Goal: Task Accomplishment & Management: Use online tool/utility

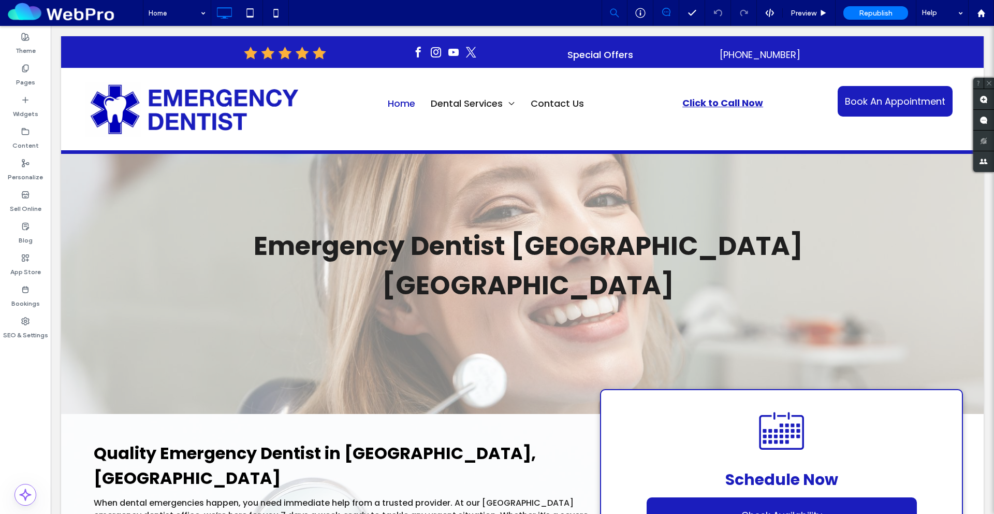
scroll to position [75, 0]
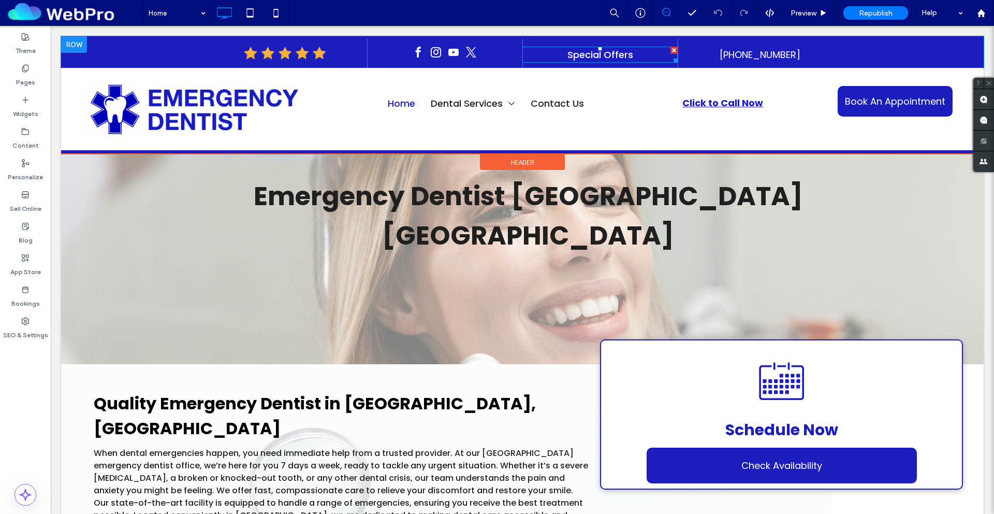
click at [637, 56] on p "Special Offers" at bounding box center [599, 55] width 155 height 14
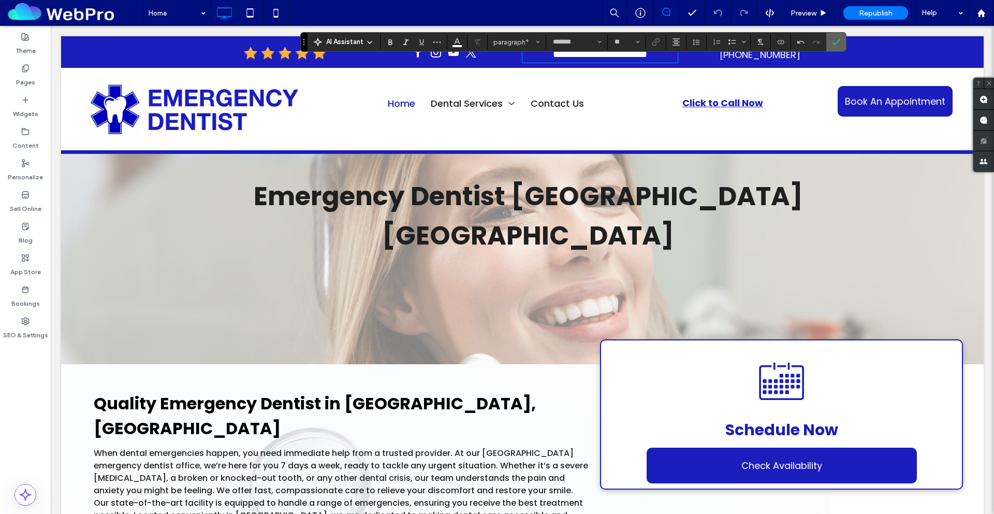
click at [839, 45] on icon "Confirm" at bounding box center [836, 42] width 8 height 8
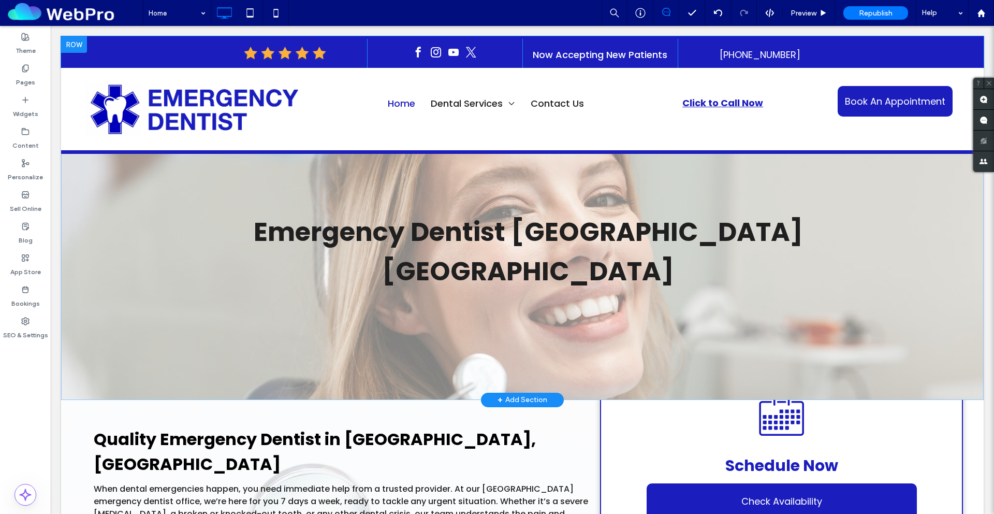
scroll to position [0, 0]
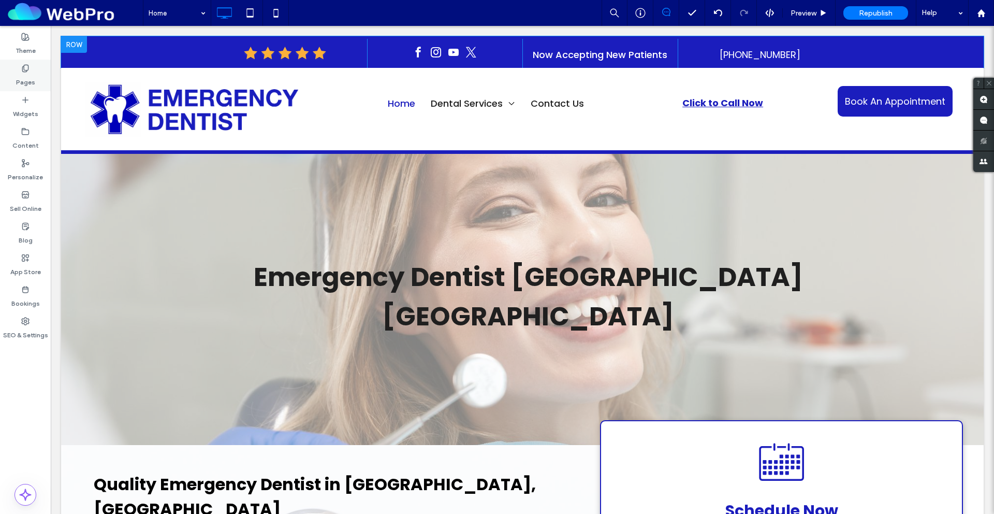
click at [27, 77] on label "Pages" at bounding box center [25, 79] width 19 height 14
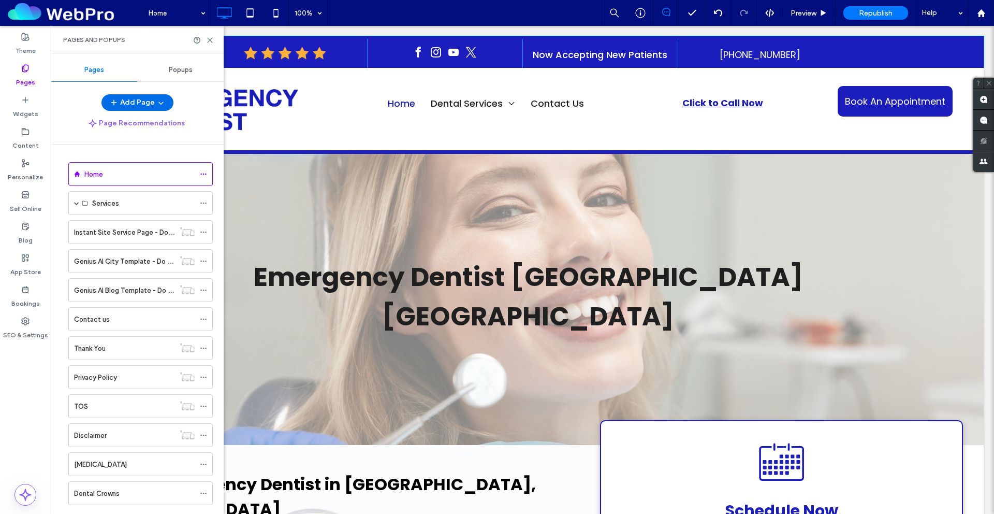
click at [136, 103] on button "Add Page" at bounding box center [137, 102] width 72 height 17
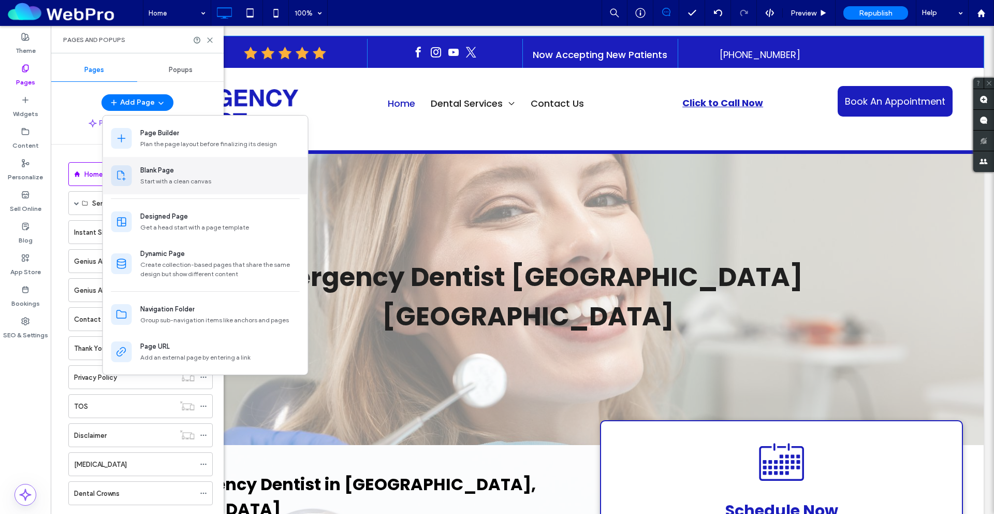
click at [170, 180] on div "Start with a clean canvas" at bounding box center [219, 181] width 159 height 9
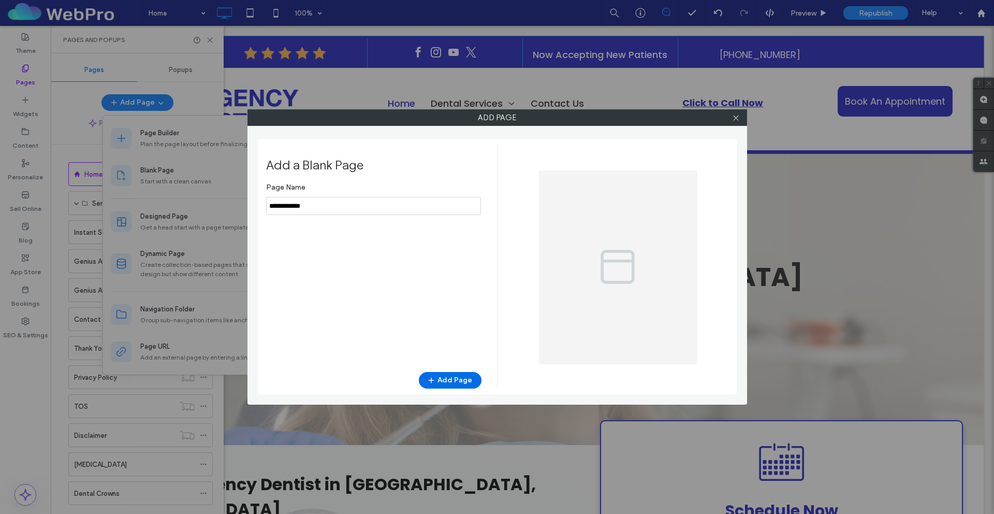
type input "**********"
click at [447, 382] on button "Add Page" at bounding box center [450, 380] width 63 height 17
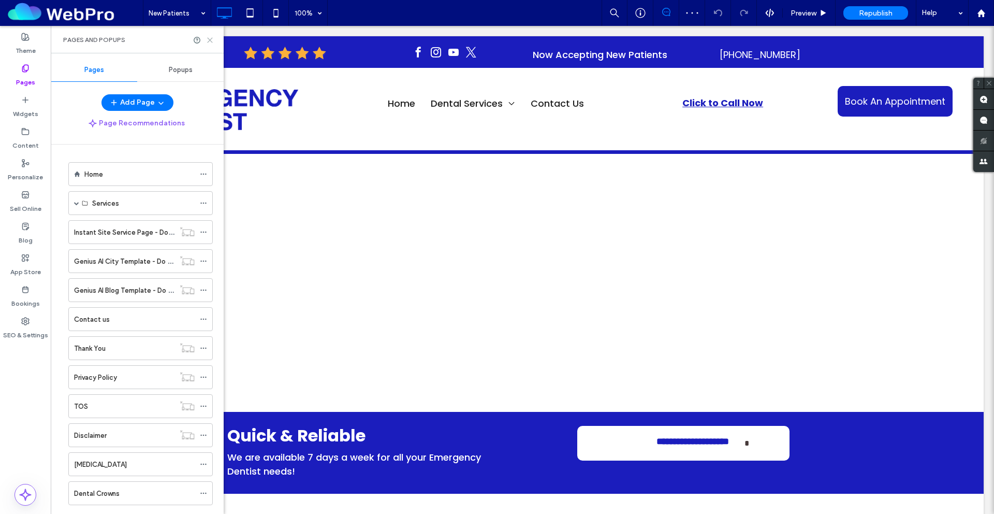
drag, startPoint x: 210, startPoint y: 40, endPoint x: 160, endPoint y: 17, distance: 54.9
click at [210, 40] on icon at bounding box center [210, 40] width 8 height 8
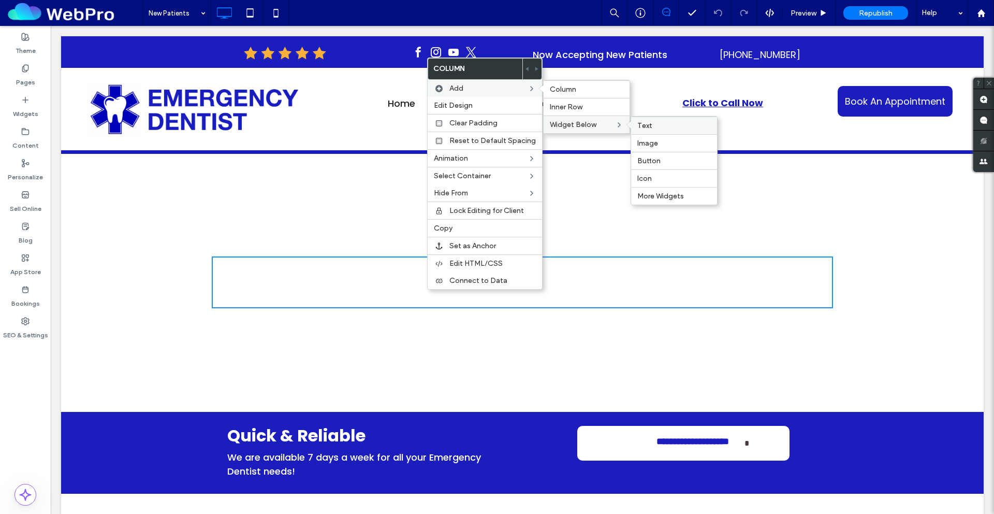
click at [653, 126] on label "Text" at bounding box center [674, 125] width 74 height 9
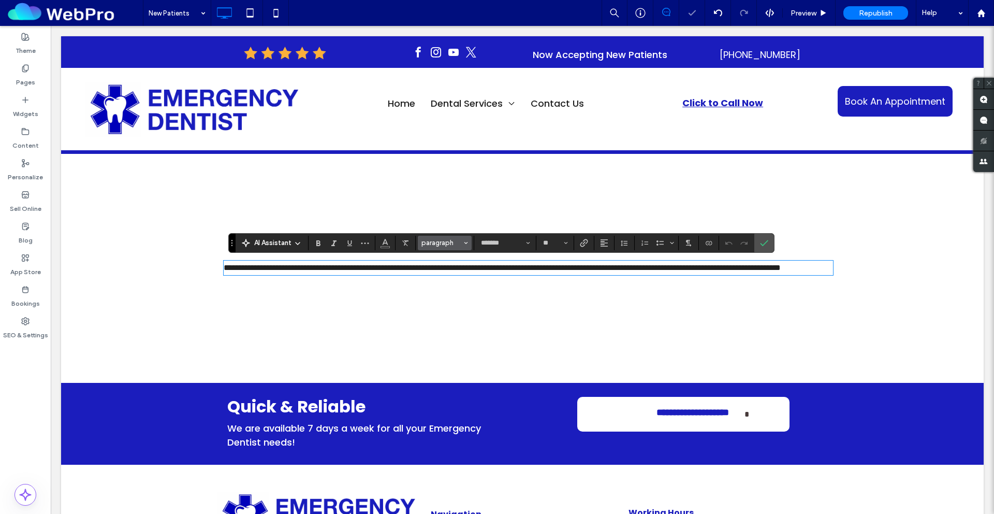
click at [441, 245] on span "paragraph" at bounding box center [442, 243] width 40 height 8
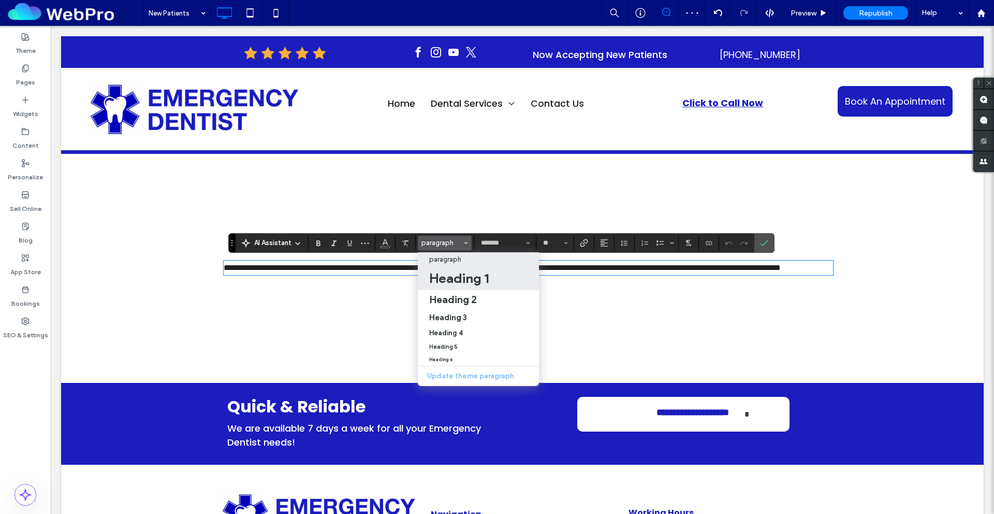
click at [460, 282] on h1 "Heading 1" at bounding box center [459, 278] width 60 height 17
type input "**"
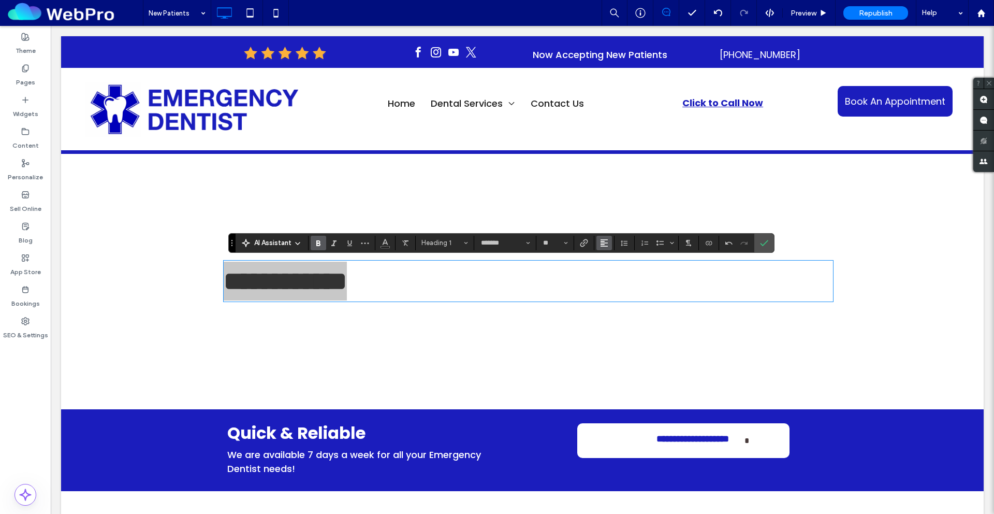
click at [606, 245] on icon "Alignment" at bounding box center [604, 243] width 8 height 8
click at [623, 279] on label "ui.textEditor.alignment.center" at bounding box center [615, 274] width 36 height 15
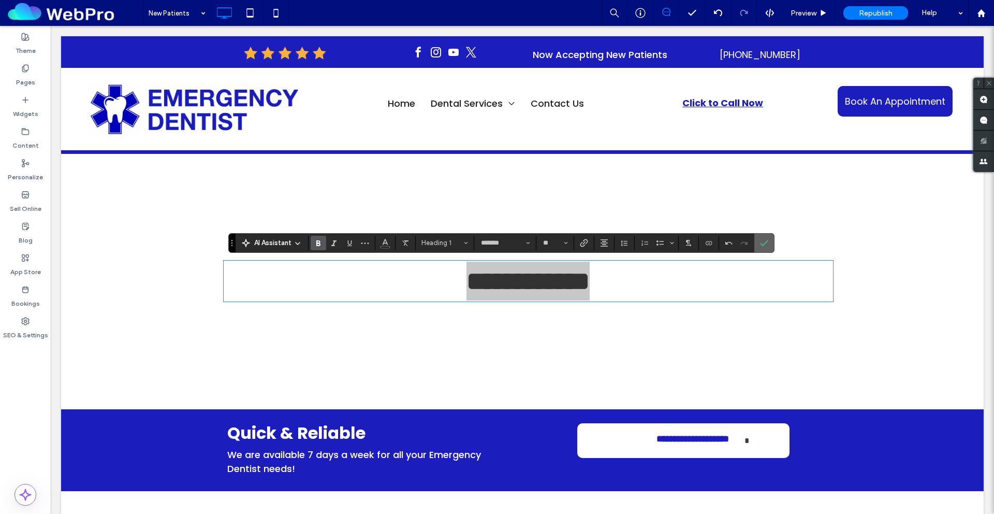
click at [769, 241] on label "Confirm" at bounding box center [765, 243] width 16 height 19
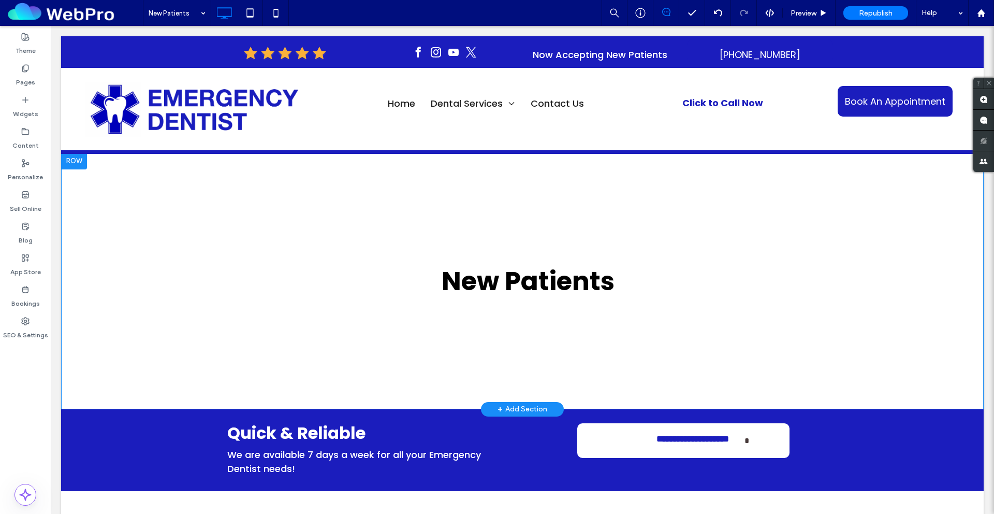
click at [70, 158] on div at bounding box center [74, 161] width 26 height 17
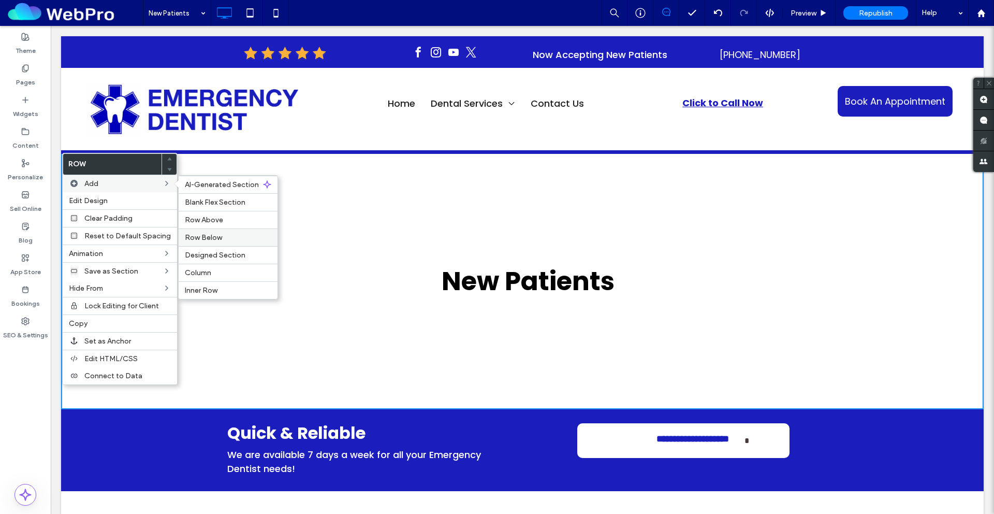
click at [206, 241] on span "Row Below" at bounding box center [203, 237] width 37 height 9
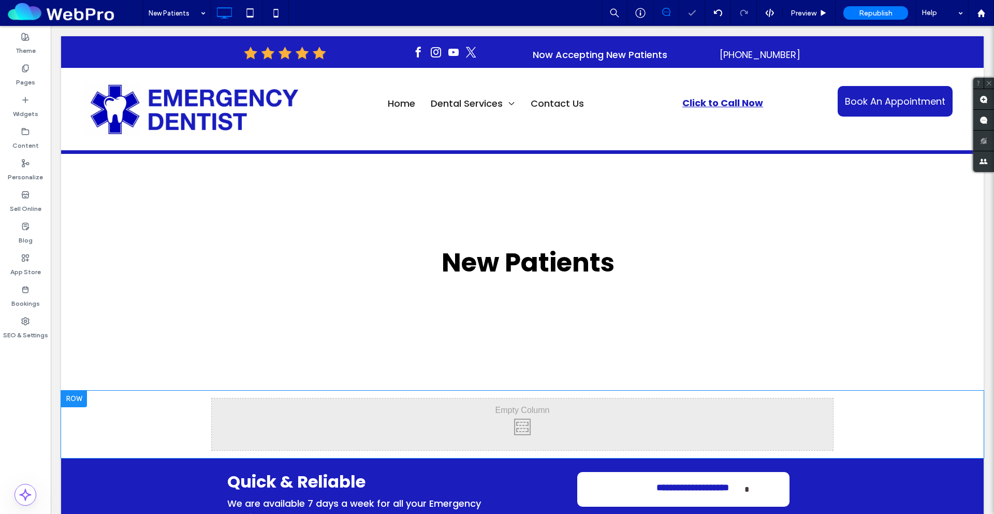
scroll to position [78, 0]
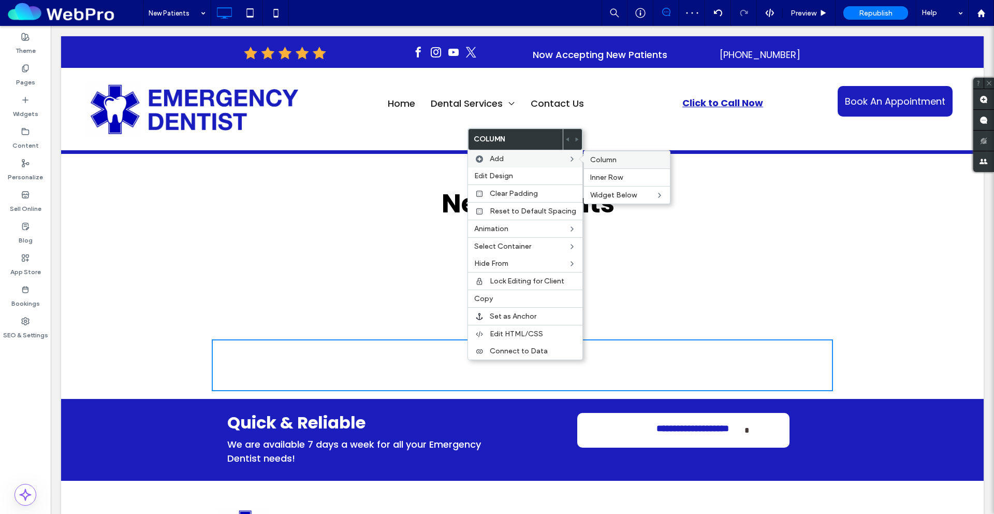
click at [615, 161] on label "Column" at bounding box center [627, 159] width 74 height 9
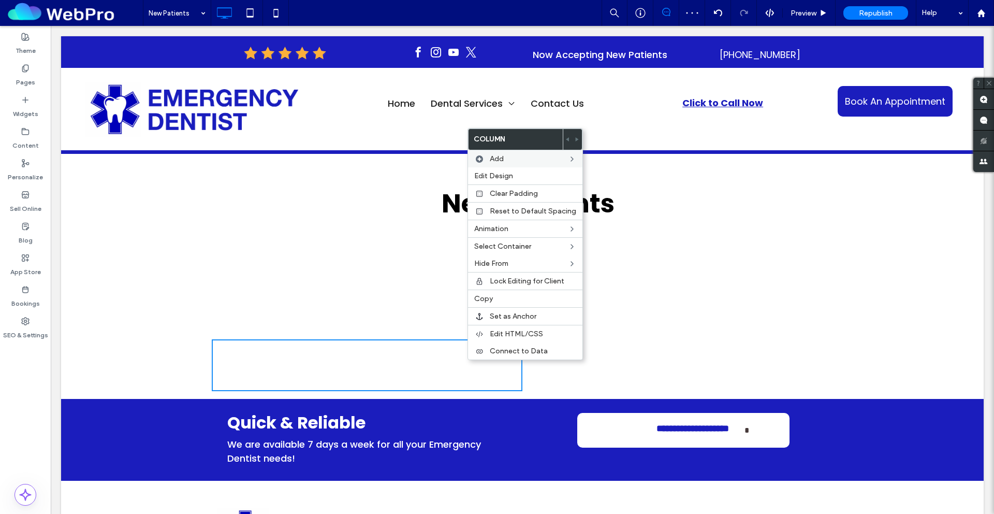
click at [404, 365] on div "Click To Paste Click To Paste" at bounding box center [367, 365] width 311 height 52
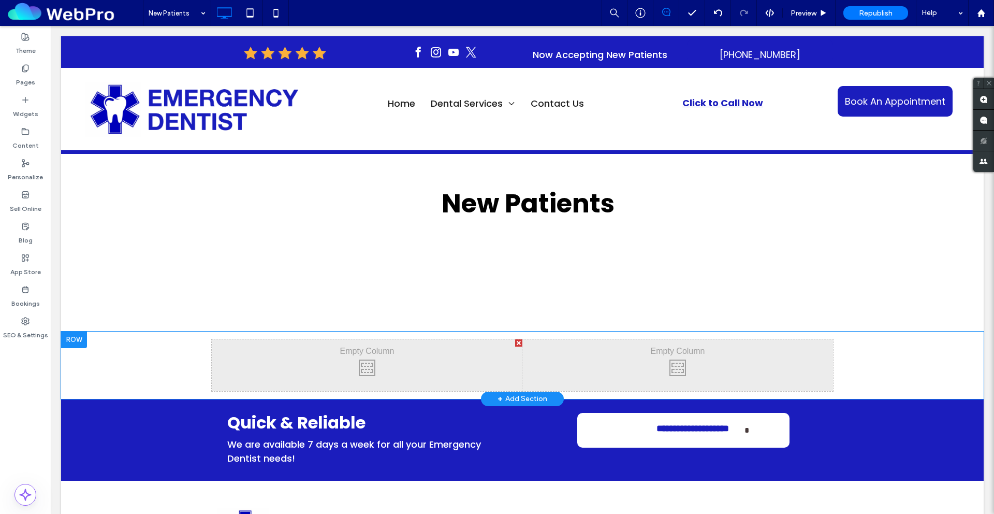
click at [395, 364] on div "Click To Paste Click To Paste" at bounding box center [367, 365] width 311 height 52
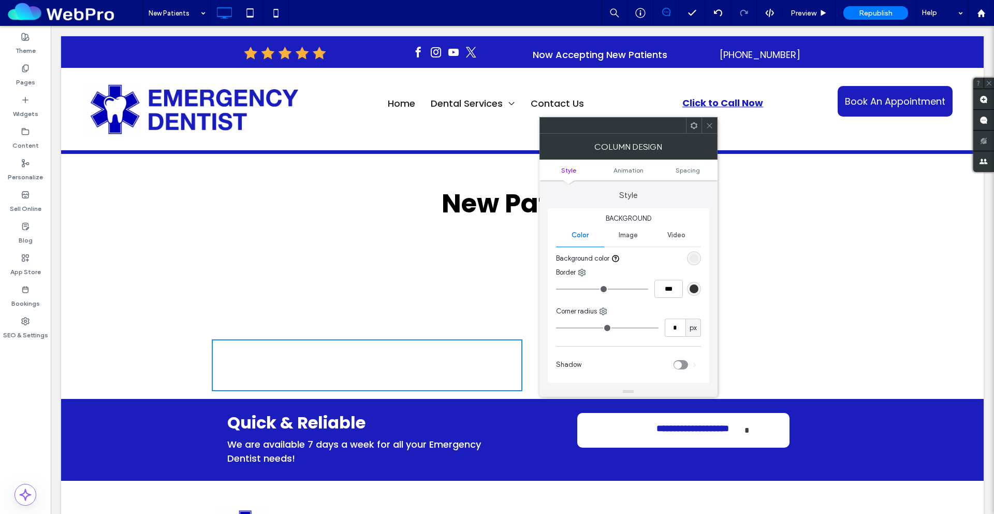
click at [691, 126] on use at bounding box center [693, 125] width 7 height 7
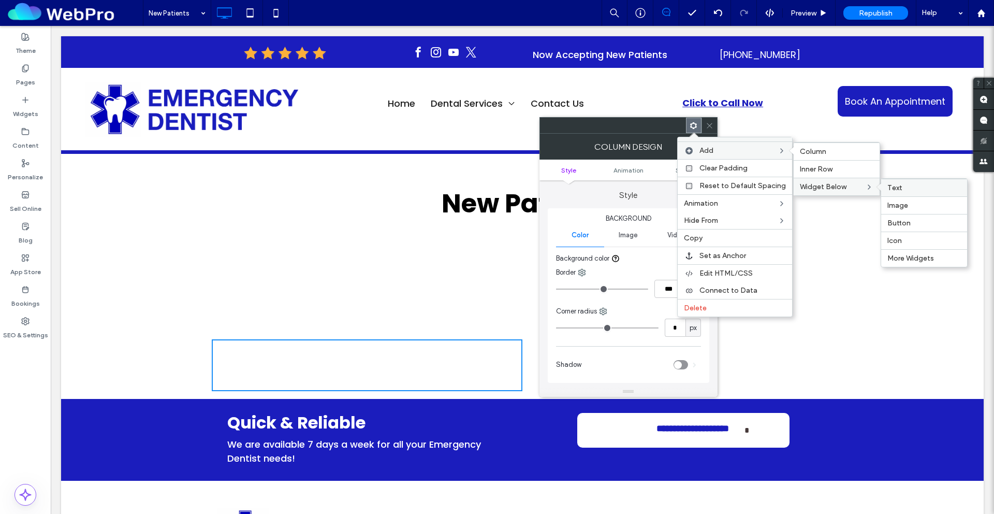
click at [894, 185] on label "Text" at bounding box center [925, 187] width 74 height 9
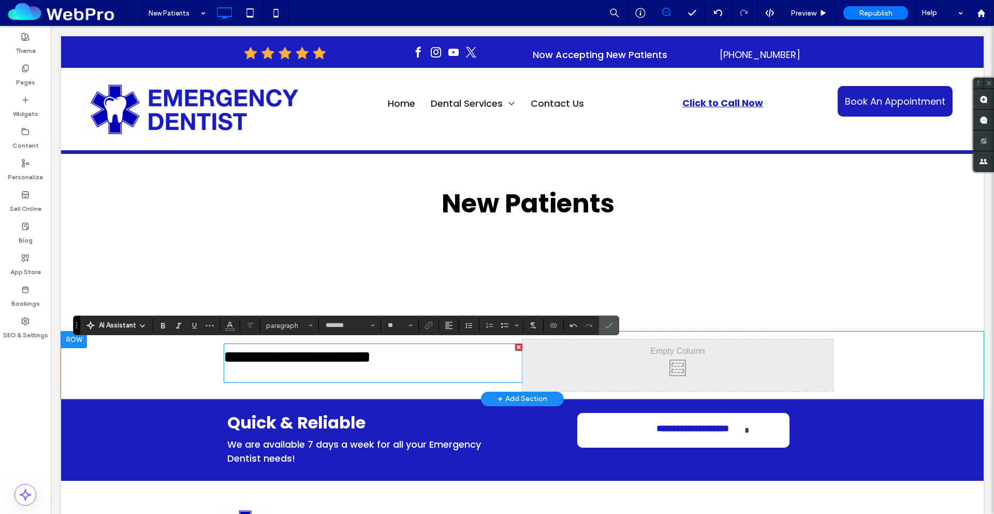
scroll to position [0, 0]
click at [593, 356] on div "Click To Paste Click To Paste" at bounding box center [677, 365] width 311 height 52
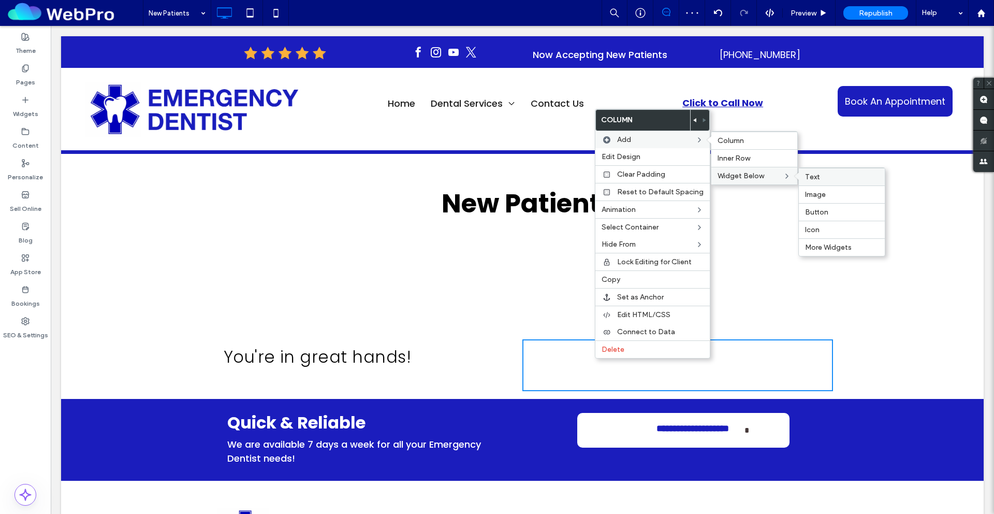
click at [818, 179] on label "Text" at bounding box center [842, 176] width 74 height 9
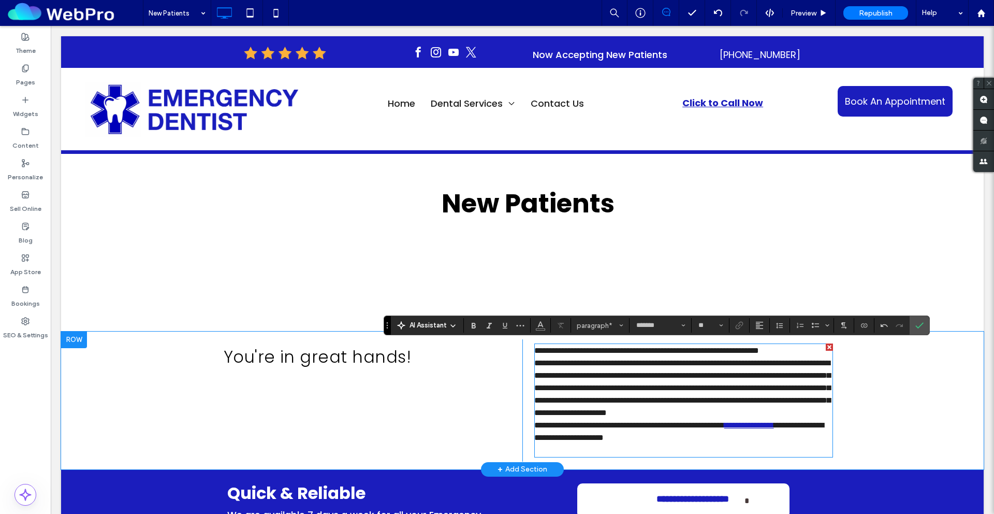
click at [534, 376] on span "**********" at bounding box center [682, 387] width 296 height 57
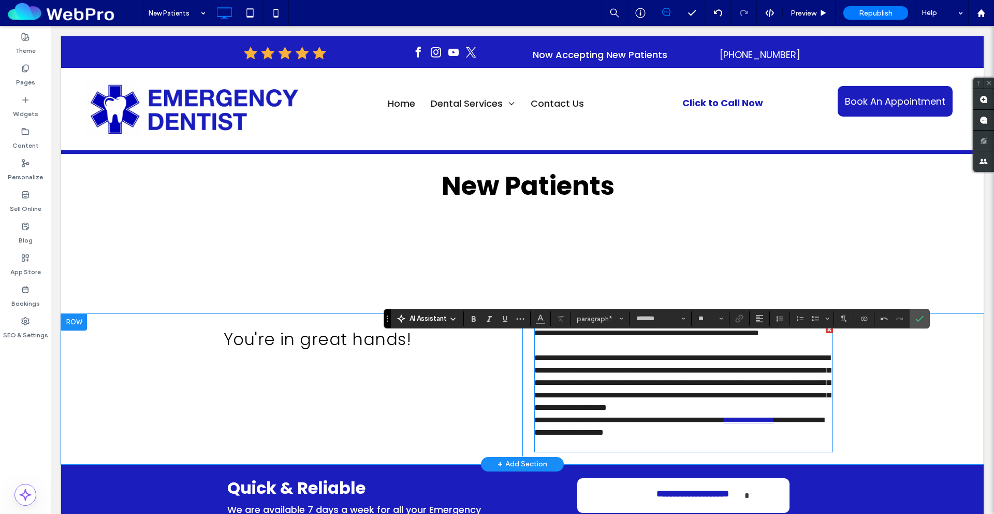
scroll to position [109, 0]
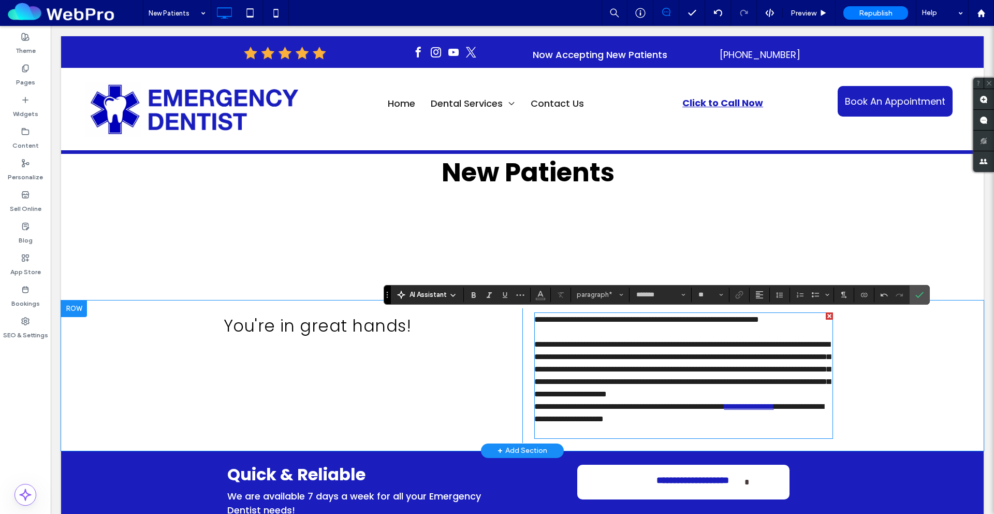
click at [672, 359] on span "**********" at bounding box center [682, 368] width 296 height 57
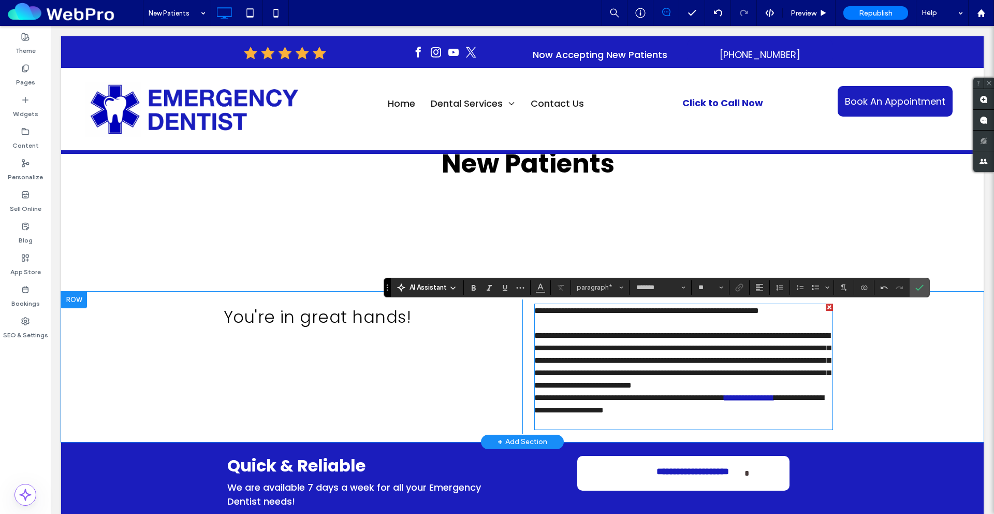
scroll to position [118, 0]
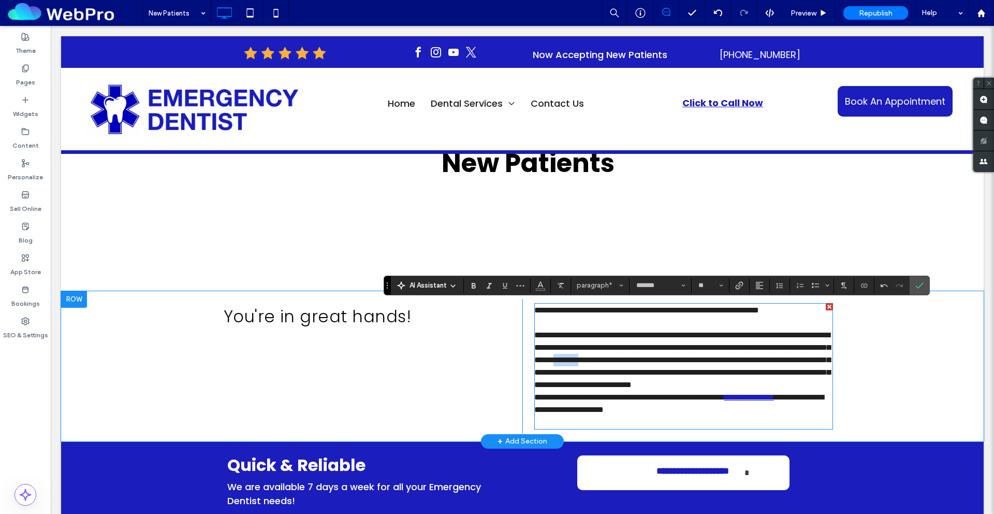
drag, startPoint x: 816, startPoint y: 372, endPoint x: 795, endPoint y: 385, distance: 24.4
click at [776, 374] on span "**********" at bounding box center [682, 359] width 296 height 57
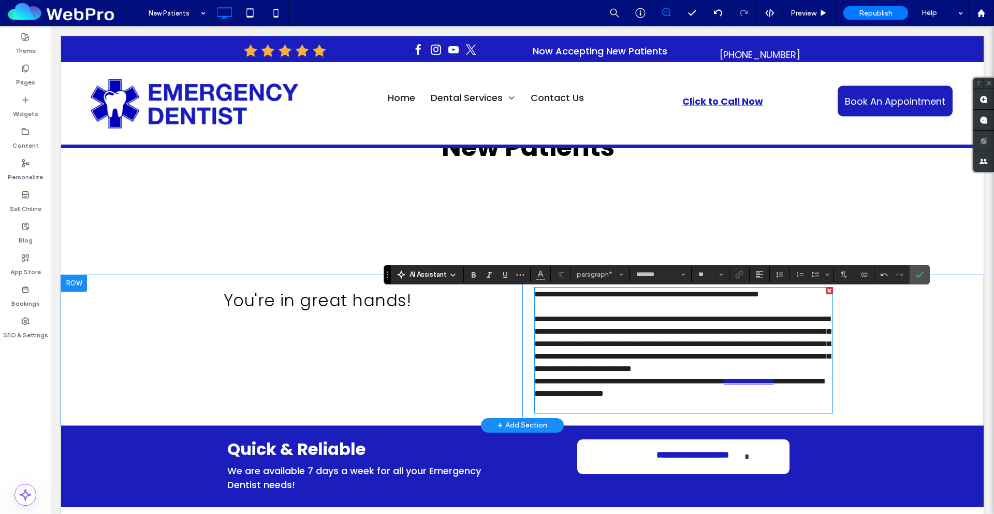
scroll to position [134, 0]
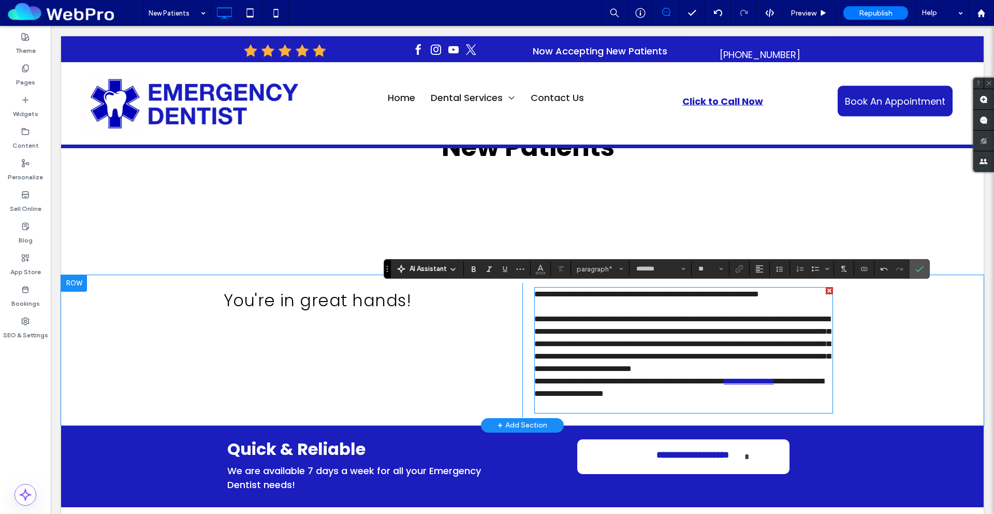
click at [570, 385] on span "**********" at bounding box center [629, 381] width 190 height 8
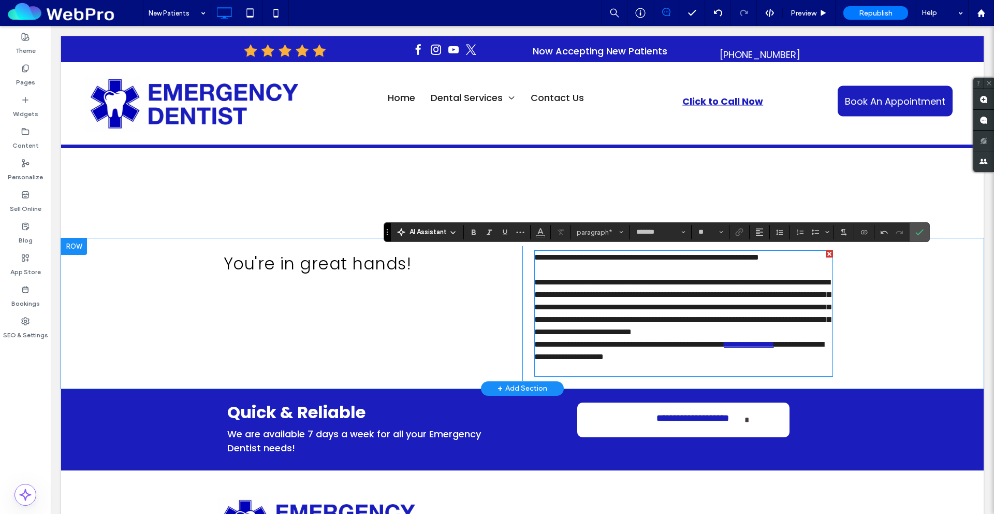
scroll to position [171, 0]
click at [747, 363] on p "**********" at bounding box center [683, 350] width 299 height 25
click at [724, 348] on span "**********" at bounding box center [629, 344] width 190 height 8
drag, startPoint x: 702, startPoint y: 382, endPoint x: 629, endPoint y: 384, distance: 73.0
click at [774, 348] on link "**********" at bounding box center [799, 344] width 50 height 8
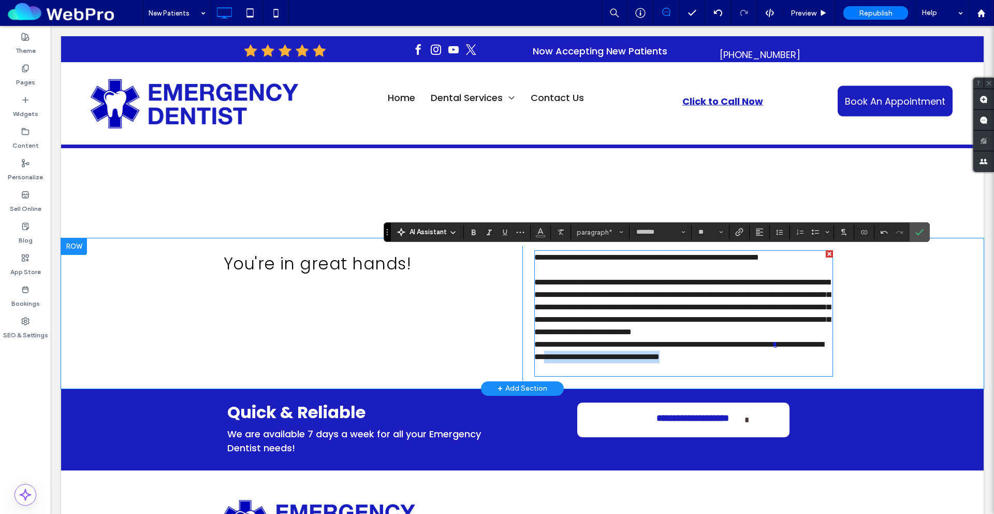
drag, startPoint x: 707, startPoint y: 381, endPoint x: 718, endPoint y: 394, distance: 17.3
click at [718, 363] on p "**********" at bounding box center [683, 350] width 299 height 25
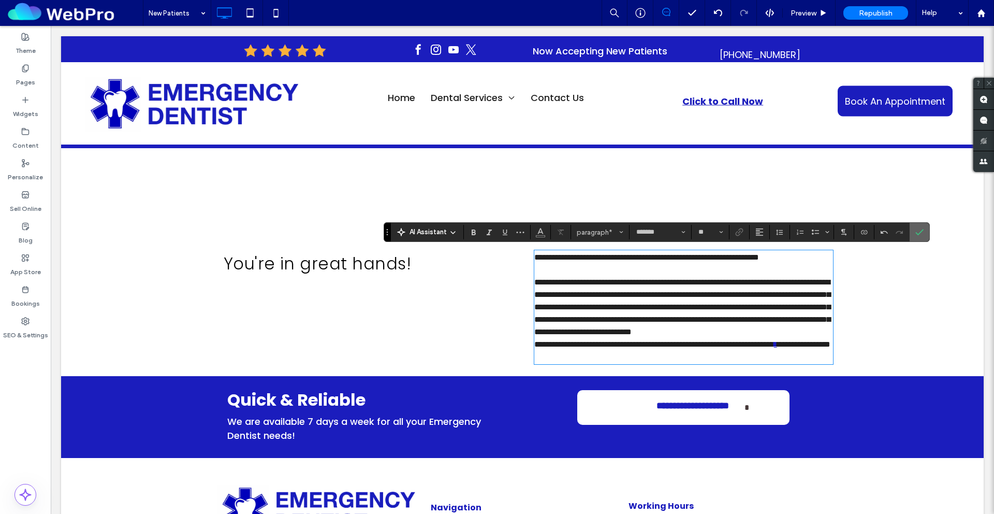
click at [894, 233] on label "Confirm" at bounding box center [920, 232] width 16 height 19
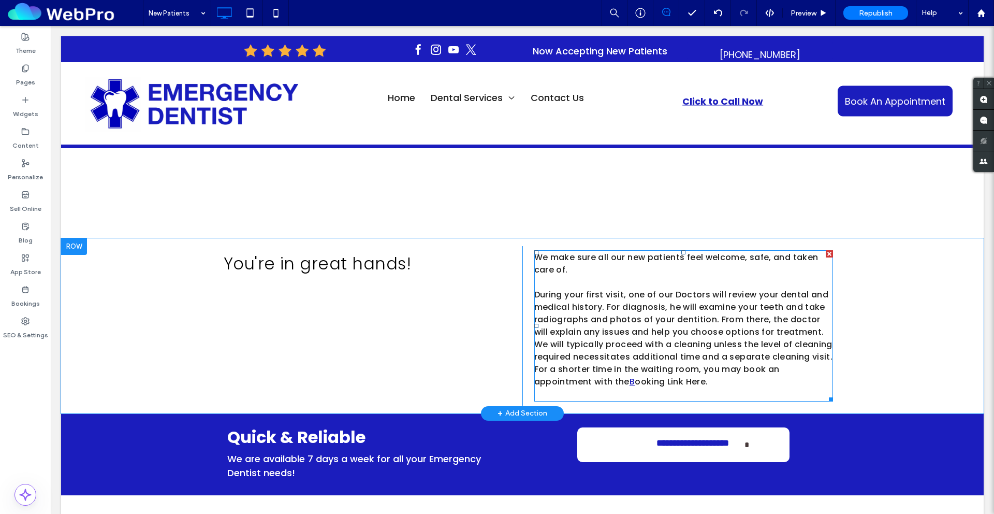
click at [661, 377] on span "ooking Link Here." at bounding box center [671, 381] width 73 height 12
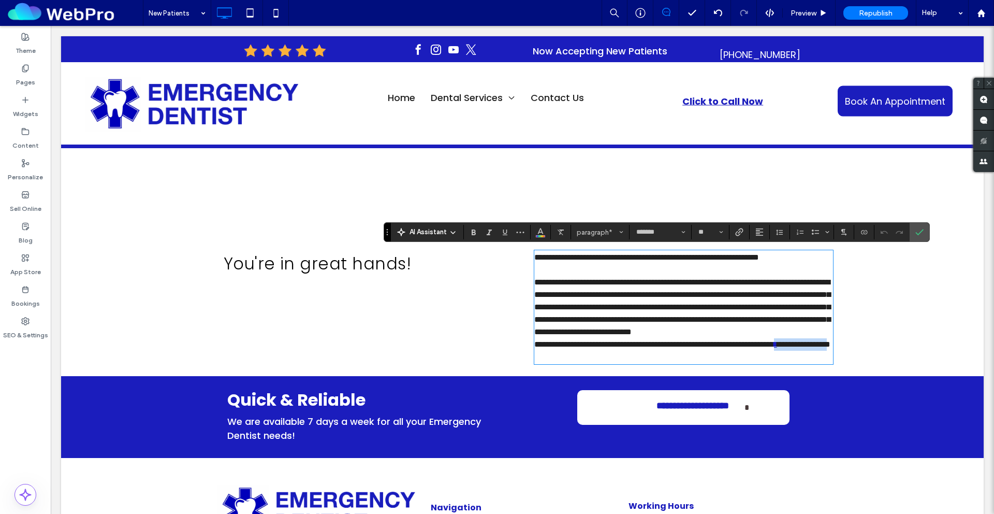
drag, startPoint x: 703, startPoint y: 382, endPoint x: 629, endPoint y: 382, distance: 73.5
click at [629, 351] on p "**********" at bounding box center [683, 344] width 299 height 12
click at [739, 234] on use "Link" at bounding box center [740, 232] width 8 height 8
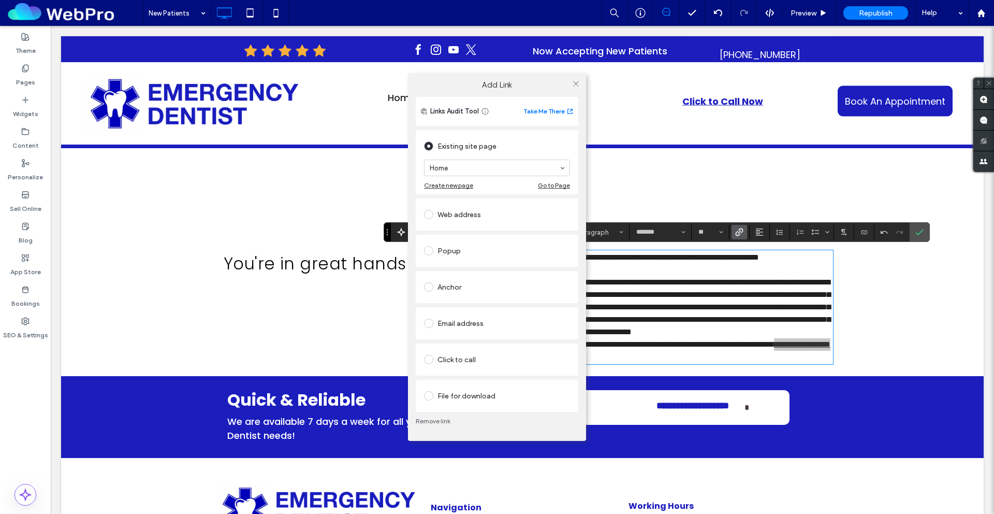
click at [477, 216] on div "Web address" at bounding box center [497, 214] width 146 height 17
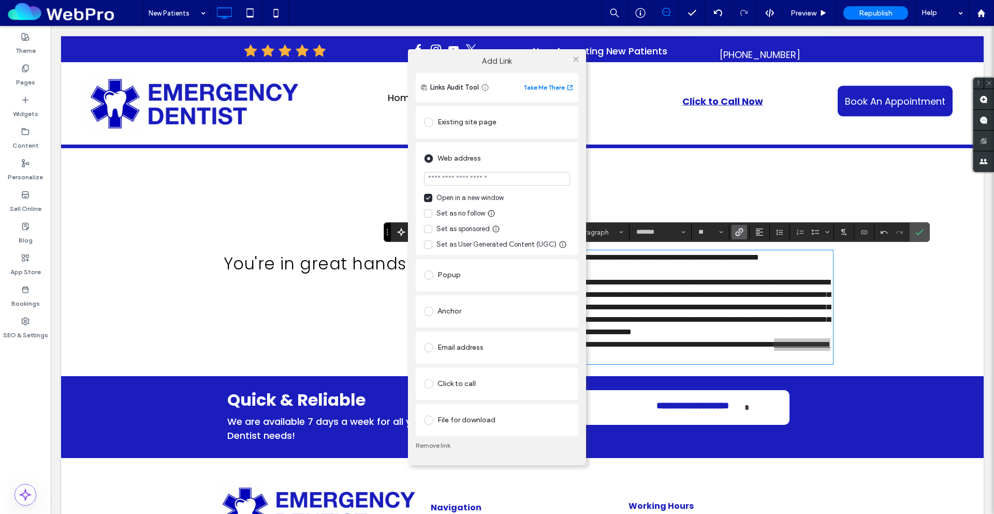
click at [467, 180] on input "url" at bounding box center [497, 178] width 146 height 13
type input "**********"
click at [522, 164] on div "Web address" at bounding box center [497, 158] width 146 height 17
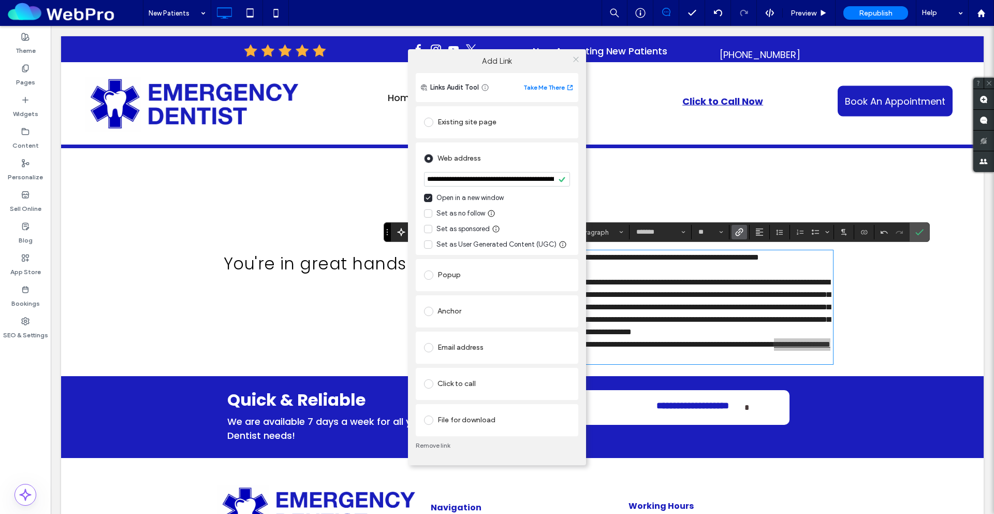
click at [576, 59] on icon at bounding box center [576, 59] width 8 height 8
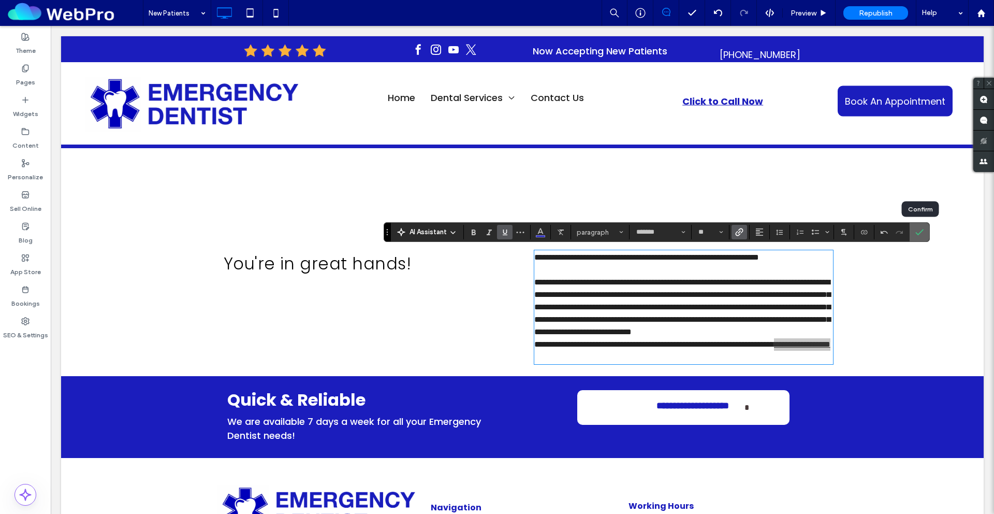
click at [894, 230] on icon "Confirm" at bounding box center [920, 232] width 8 height 8
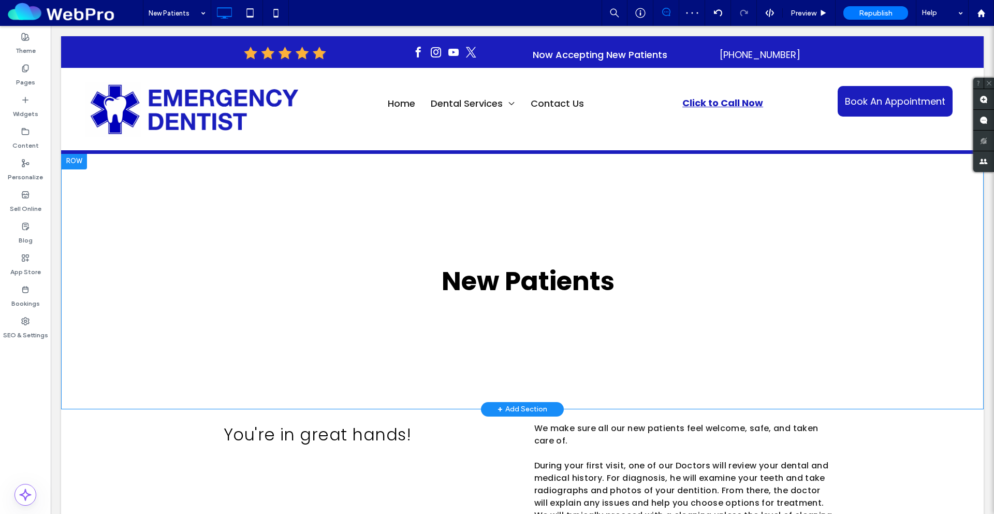
click at [812, 353] on div "Click To Paste New Patients Row + Add Section" at bounding box center [522, 281] width 923 height 256
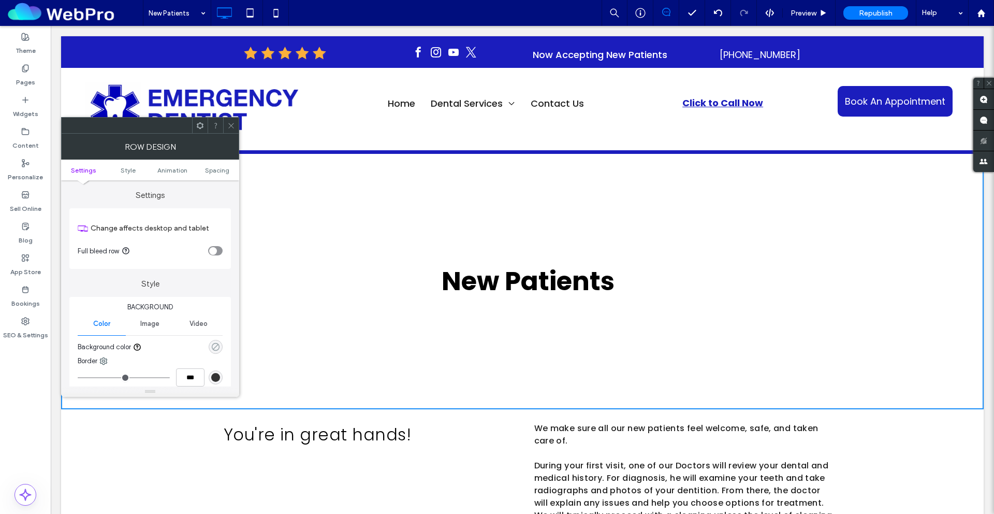
click at [213, 345] on use "rgba(0, 0, 0, 0)" at bounding box center [216, 347] width 8 height 8
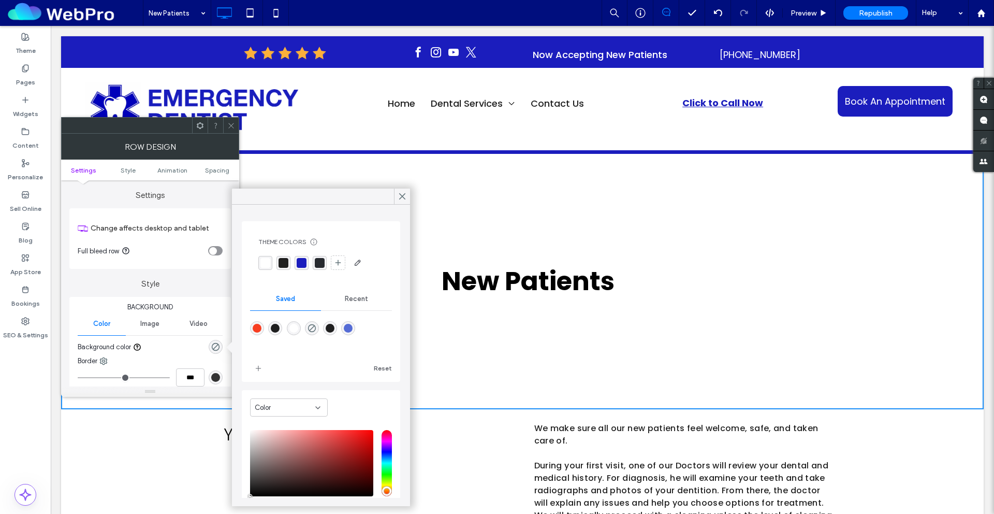
click at [353, 328] on div "rgba(65,91,209,0.89)" at bounding box center [348, 328] width 9 height 9
type input "*******"
type input "**"
type input "***"
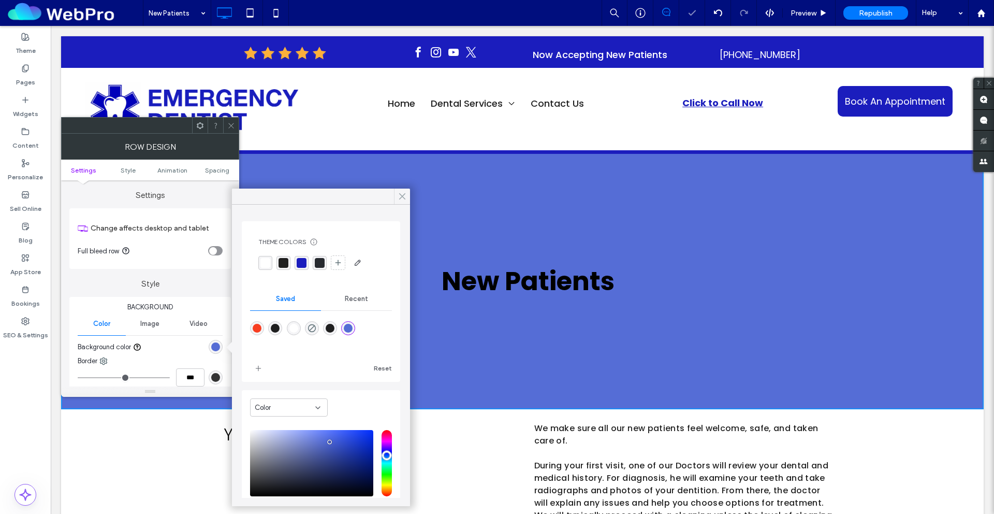
click at [403, 193] on icon at bounding box center [402, 196] width 9 height 9
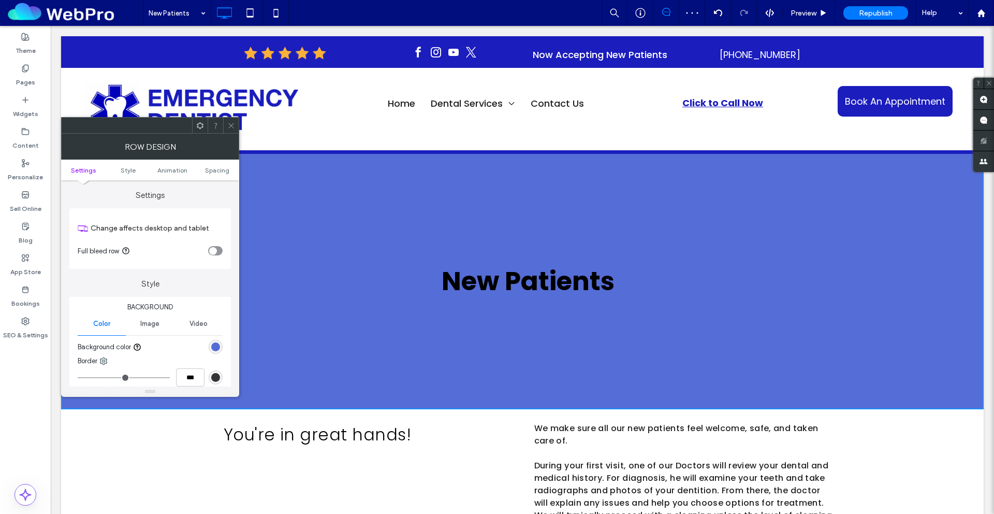
click at [230, 125] on icon at bounding box center [231, 126] width 8 height 8
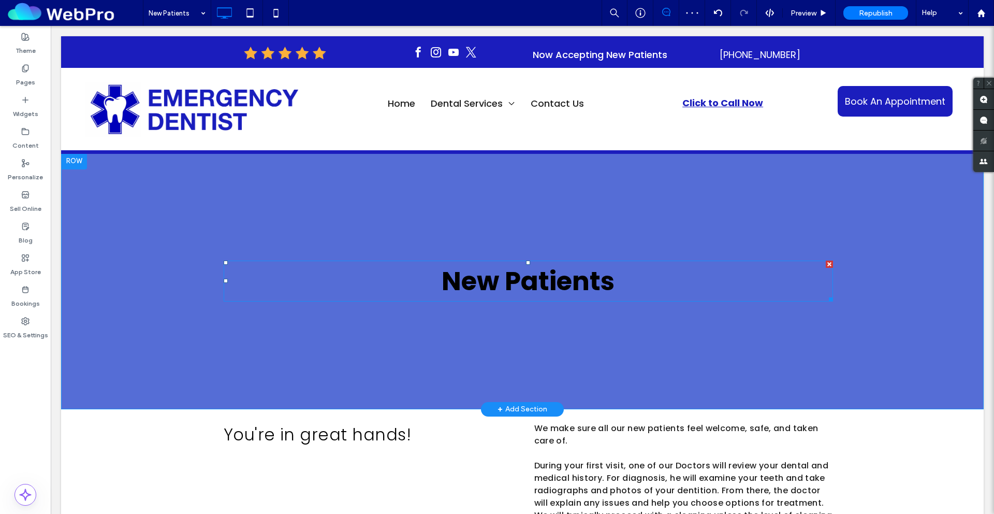
click at [526, 282] on span "New Patients" at bounding box center [528, 281] width 173 height 37
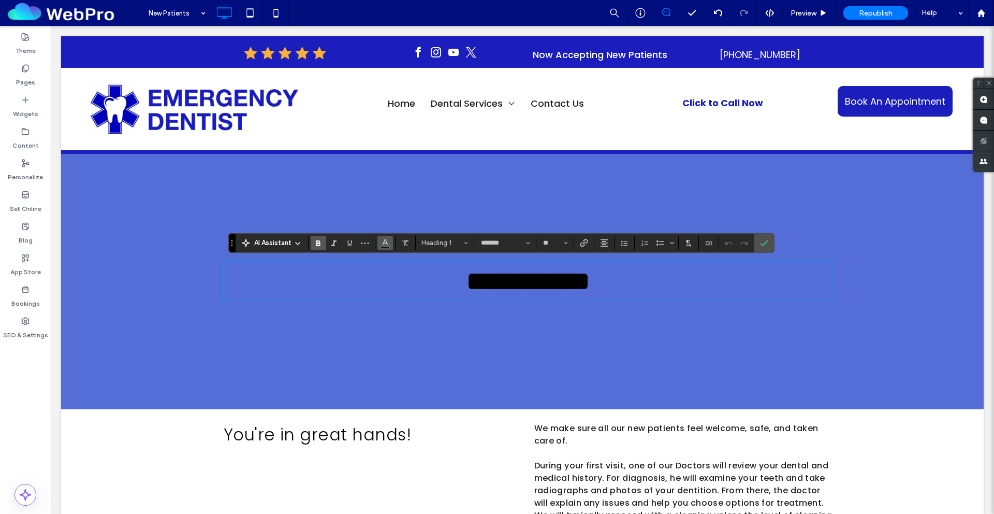
click at [382, 239] on icon "Color" at bounding box center [385, 242] width 8 height 8
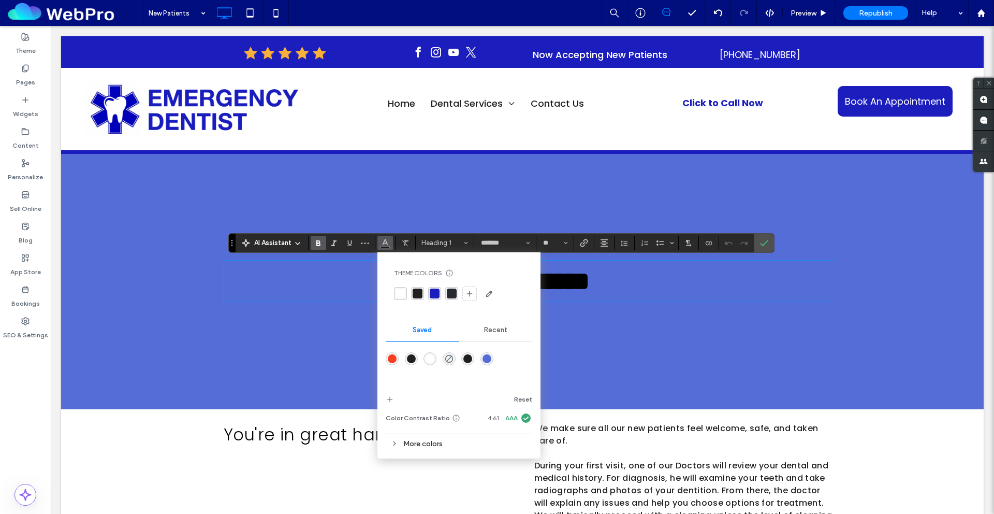
click at [399, 295] on div "rgba(255,255,255,1)" at bounding box center [401, 293] width 10 height 10
click at [762, 245] on icon "Confirm" at bounding box center [764, 243] width 8 height 8
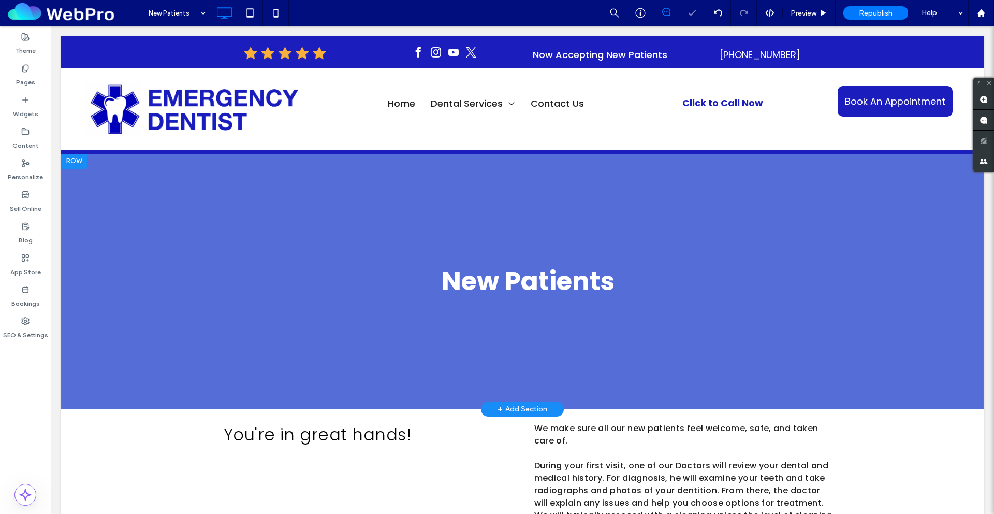
click at [231, 185] on div "Click To Paste New Patients Row + Add Section" at bounding box center [522, 281] width 923 height 256
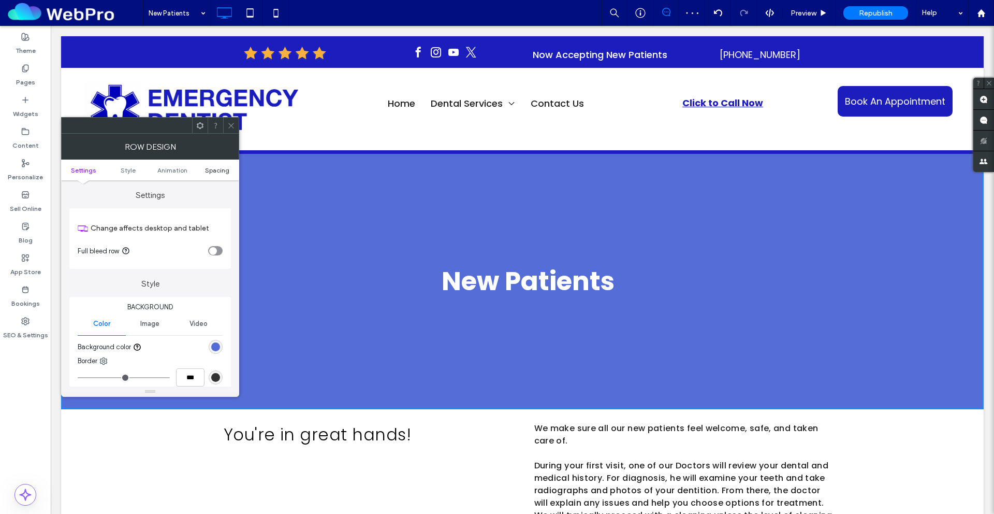
click at [223, 170] on span "Spacing" at bounding box center [217, 170] width 24 height 8
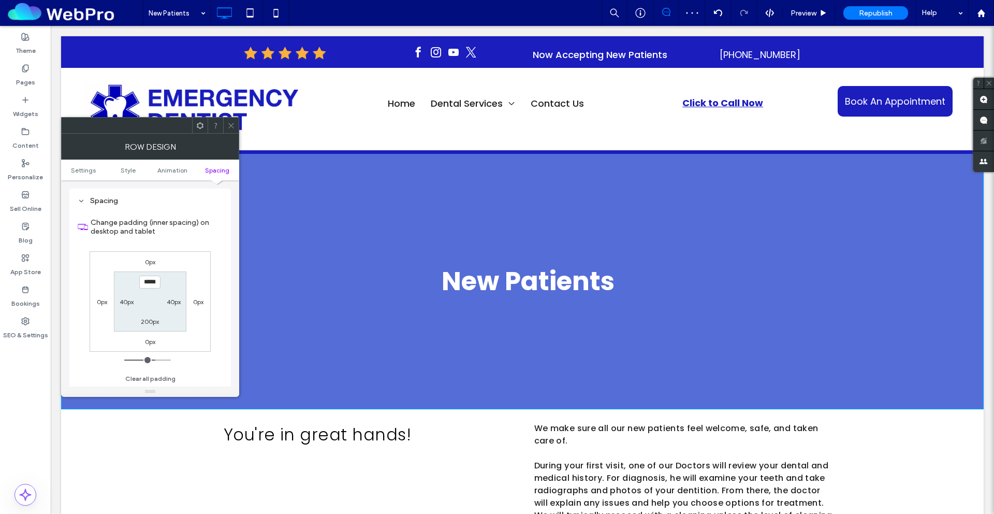
scroll to position [285, 0]
type input "*****"
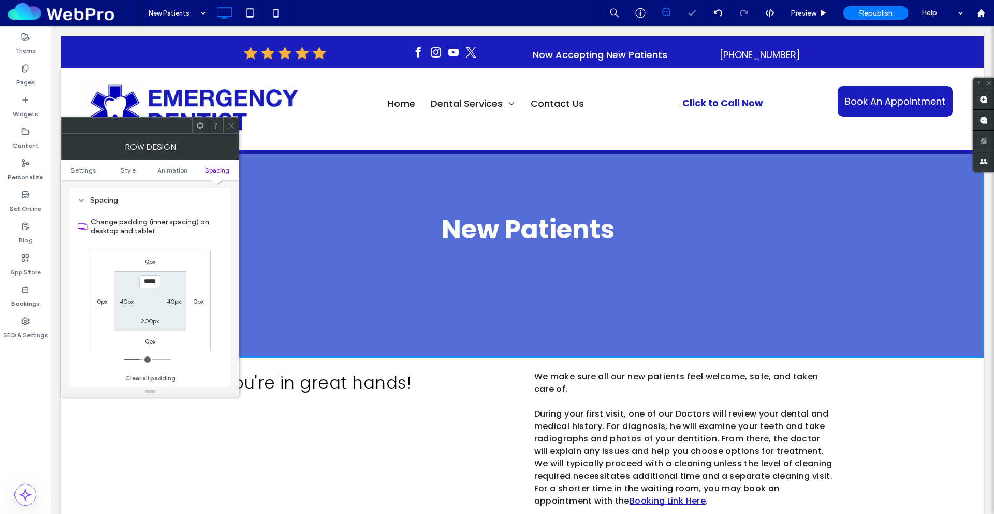
click at [151, 322] on label "200px" at bounding box center [150, 321] width 18 height 8
type input "***"
type input "*****"
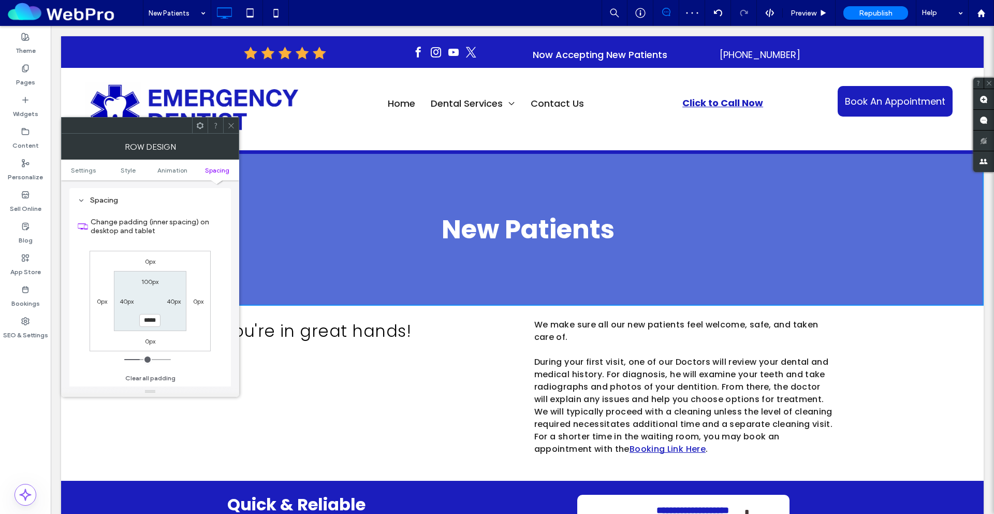
click at [233, 124] on icon at bounding box center [231, 126] width 8 height 8
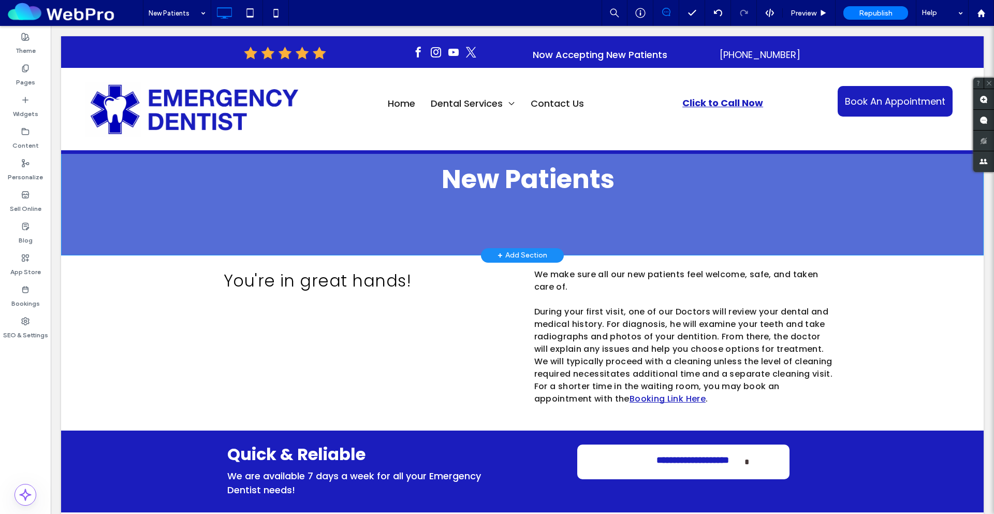
scroll to position [0, 0]
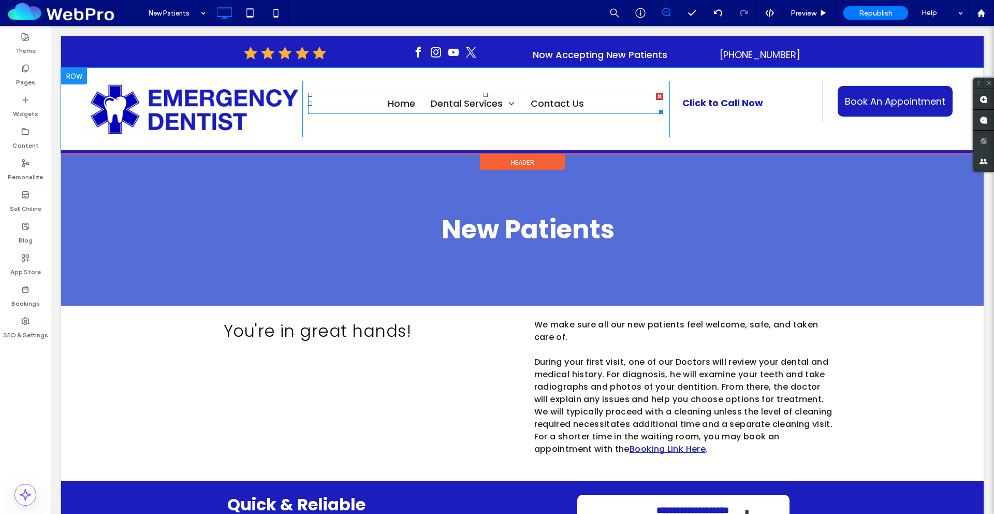
click at [596, 101] on span at bounding box center [486, 103] width 356 height 21
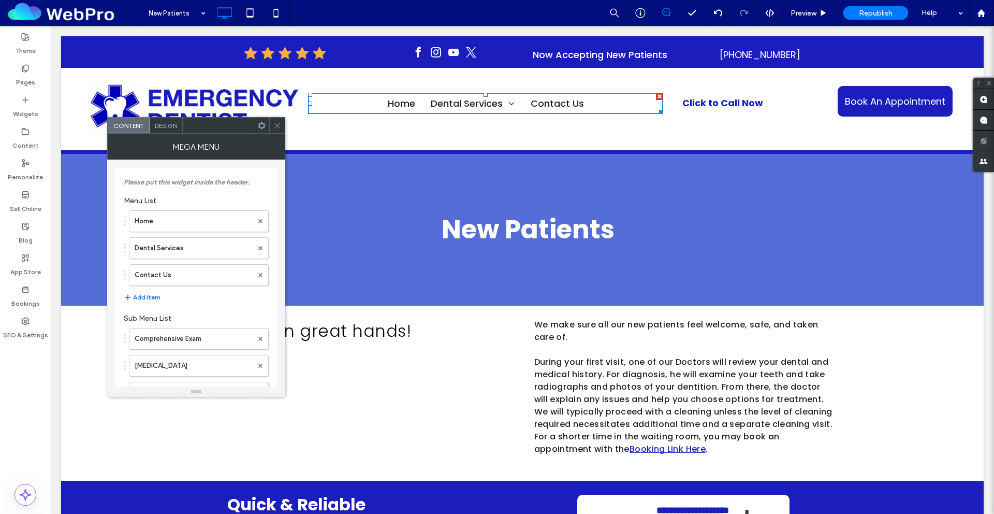
click at [149, 297] on button "Add Item" at bounding box center [142, 297] width 37 height 12
click at [158, 302] on label at bounding box center [194, 299] width 118 height 10
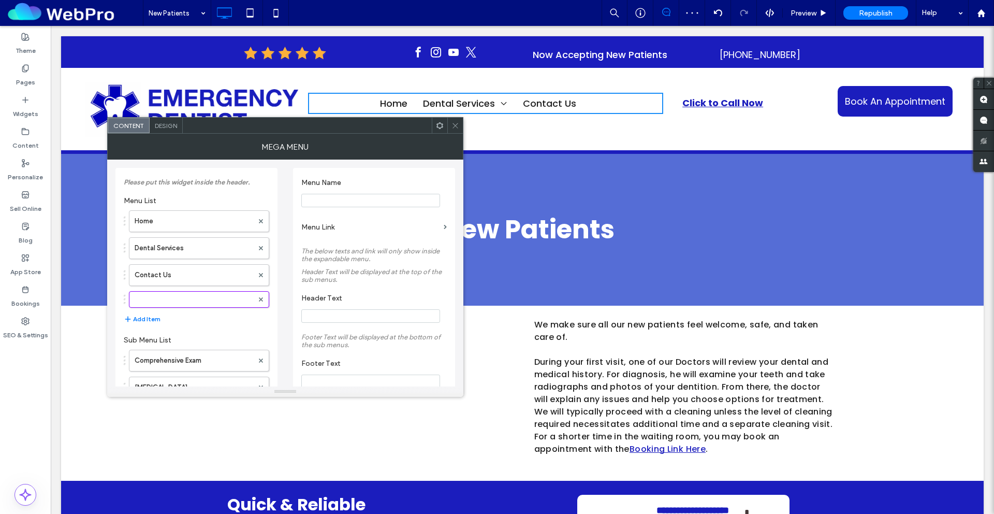
click at [335, 204] on input "Menu Name" at bounding box center [370, 200] width 139 height 13
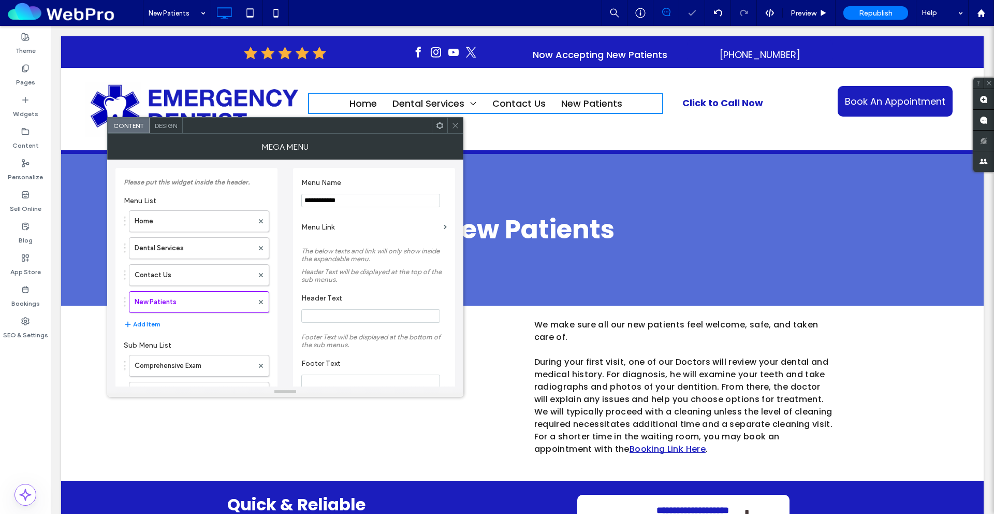
type input "**********"
click at [381, 184] on label "Menu Name" at bounding box center [371, 183] width 141 height 11
drag, startPoint x: 124, startPoint y: 303, endPoint x: 125, endPoint y: 267, distance: 35.7
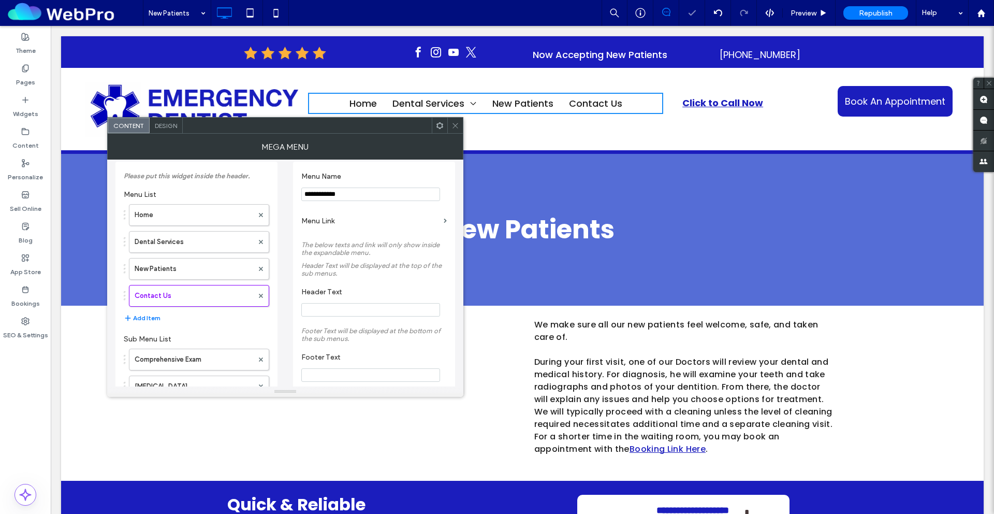
scroll to position [16, 0]
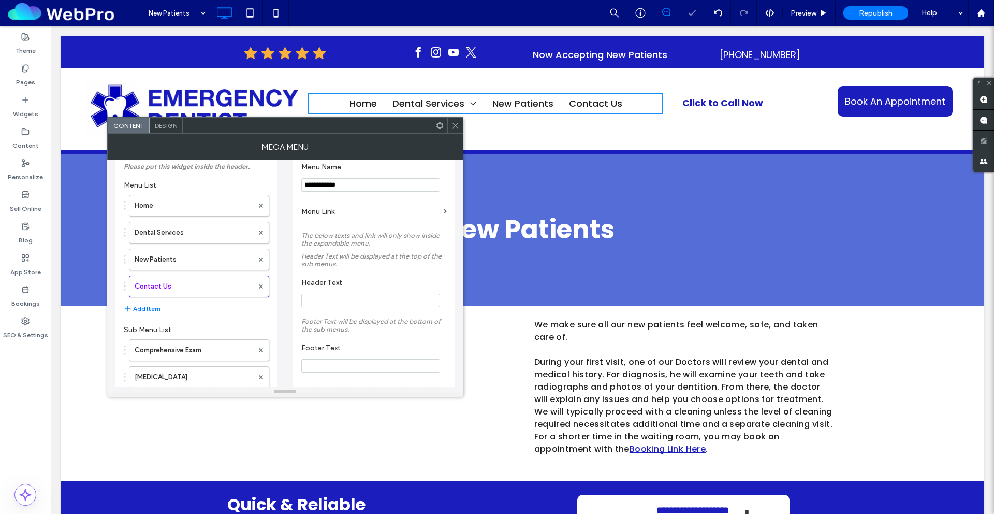
click at [426, 212] on label "Menu Link" at bounding box center [370, 211] width 138 height 19
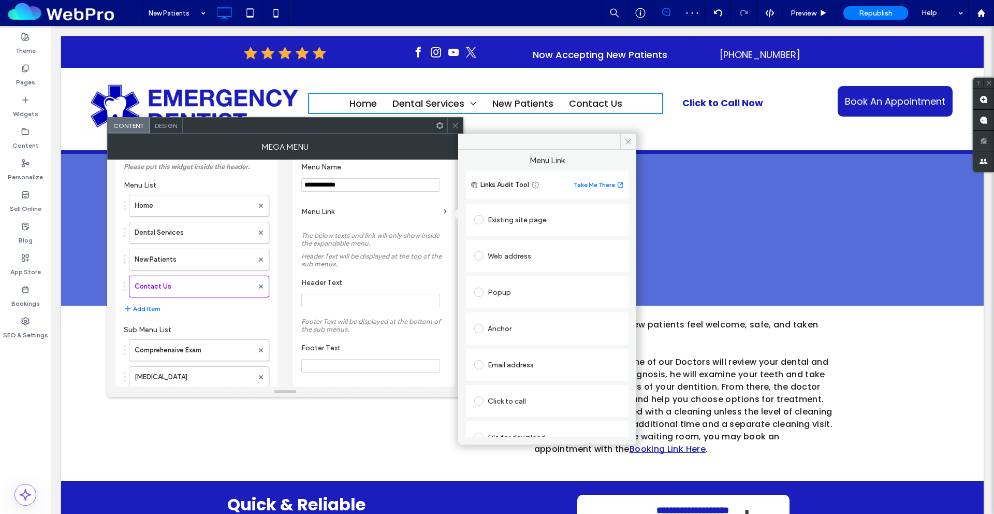
click at [526, 224] on div "Existing site page" at bounding box center [547, 219] width 146 height 17
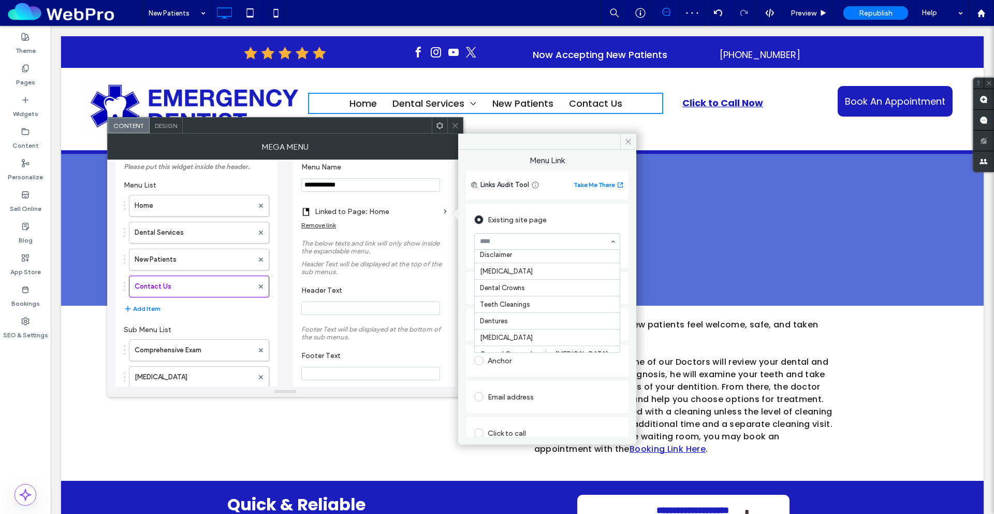
scroll to position [354, 0]
click at [630, 141] on icon at bounding box center [629, 142] width 8 height 8
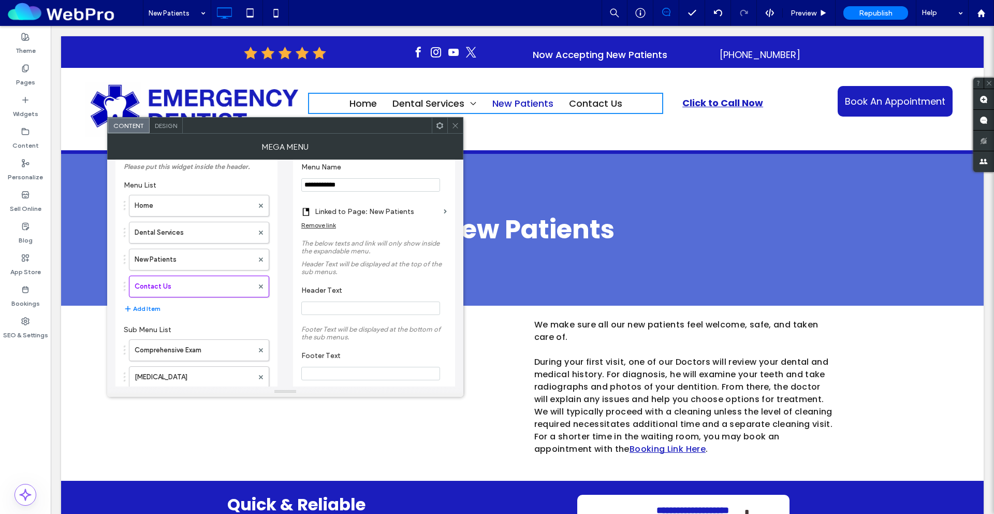
drag, startPoint x: 457, startPoint y: 126, endPoint x: 455, endPoint y: 135, distance: 8.9
click at [456, 126] on icon at bounding box center [456, 126] width 8 height 8
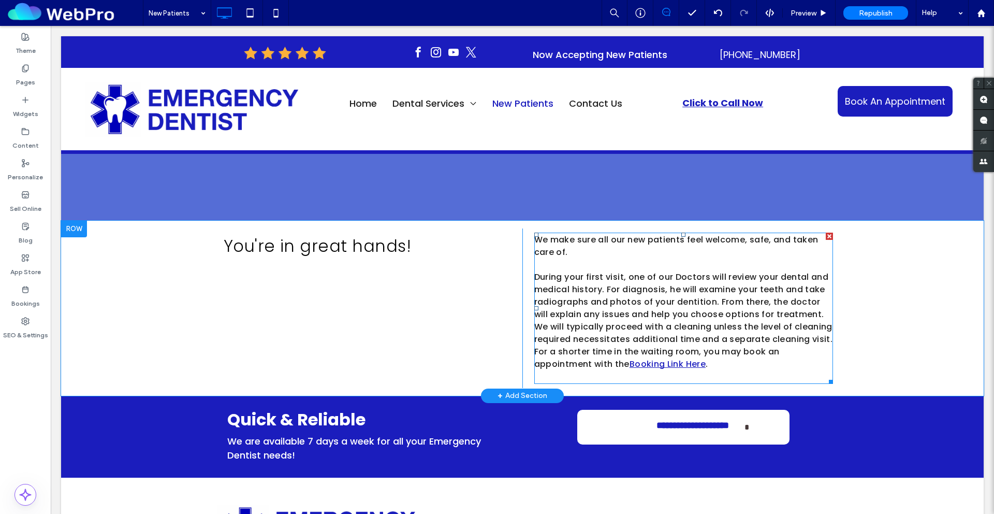
scroll to position [157, 0]
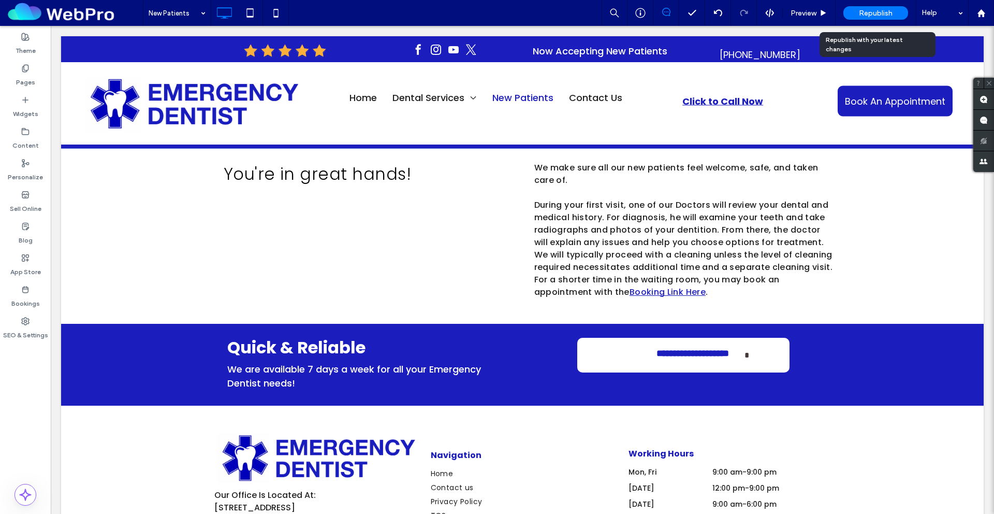
click at [878, 14] on span "Republish" at bounding box center [876, 13] width 34 height 9
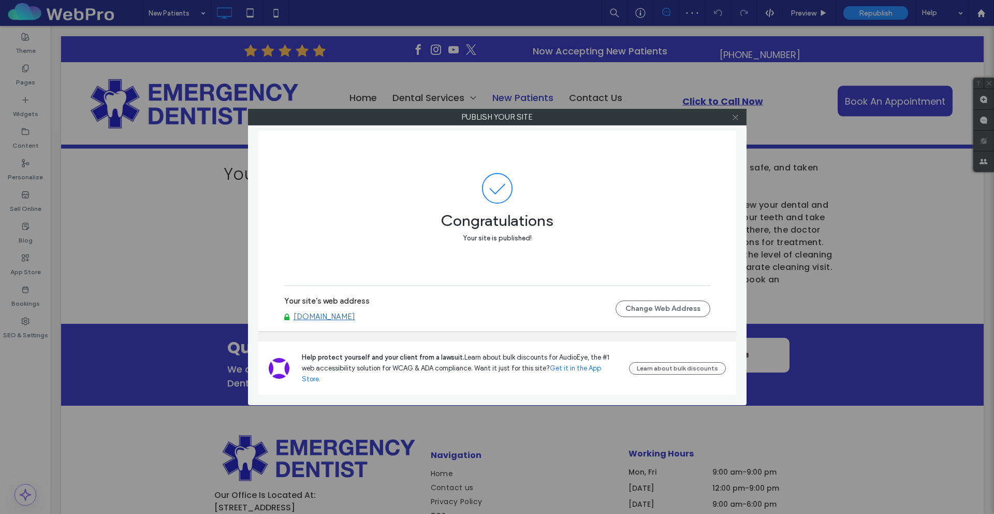
click at [735, 115] on icon at bounding box center [736, 117] width 8 height 8
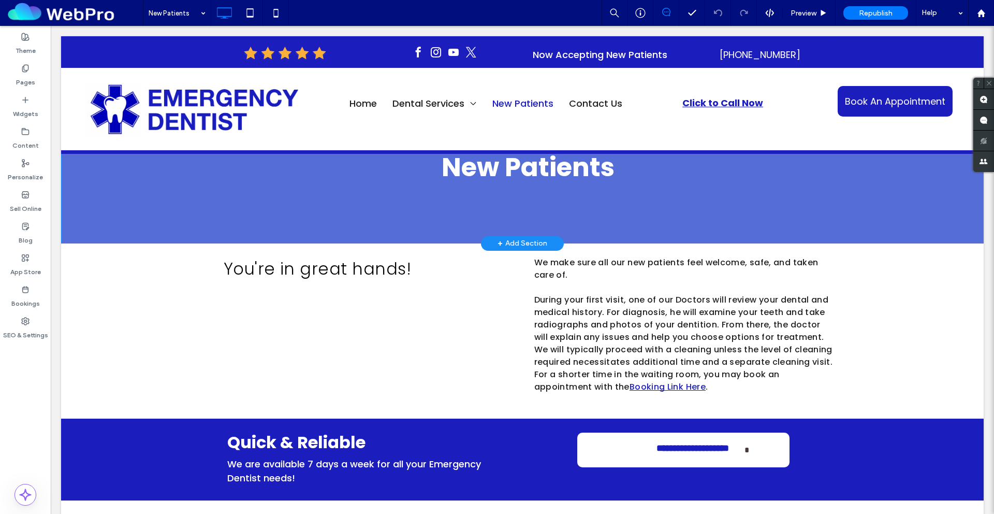
scroll to position [0, 0]
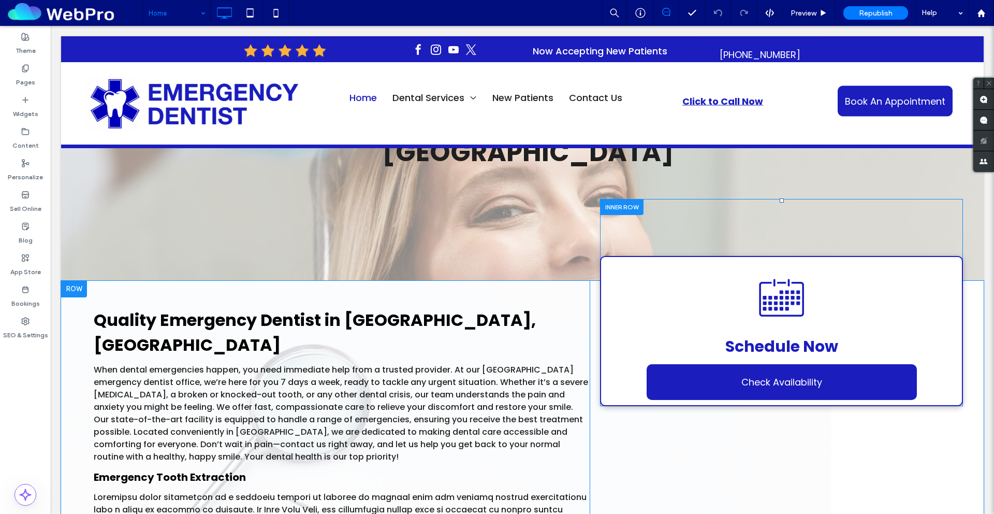
scroll to position [155, 0]
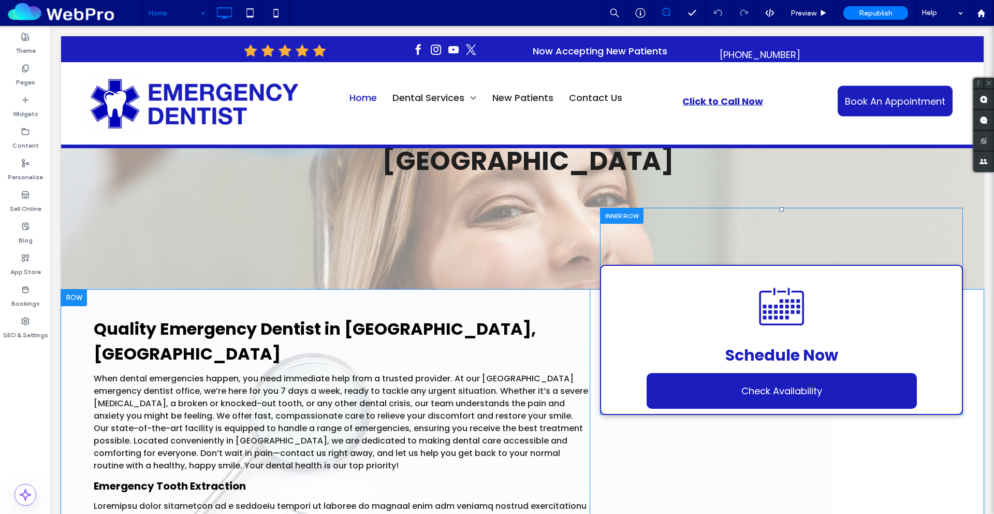
click at [618, 208] on div at bounding box center [621, 216] width 43 height 16
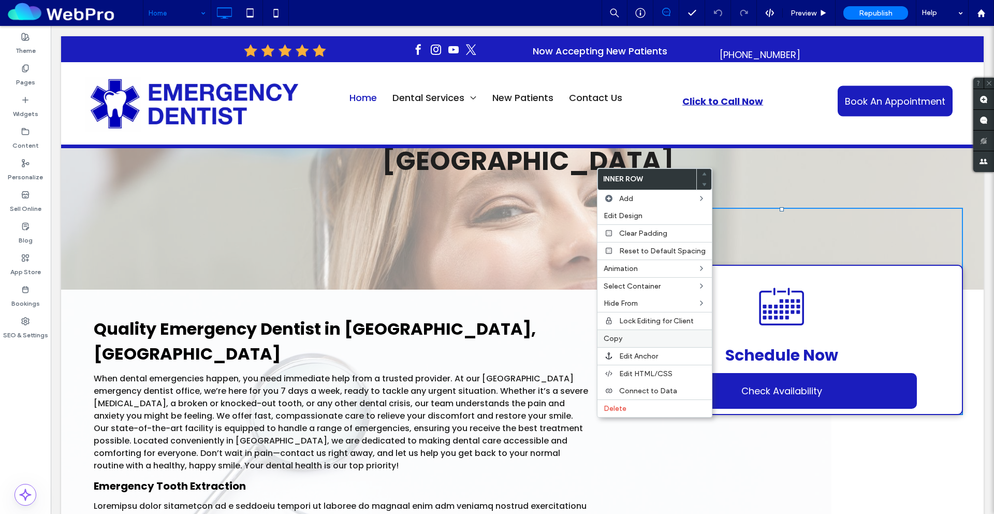
click at [629, 343] on div "Copy" at bounding box center [655, 338] width 114 height 18
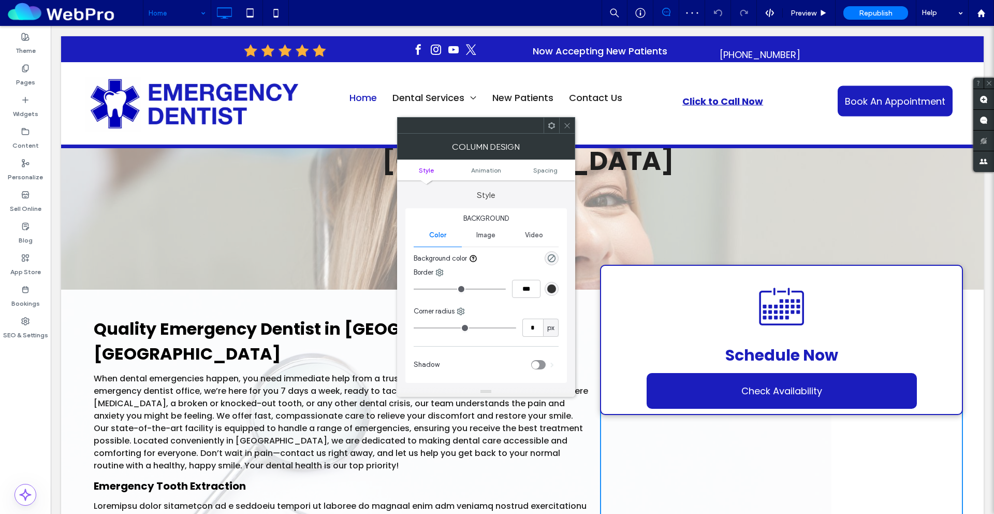
click at [550, 127] on use at bounding box center [551, 125] width 7 height 7
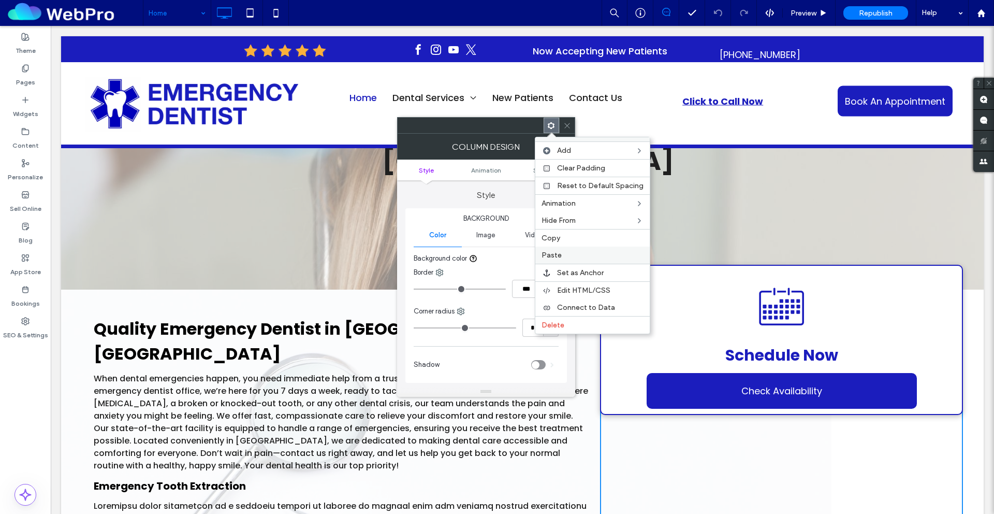
click at [576, 259] on label "Paste" at bounding box center [593, 255] width 102 height 9
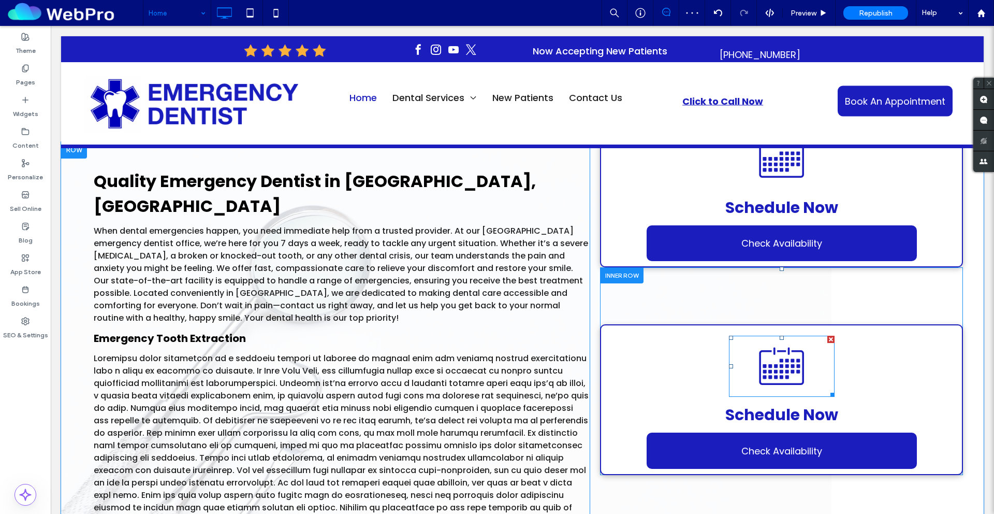
scroll to position [308, 0]
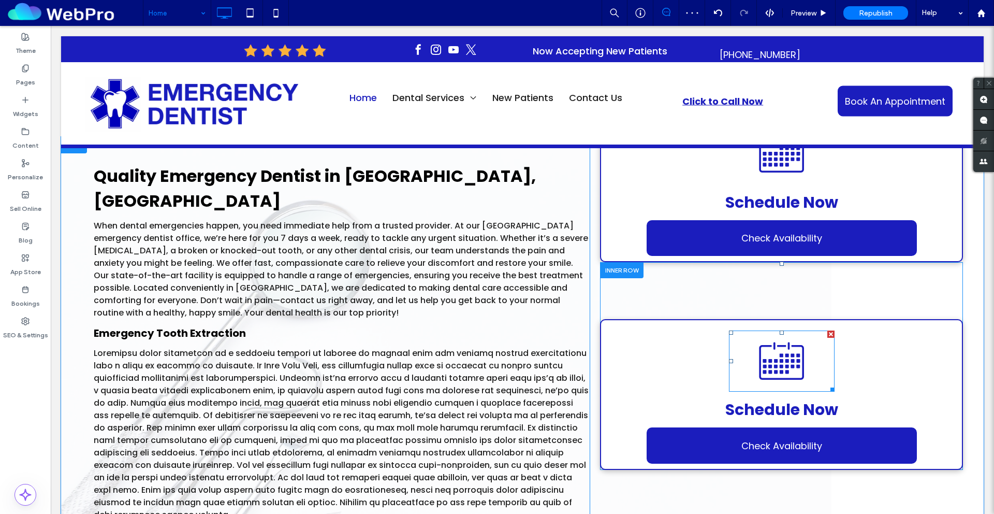
click at [769, 330] on icon at bounding box center [782, 360] width 106 height 61
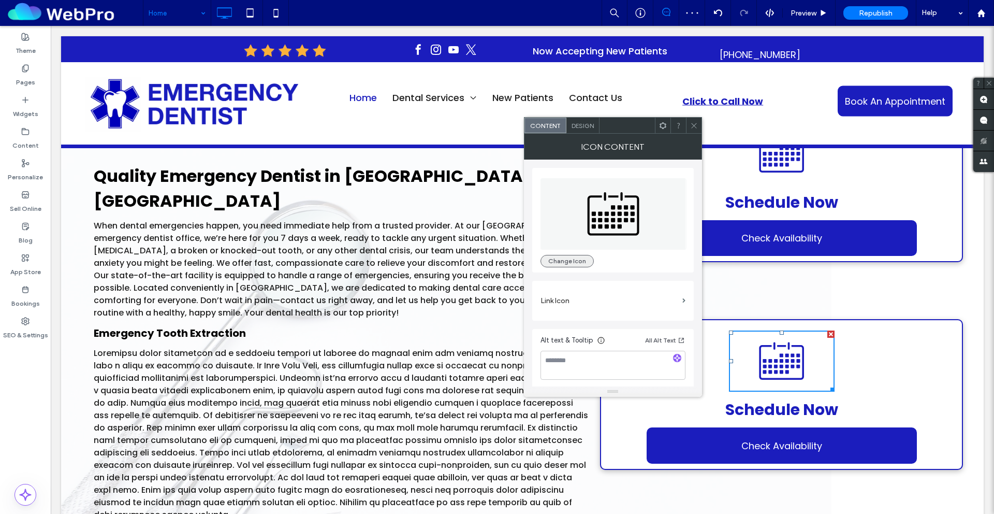
click at [571, 258] on button "Change Icon" at bounding box center [567, 261] width 53 height 12
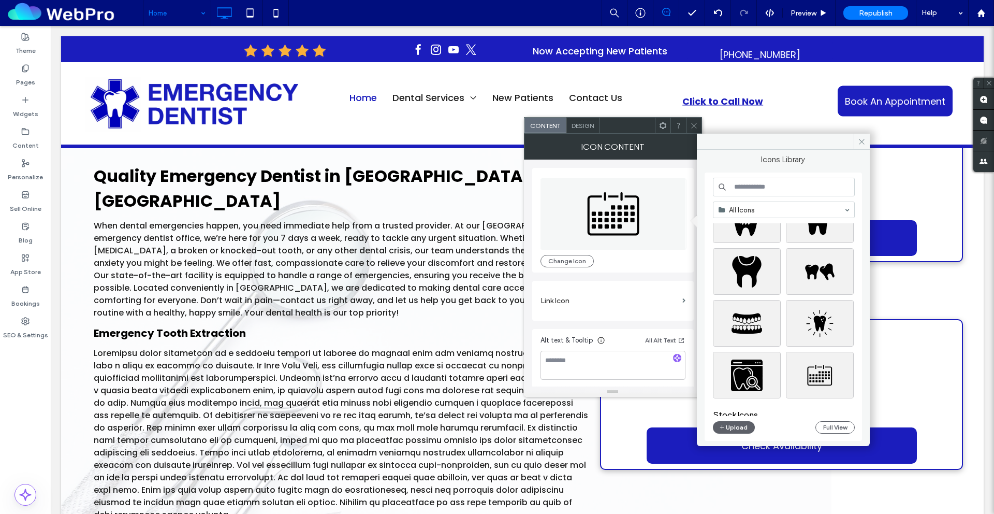
scroll to position [0, 0]
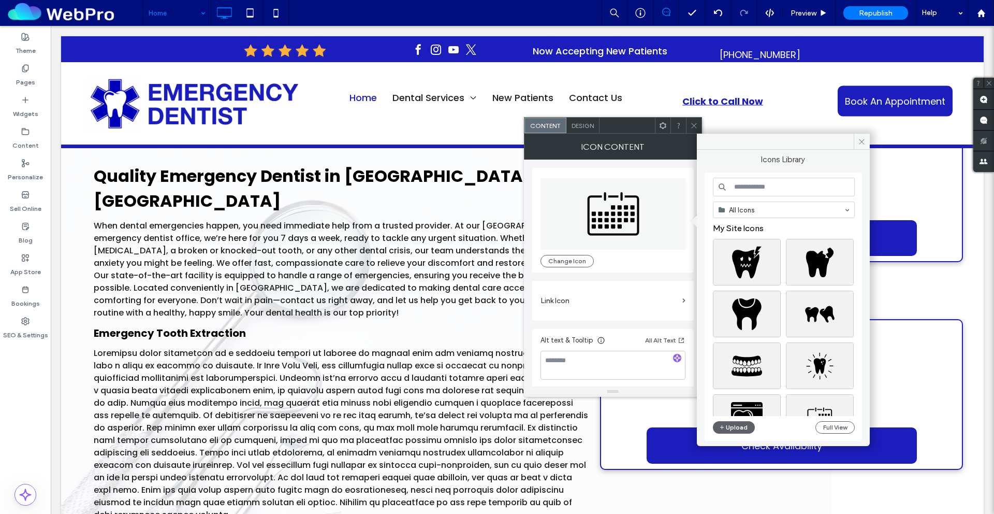
click at [757, 185] on input at bounding box center [784, 187] width 142 height 19
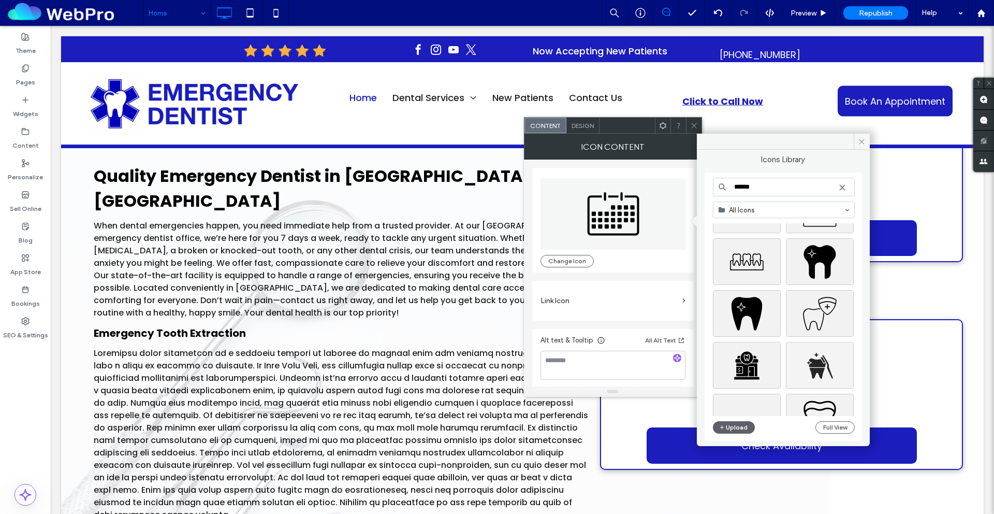
scroll to position [438, 0]
type input "******"
click at [759, 311] on div "Select" at bounding box center [747, 310] width 68 height 47
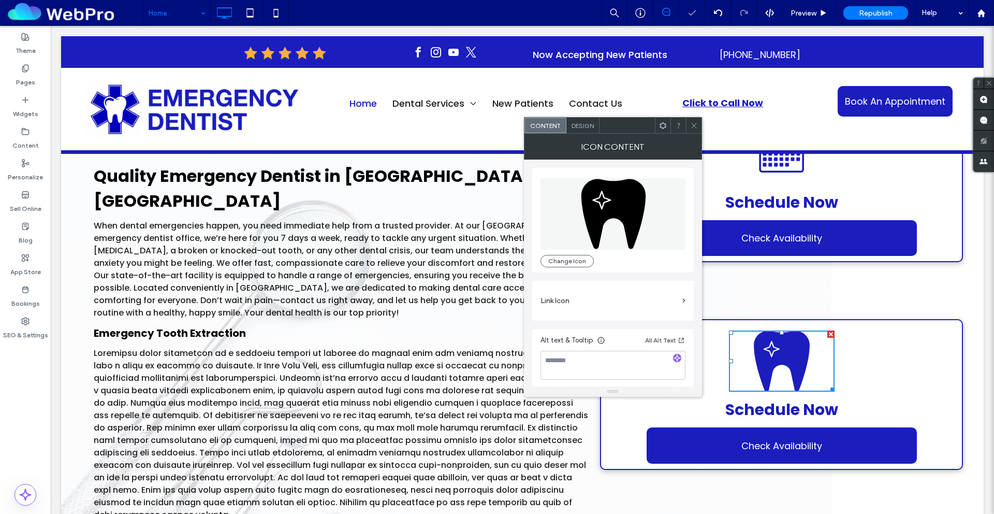
click at [698, 125] on div at bounding box center [694, 126] width 16 height 16
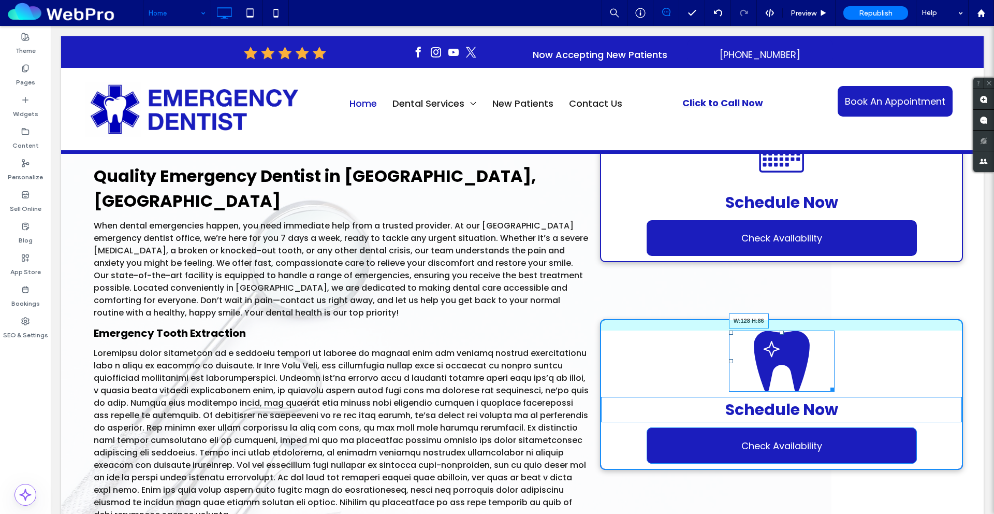
drag, startPoint x: 826, startPoint y: 351, endPoint x: 807, endPoint y: 335, distance: 25.7
click at [827, 384] on div at bounding box center [831, 388] width 8 height 8
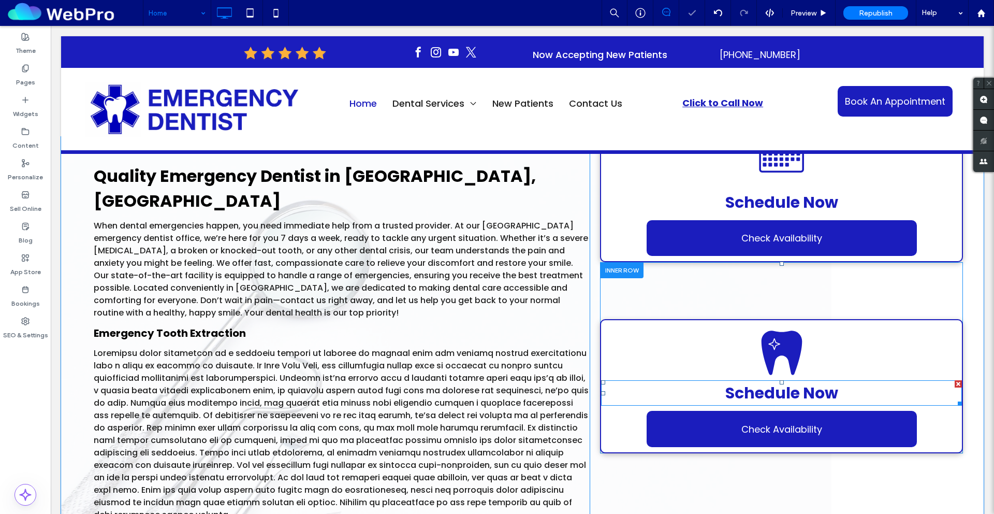
click at [810, 382] on strong "Schedule Now" at bounding box center [781, 393] width 113 height 22
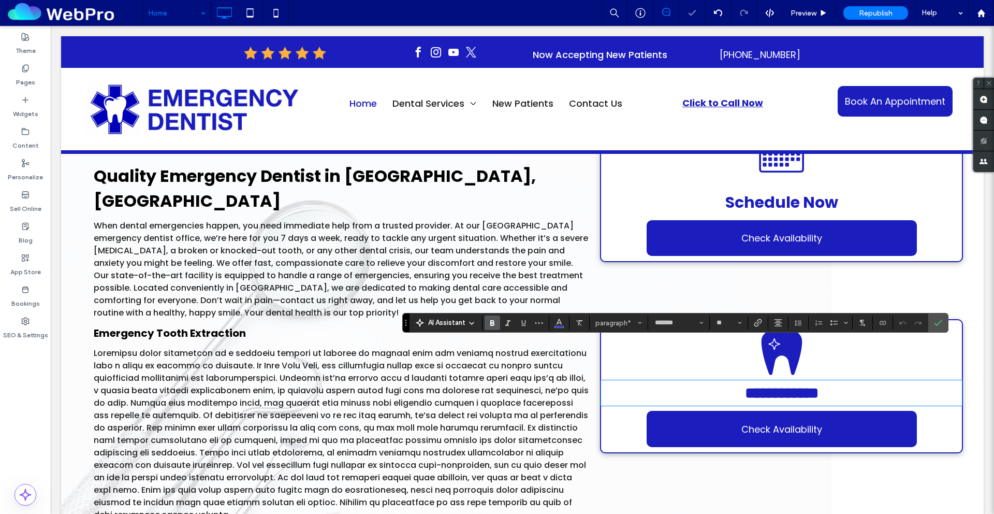
click at [800, 385] on strong "**********" at bounding box center [782, 392] width 74 height 15
drag, startPoint x: 797, startPoint y: 354, endPoint x: 713, endPoint y: 358, distance: 85.0
click at [713, 381] on p "**********" at bounding box center [781, 392] width 361 height 23
click at [815, 381] on p "***" at bounding box center [781, 392] width 361 height 23
drag, startPoint x: 936, startPoint y: 325, endPoint x: 818, endPoint y: 333, distance: 117.8
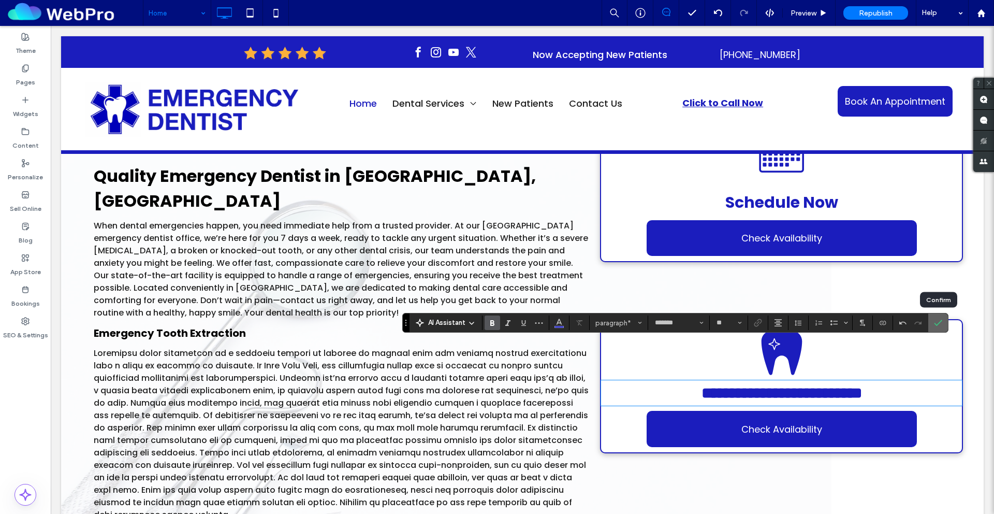
click at [894, 325] on use "Confirm" at bounding box center [938, 323] width 8 height 6
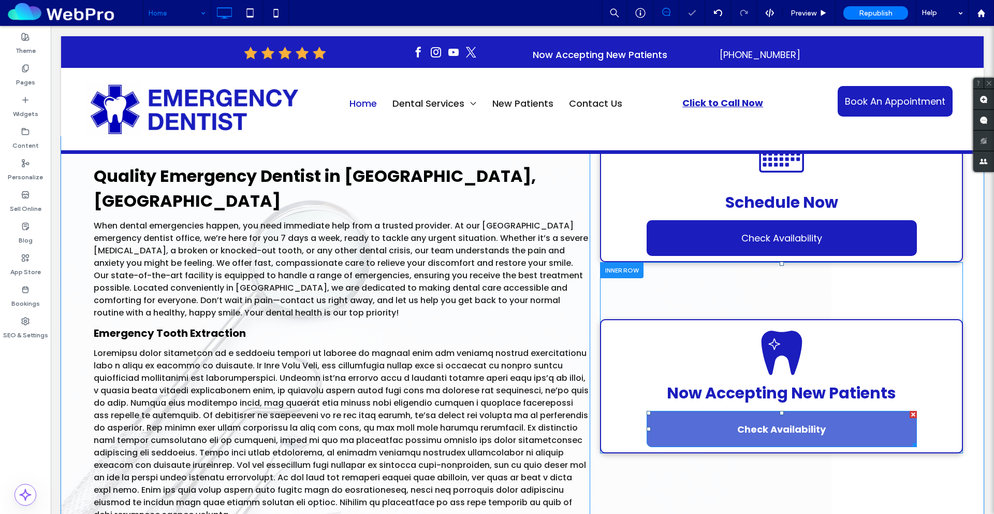
click at [819, 422] on span "Check Availability" at bounding box center [781, 429] width 89 height 14
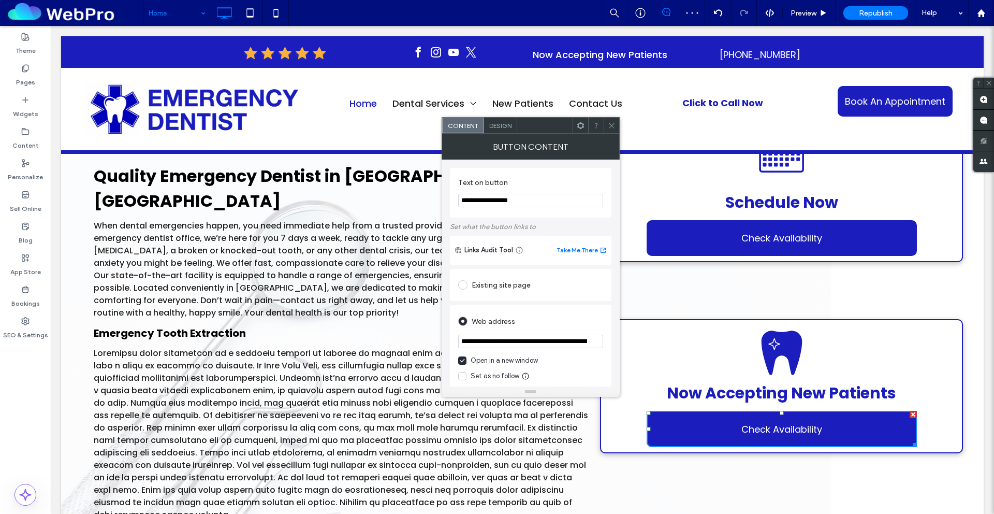
drag, startPoint x: 516, startPoint y: 201, endPoint x: 448, endPoint y: 198, distance: 67.4
click at [448, 198] on div "**********" at bounding box center [531, 272] width 178 height 227
type input "**********"
click at [614, 124] on icon at bounding box center [612, 126] width 8 height 8
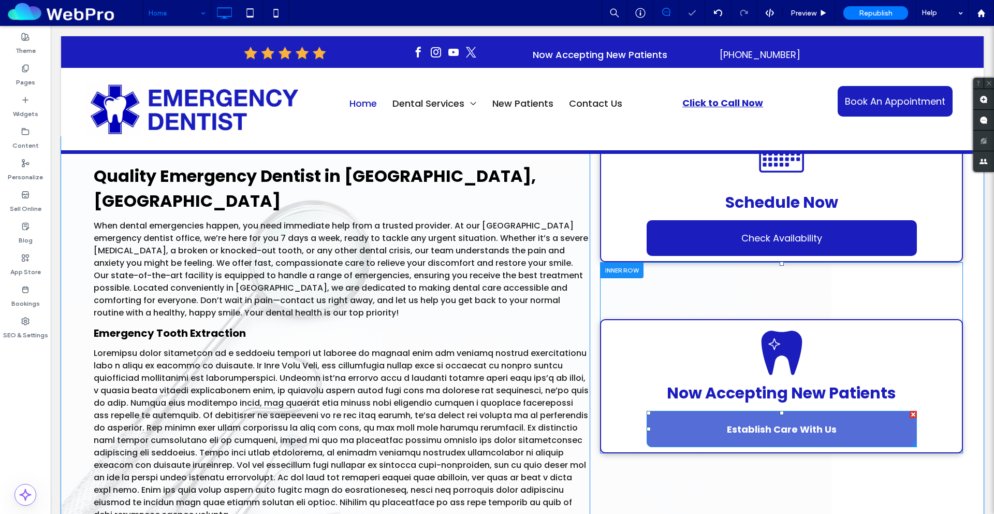
click at [843, 411] on link "Establish Care With Us" at bounding box center [782, 429] width 270 height 36
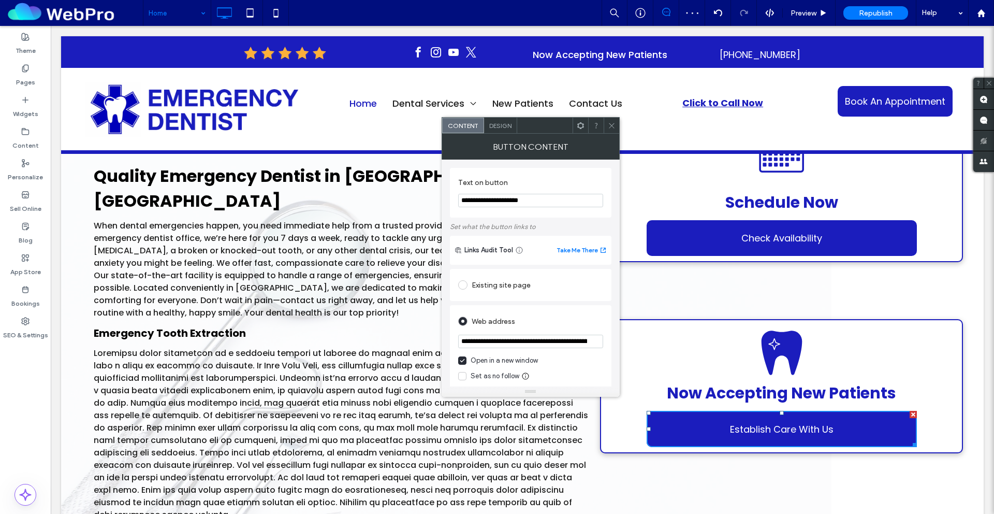
click at [613, 125] on icon at bounding box center [612, 126] width 8 height 8
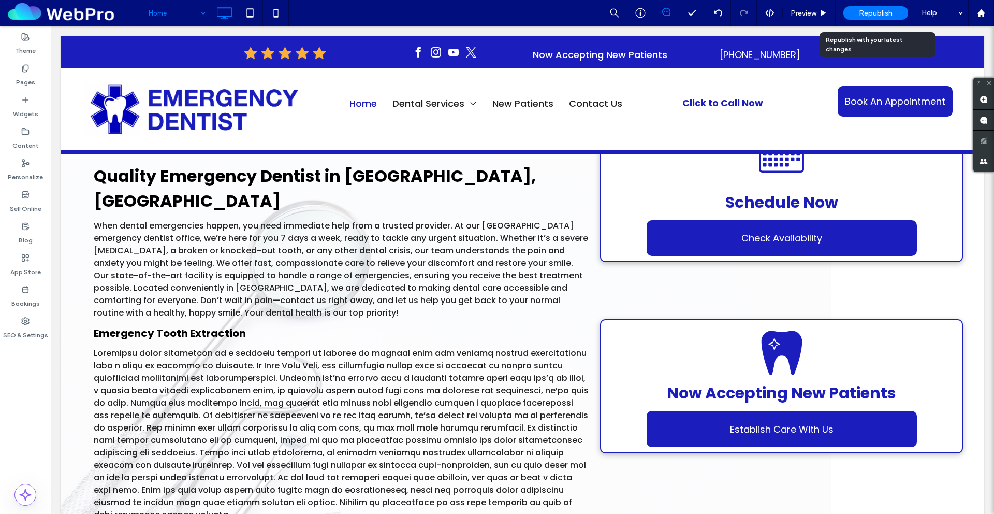
click at [886, 11] on span "Republish" at bounding box center [876, 13] width 34 height 9
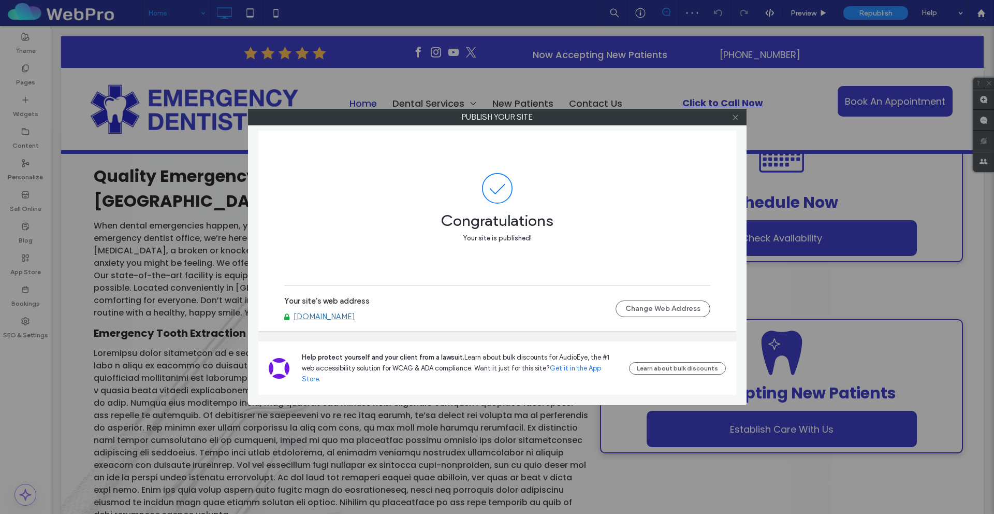
click at [736, 117] on icon at bounding box center [736, 117] width 8 height 8
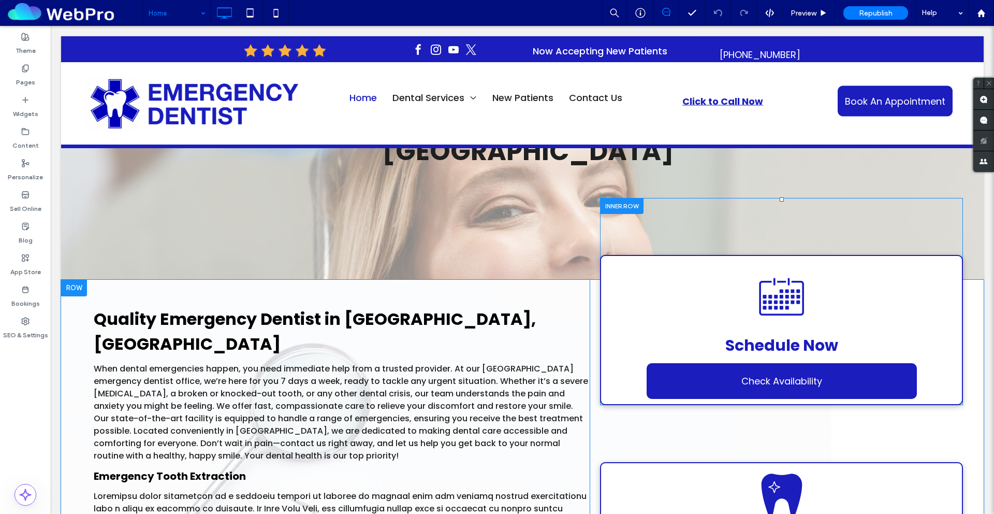
scroll to position [210, 0]
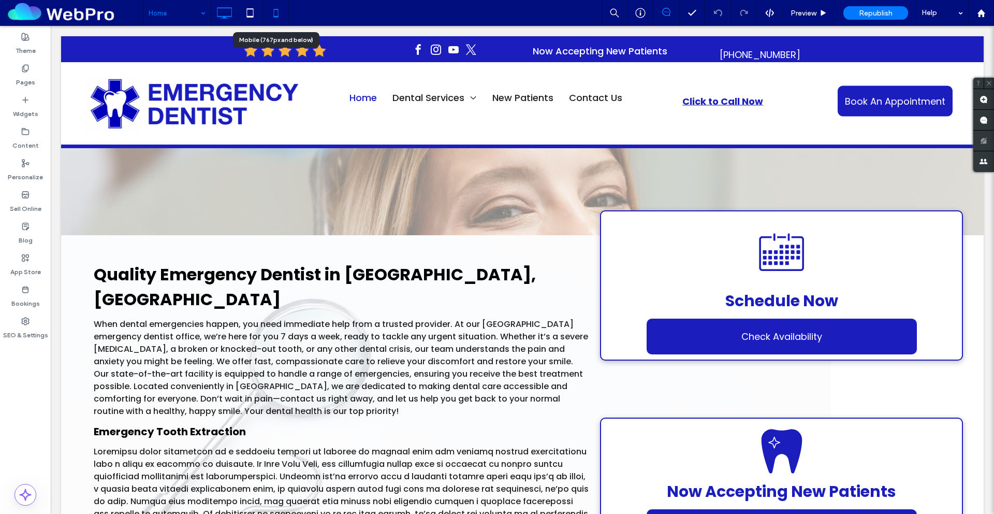
click at [278, 13] on icon at bounding box center [276, 13] width 21 height 21
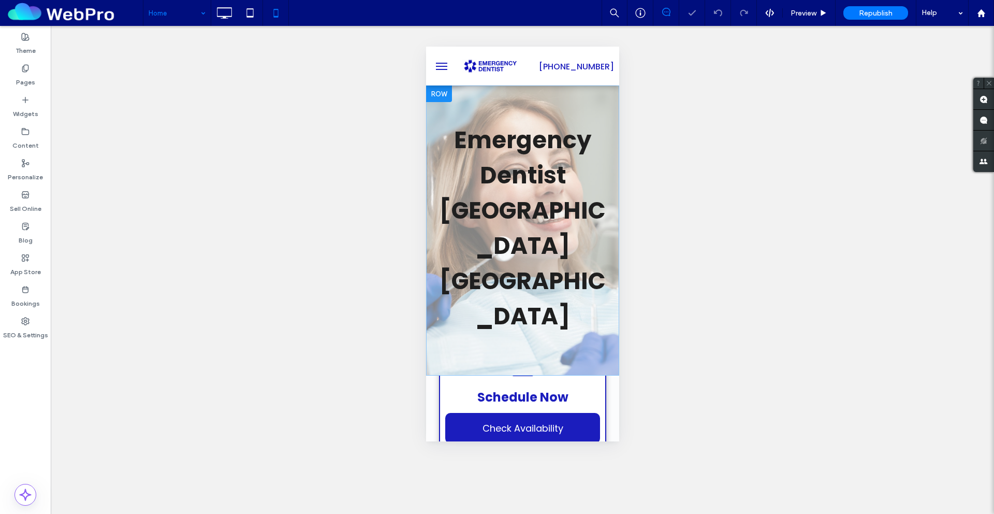
scroll to position [0, 0]
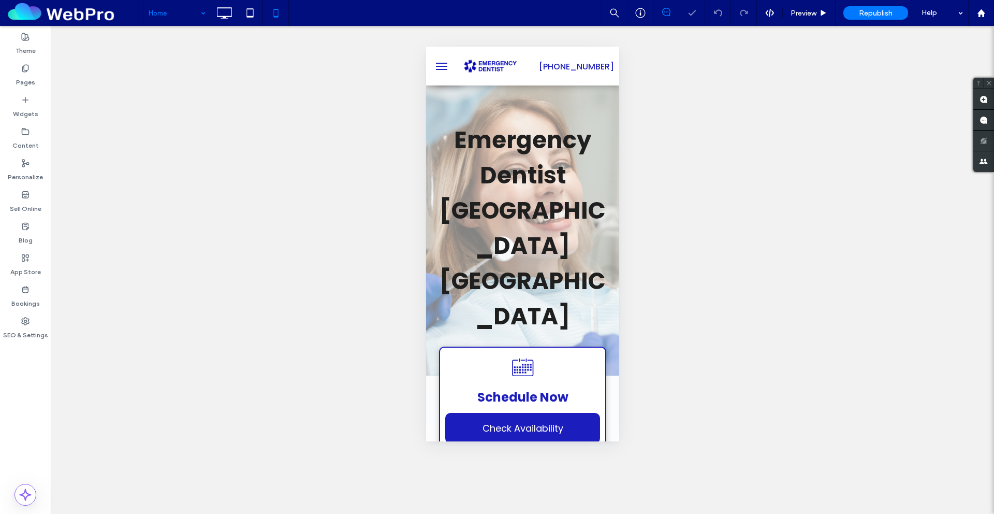
click at [437, 65] on button "menu" at bounding box center [441, 66] width 21 height 21
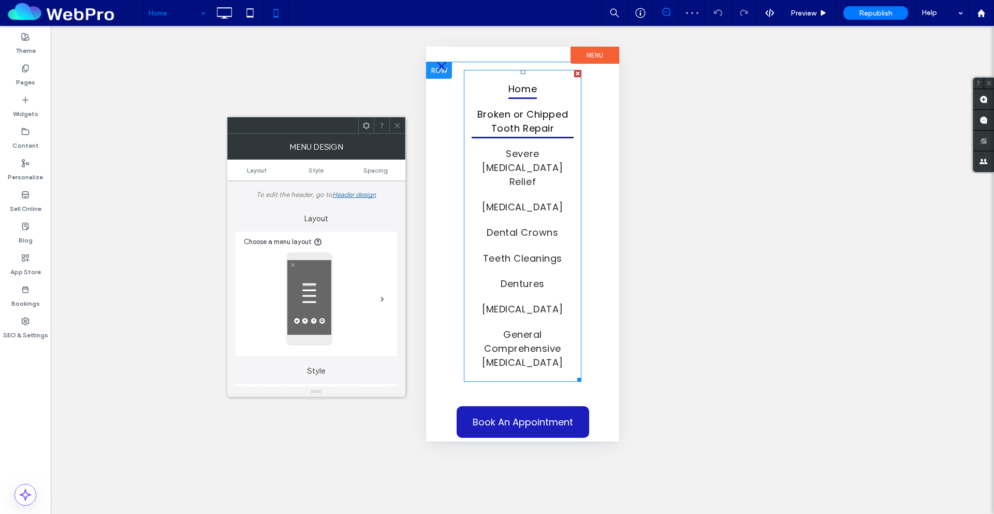
click at [540, 127] on span "Broken or Chipped Tooth Repair" at bounding box center [522, 121] width 102 height 34
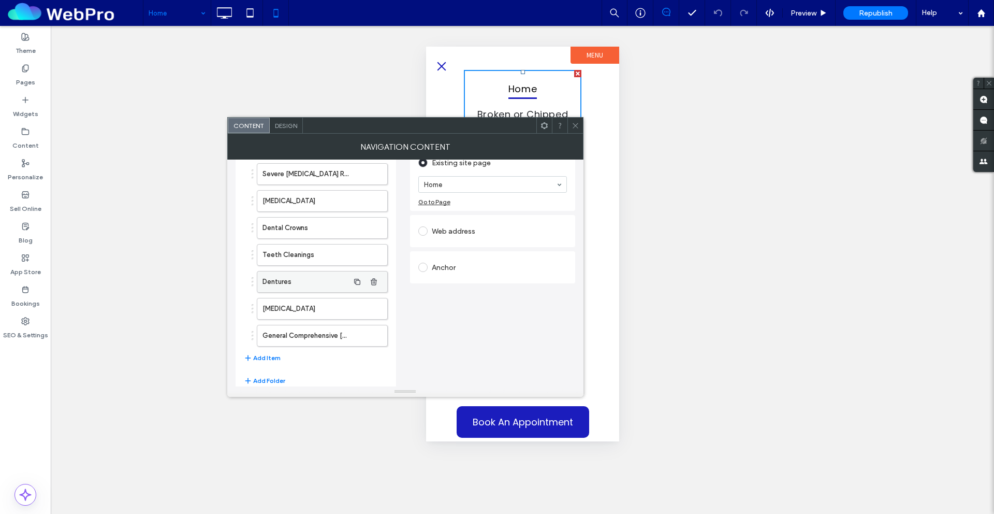
scroll to position [123, 0]
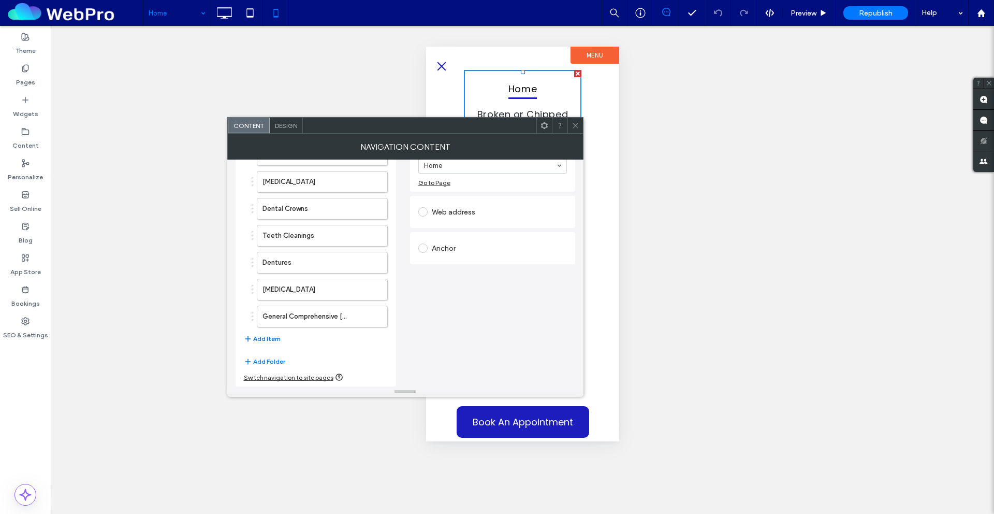
click at [264, 337] on button "Add Item" at bounding box center [262, 338] width 37 height 12
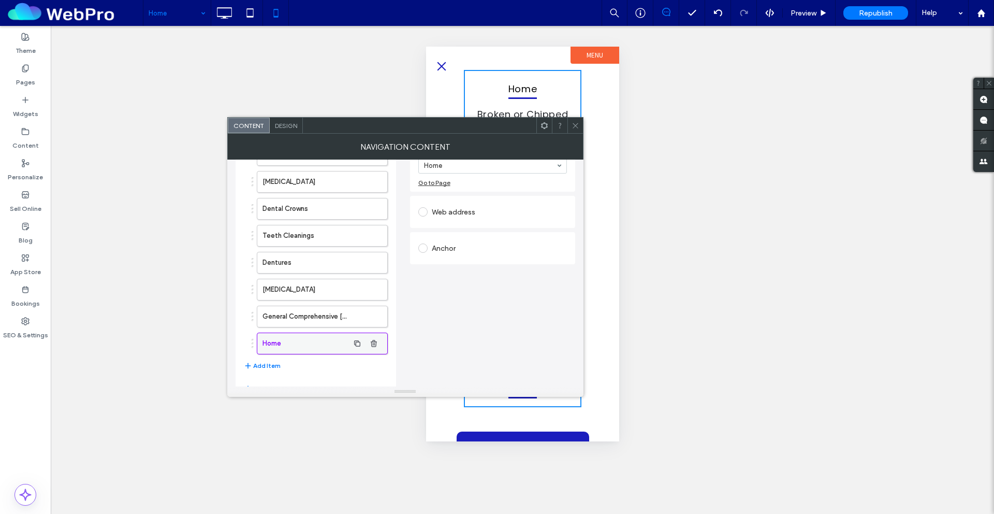
click at [299, 341] on label "Home" at bounding box center [306, 343] width 86 height 21
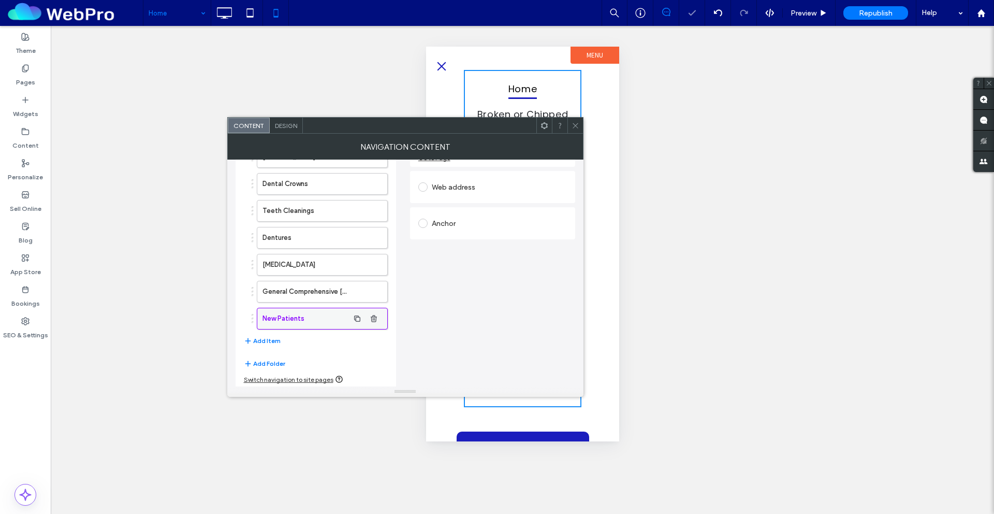
scroll to position [148, 0]
drag, startPoint x: 250, startPoint y: 317, endPoint x: 258, endPoint y: 293, distance: 25.5
click at [259, 289] on ol "Home Broken or Chipped Tooth Repair Severe [MEDICAL_DATA] Relief [MEDICAL_DATA]…" at bounding box center [316, 197] width 144 height 264
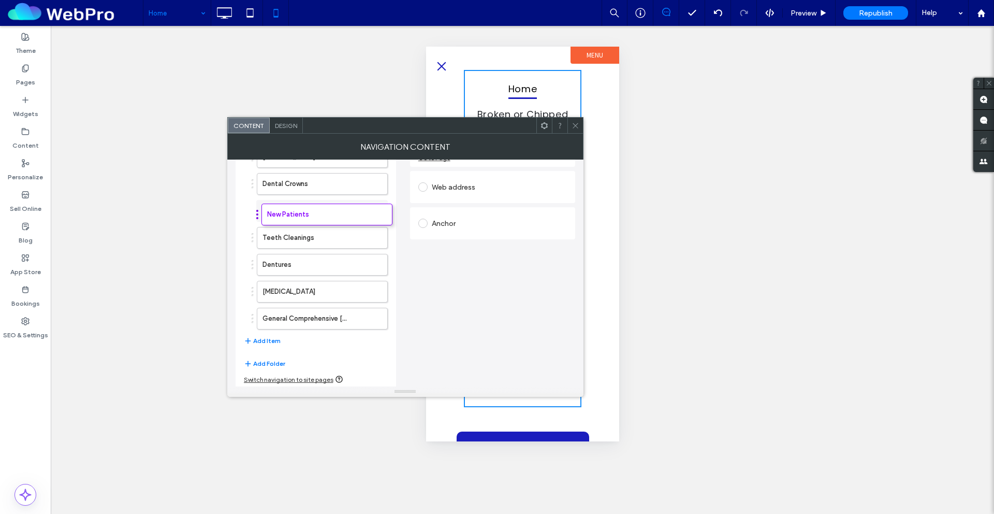
drag, startPoint x: 251, startPoint y: 320, endPoint x: 252, endPoint y: 213, distance: 106.7
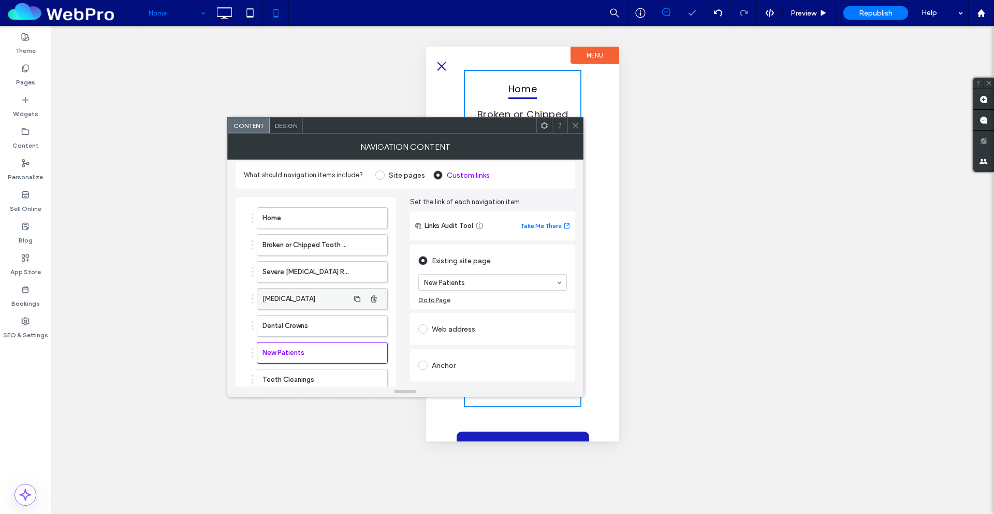
scroll to position [0, 0]
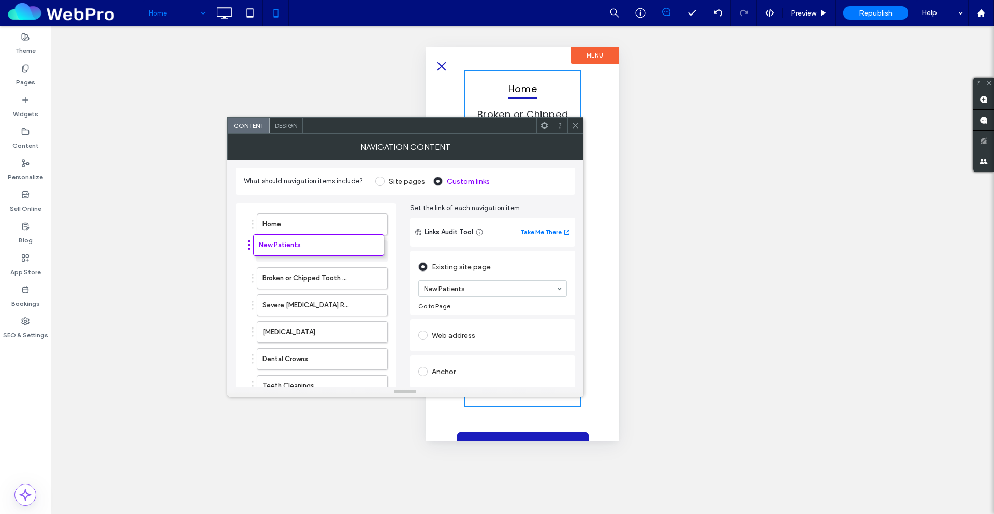
drag, startPoint x: 252, startPoint y: 358, endPoint x: 248, endPoint y: 250, distance: 108.3
drag, startPoint x: 253, startPoint y: 252, endPoint x: 250, endPoint y: 222, distance: 29.6
click at [576, 127] on icon at bounding box center [576, 126] width 8 height 8
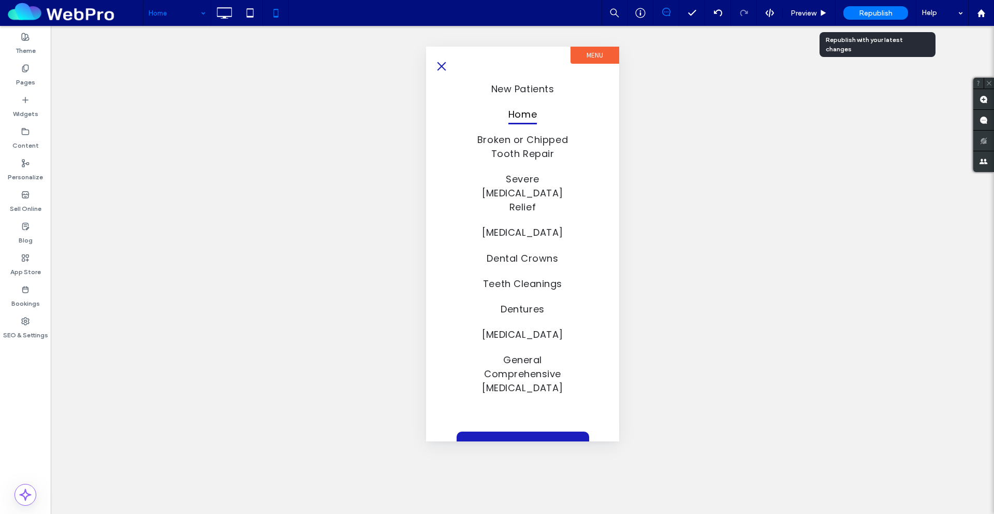
click at [878, 14] on span "Republish" at bounding box center [876, 13] width 34 height 9
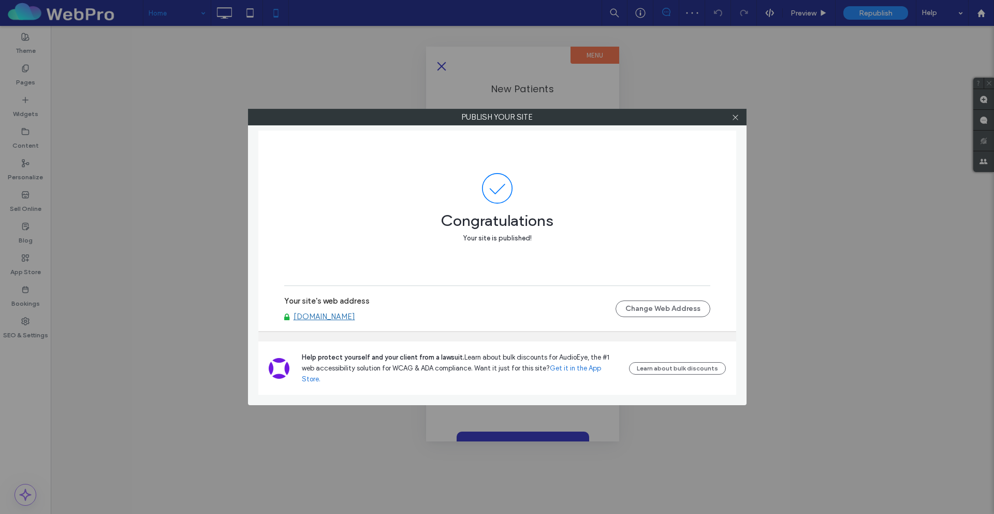
click at [740, 117] on div at bounding box center [736, 117] width 16 height 16
click at [733, 120] on icon at bounding box center [736, 117] width 8 height 8
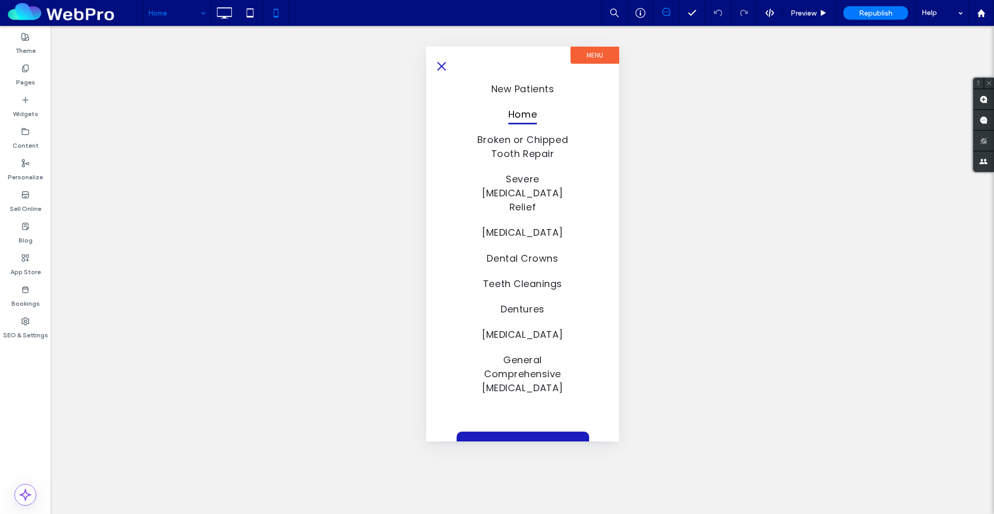
drag, startPoint x: 443, startPoint y: 65, endPoint x: 438, endPoint y: 65, distance: 5.2
click at [443, 65] on button "menu" at bounding box center [441, 66] width 21 height 21
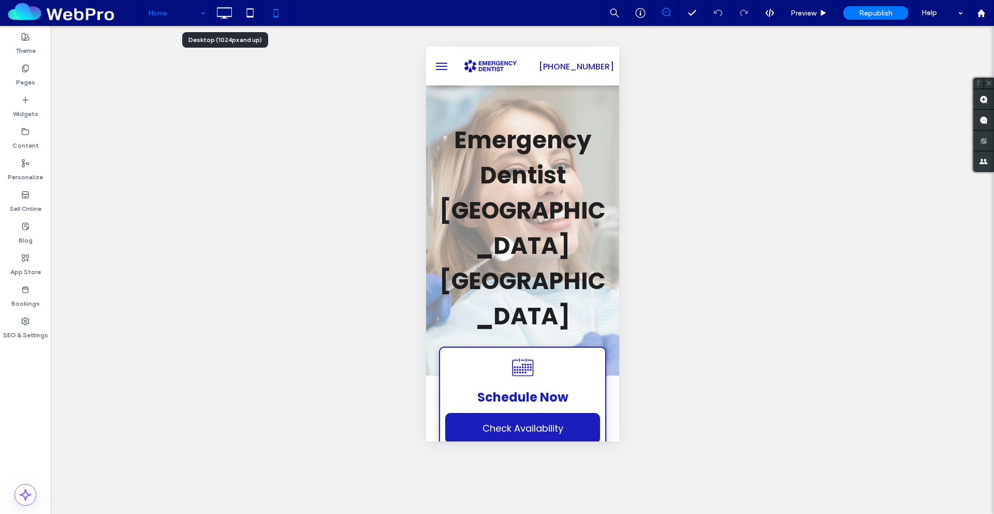
click at [227, 17] on icon at bounding box center [224, 13] width 21 height 21
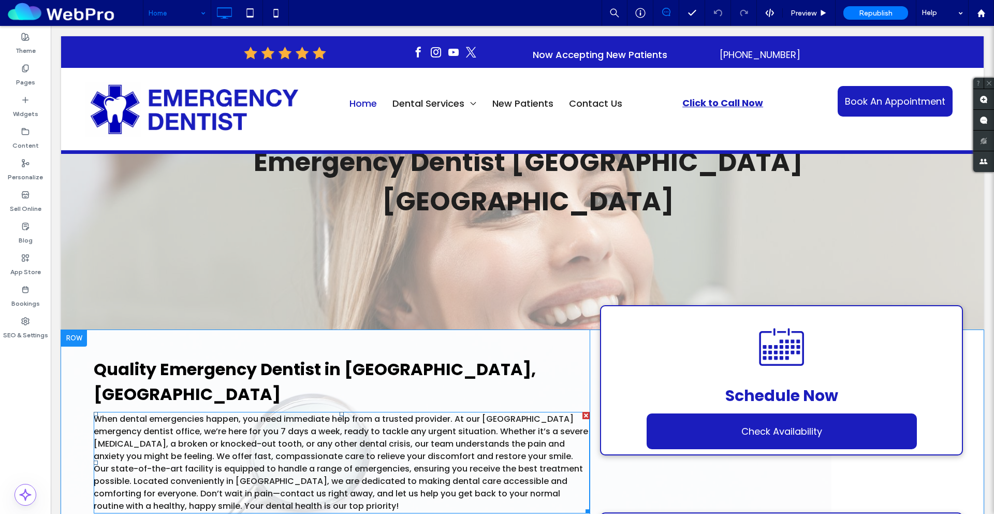
scroll to position [110, 0]
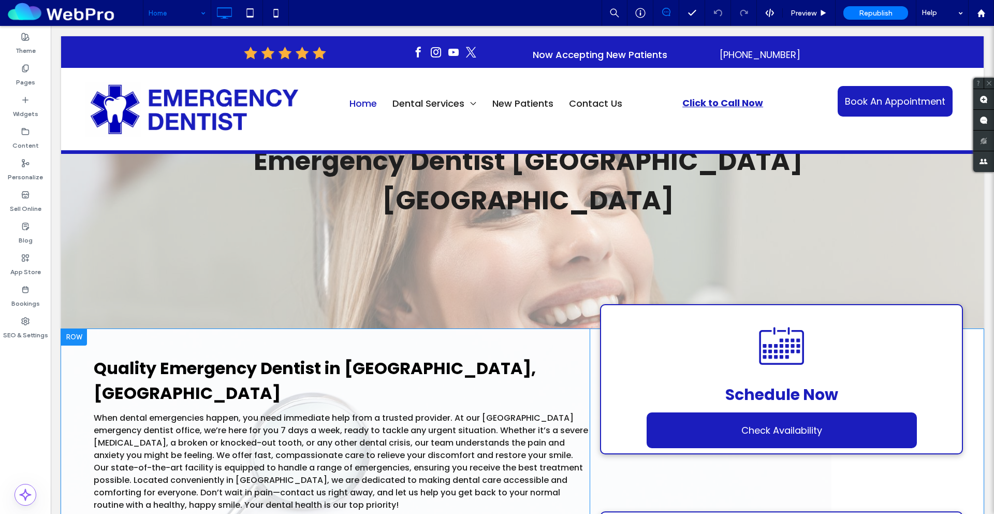
click at [70, 329] on div at bounding box center [74, 337] width 26 height 17
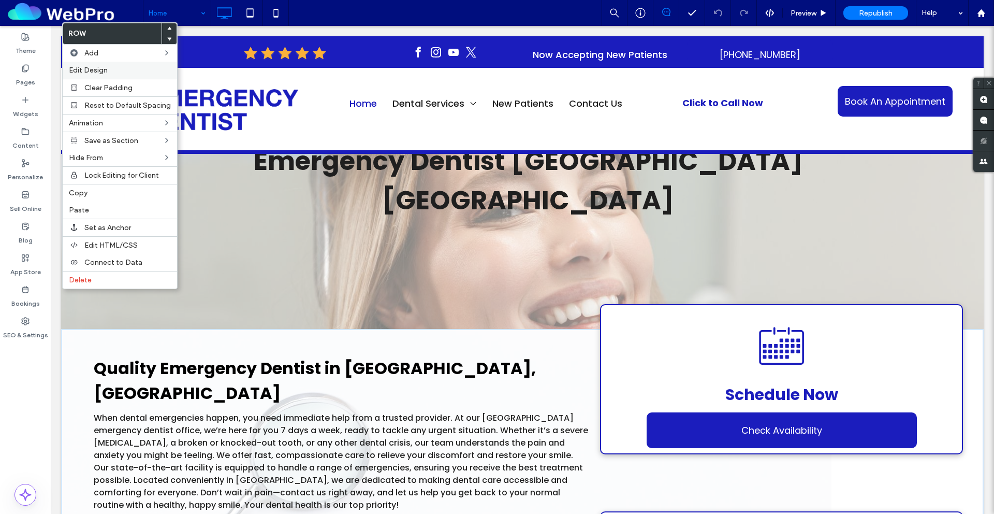
click at [110, 72] on label "Edit Design" at bounding box center [120, 70] width 102 height 9
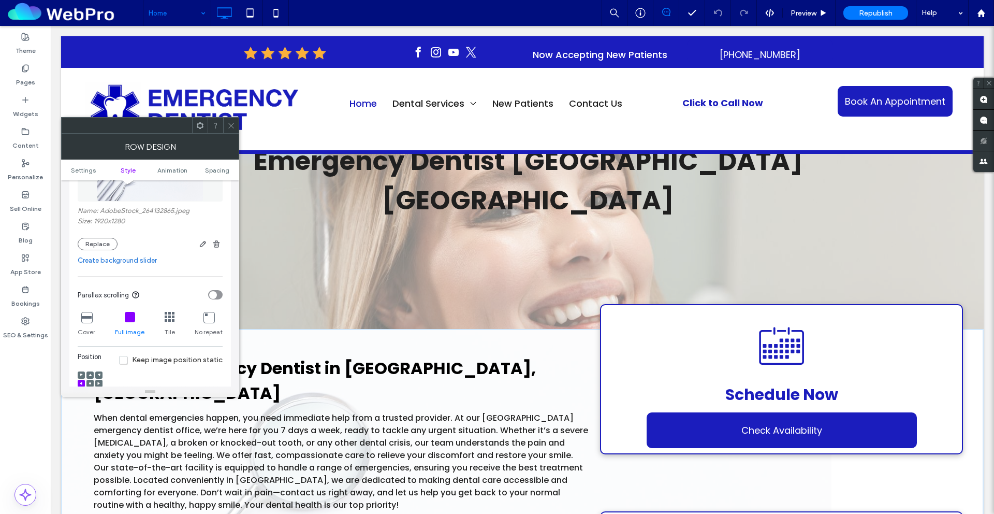
scroll to position [267, 0]
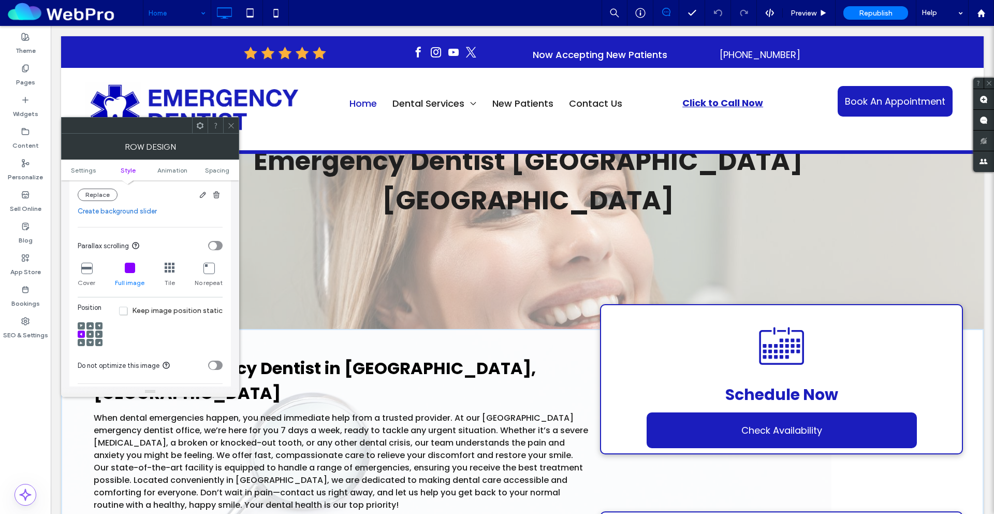
click at [84, 272] on icon at bounding box center [86, 268] width 10 height 10
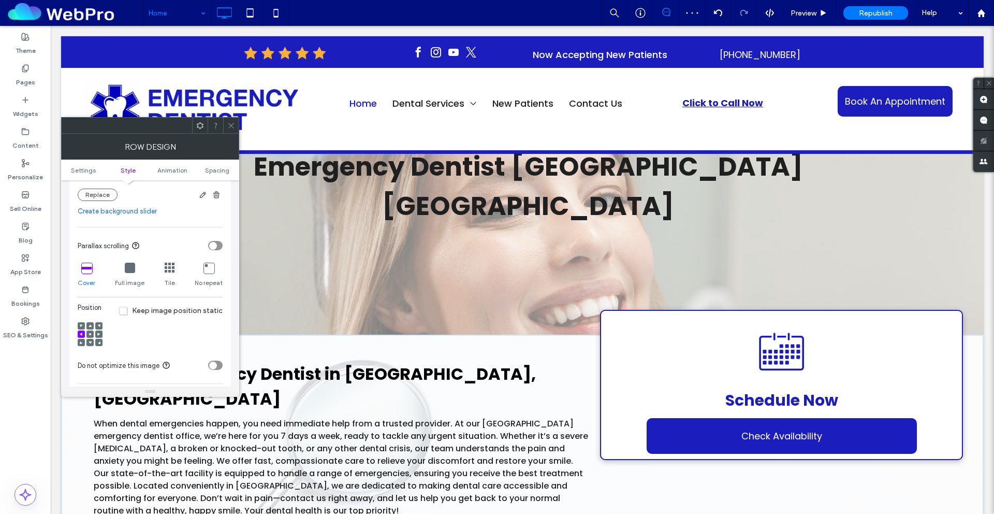
click at [234, 122] on icon at bounding box center [231, 126] width 8 height 8
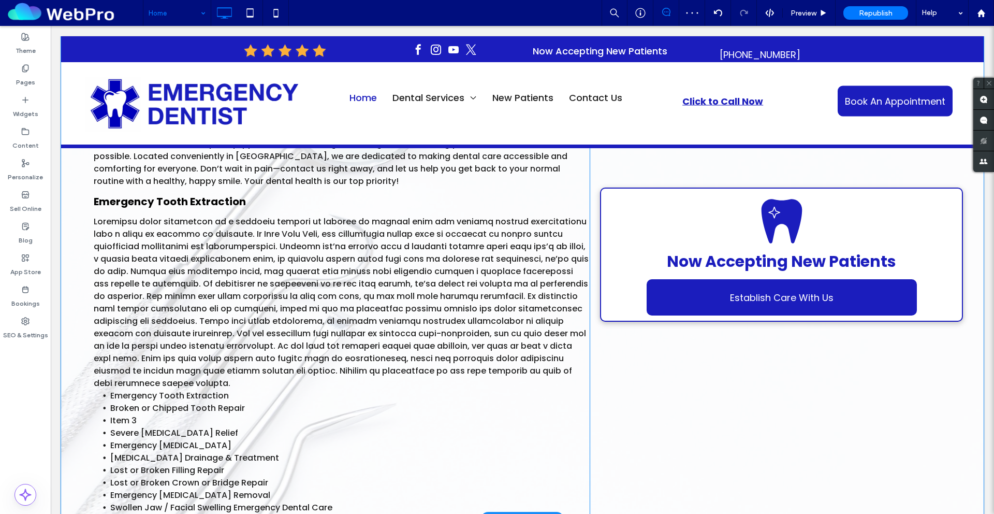
scroll to position [440, 0]
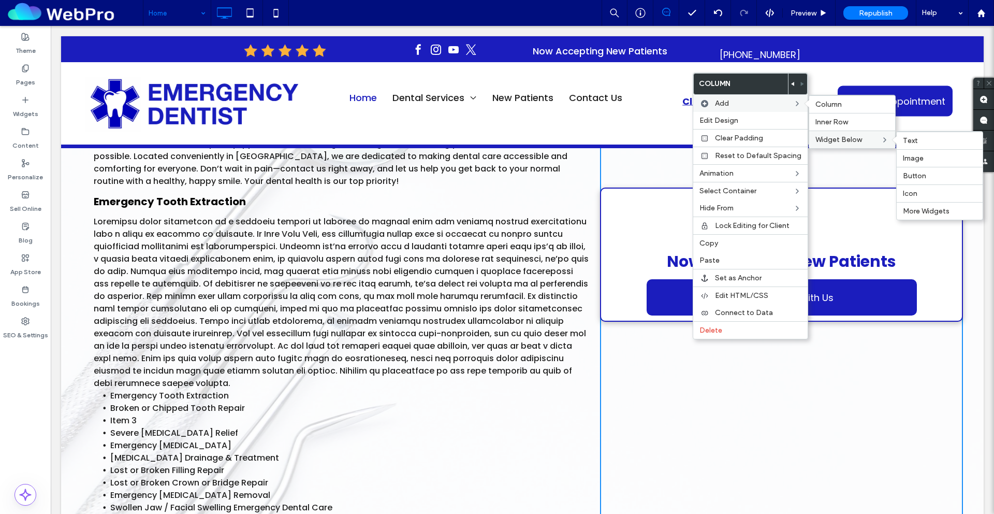
click at [854, 141] on span "Widget Below" at bounding box center [839, 139] width 47 height 9
click at [894, 143] on label "Text" at bounding box center [940, 140] width 74 height 9
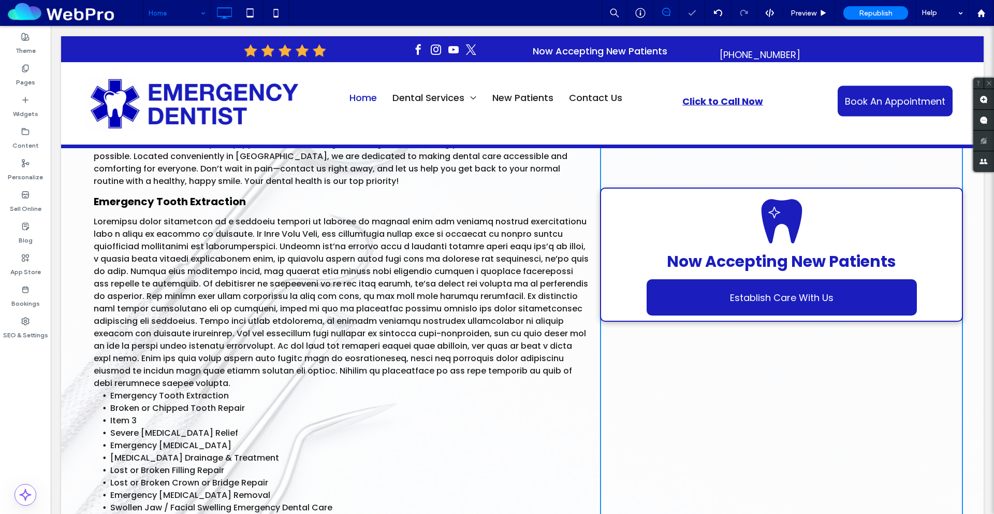
type input "*******"
type input "**"
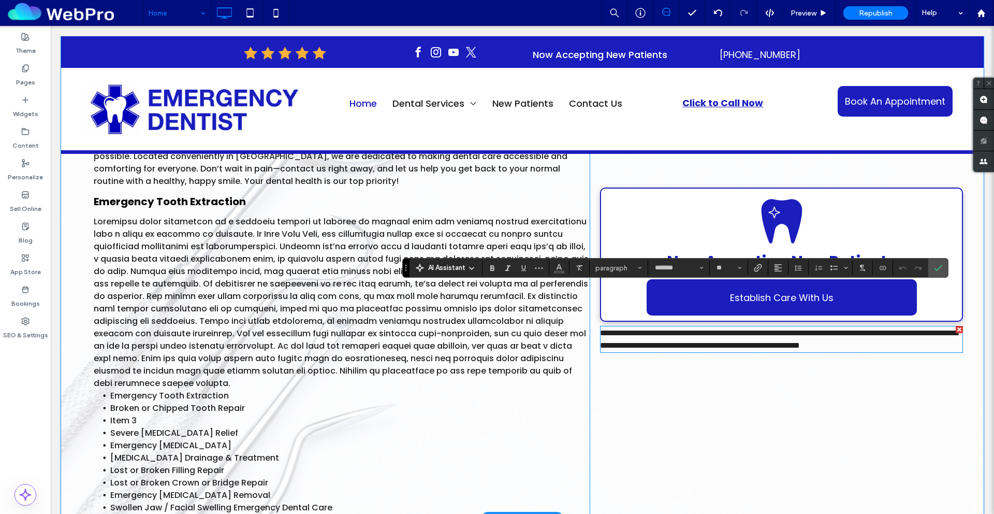
click at [641, 327] on p "**********" at bounding box center [781, 339] width 363 height 25
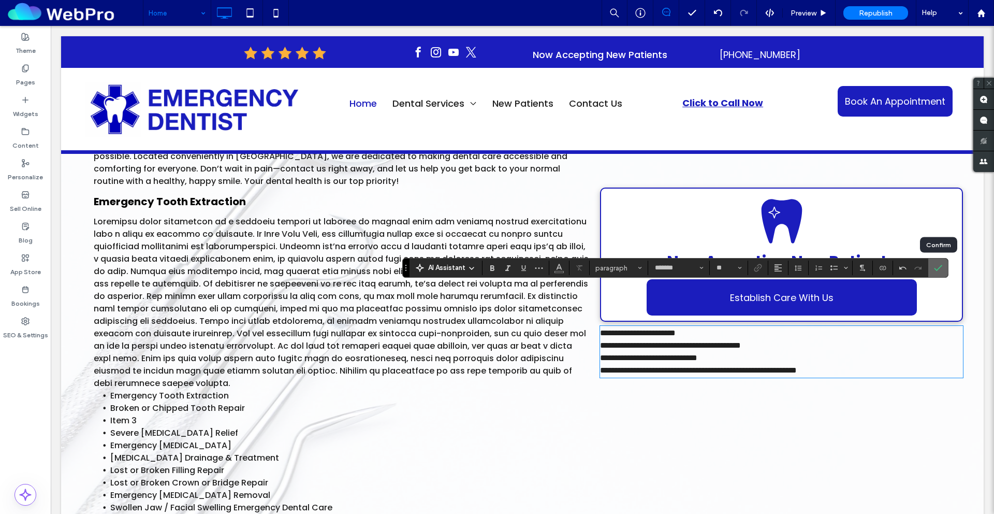
click at [894, 272] on span "Confirm" at bounding box center [938, 268] width 8 height 18
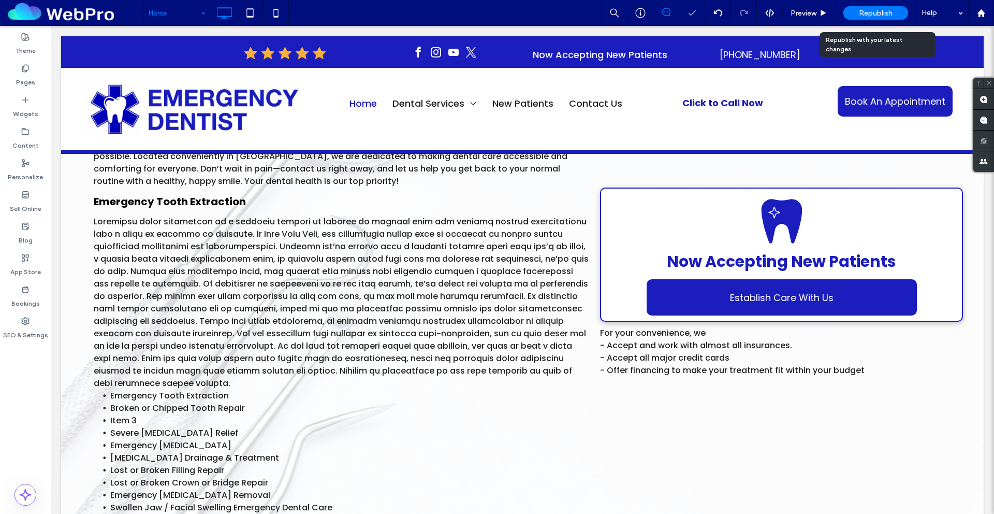
click at [865, 13] on span "Republish" at bounding box center [876, 13] width 34 height 9
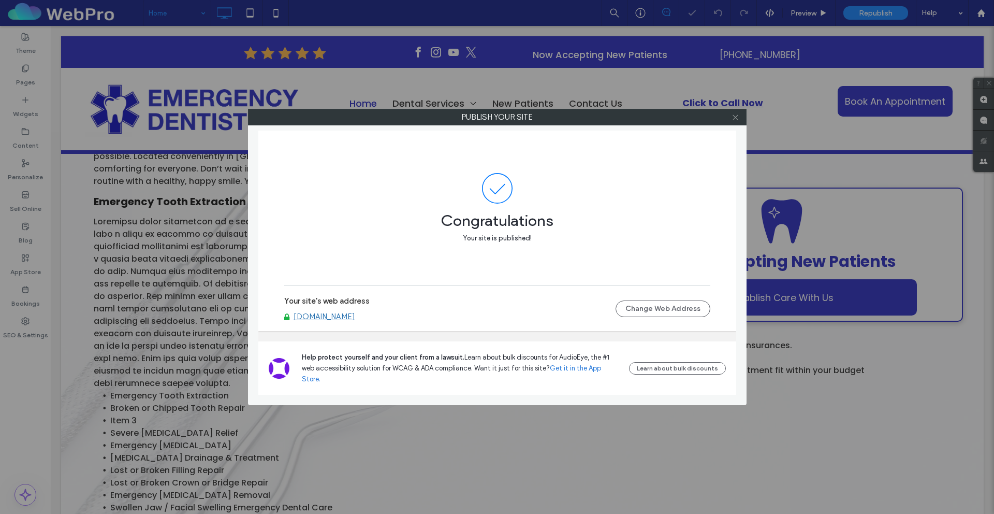
click at [737, 115] on icon at bounding box center [736, 117] width 8 height 8
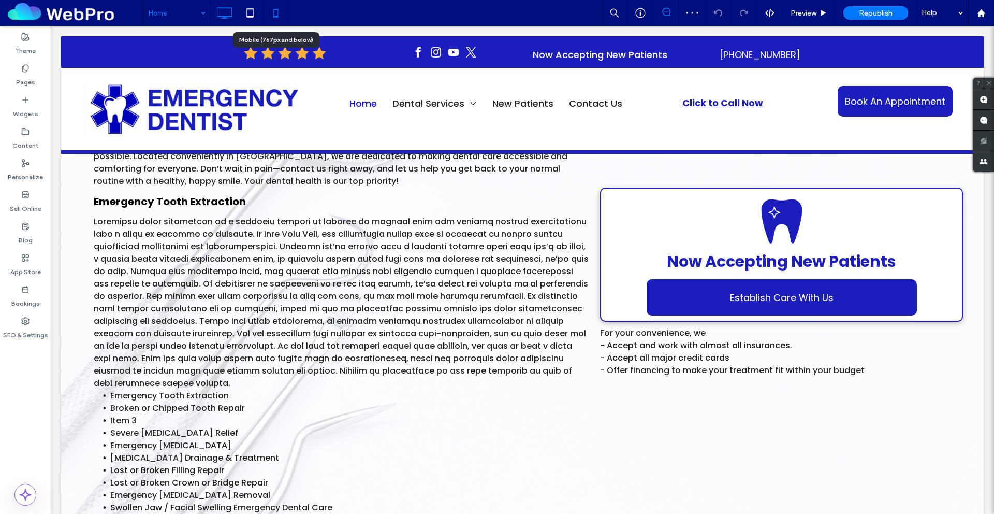
click at [279, 12] on icon at bounding box center [276, 13] width 21 height 21
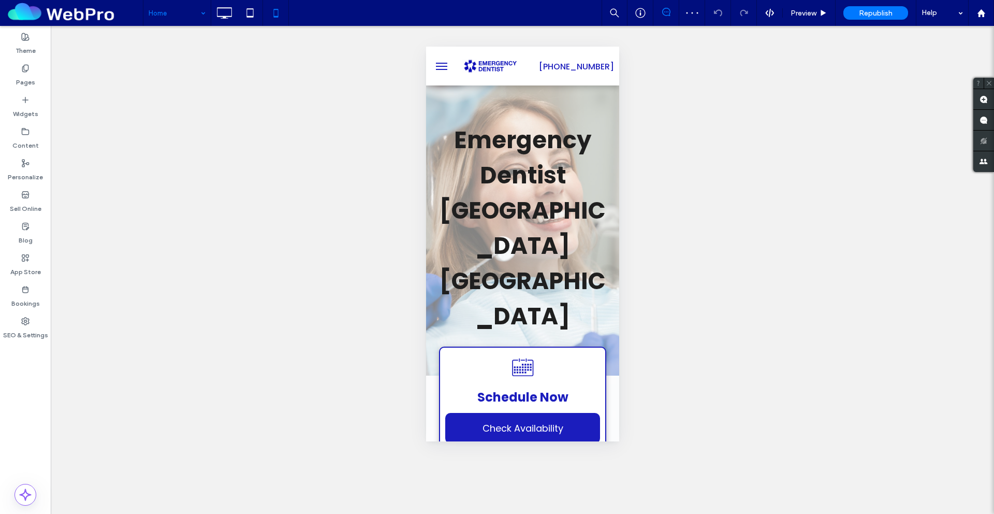
click at [440, 70] on button "menu" at bounding box center [441, 66] width 21 height 21
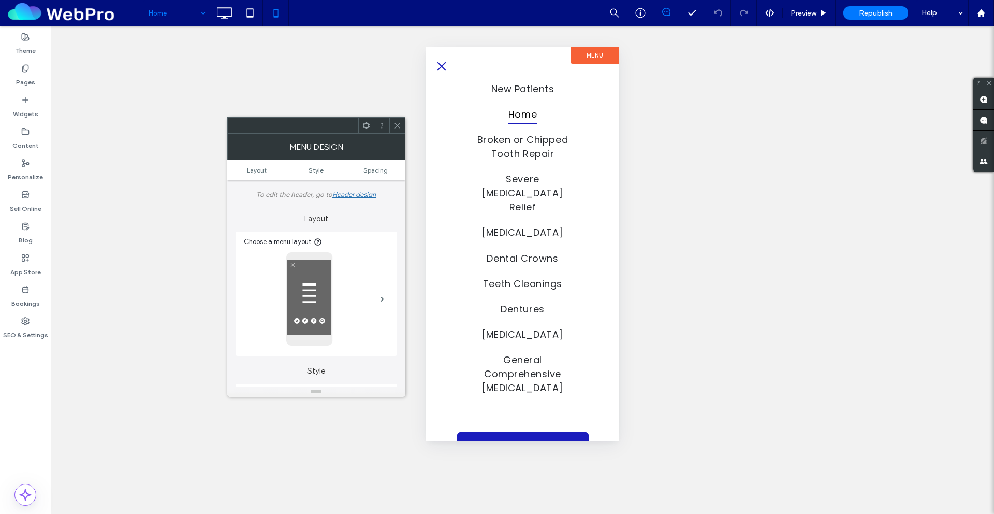
click at [443, 64] on button "menu" at bounding box center [441, 66] width 21 height 21
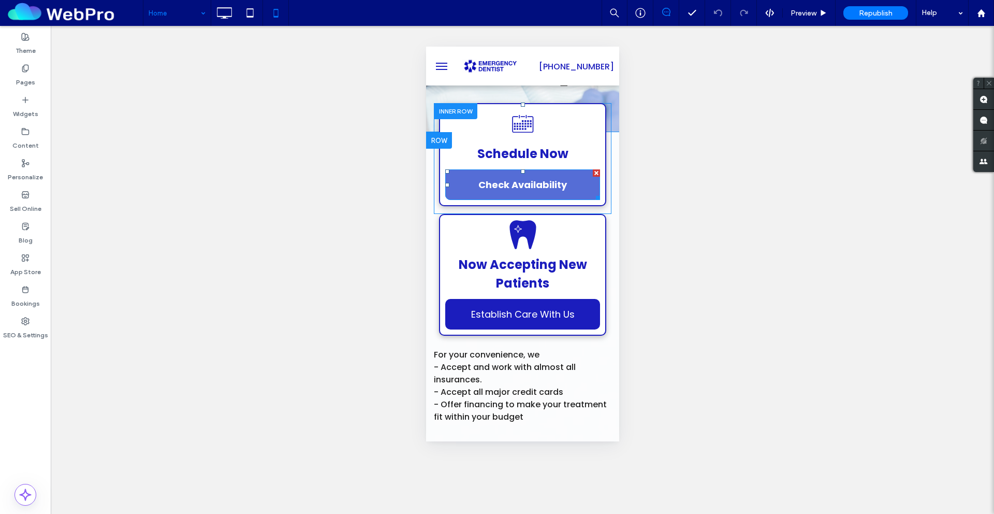
scroll to position [30, 0]
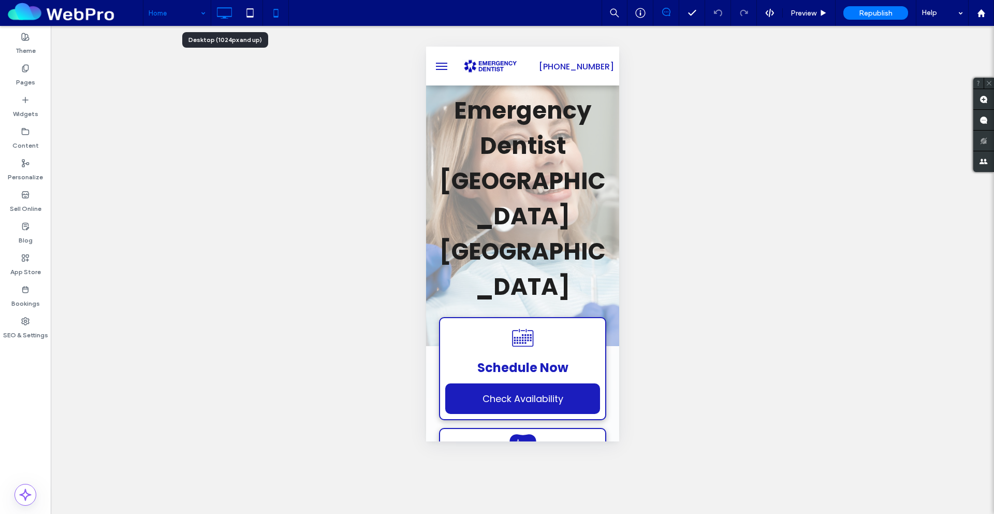
click at [229, 14] on icon at bounding box center [224, 13] width 21 height 21
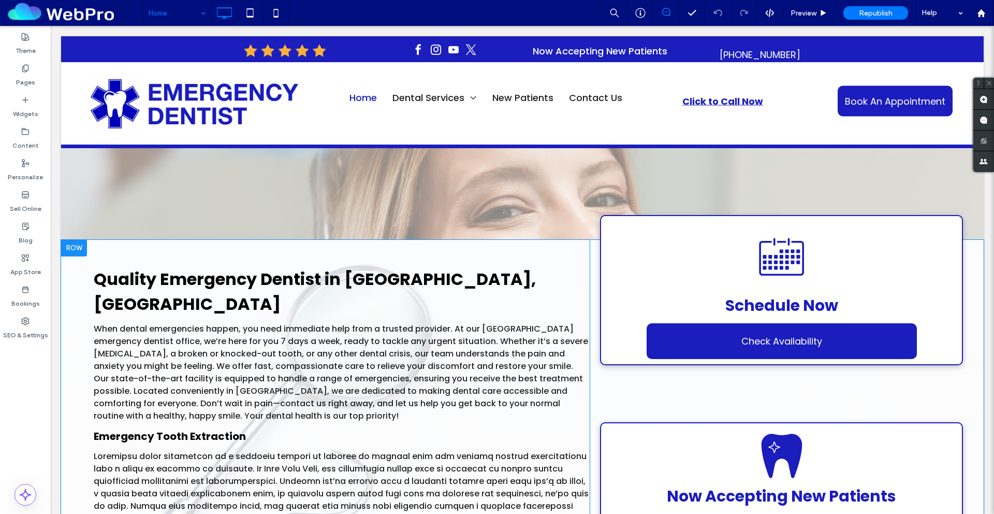
scroll to position [205, 0]
click at [894, 215] on div "Schedule Now Check Availability Click To Paste" at bounding box center [781, 290] width 363 height 151
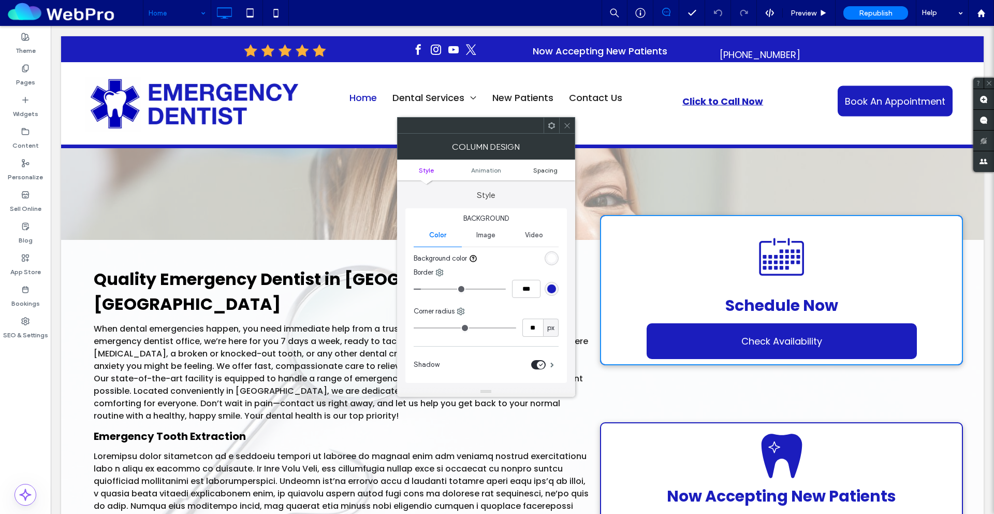
click at [546, 171] on span "Spacing" at bounding box center [545, 170] width 24 height 8
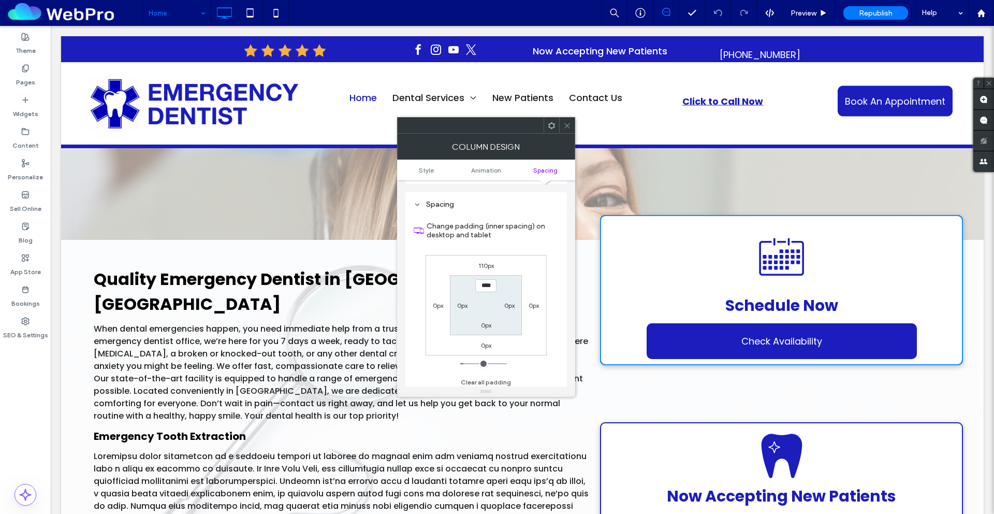
scroll to position [236, 0]
click at [487, 322] on label "0px" at bounding box center [486, 321] width 10 height 8
type input "*"
type input "**"
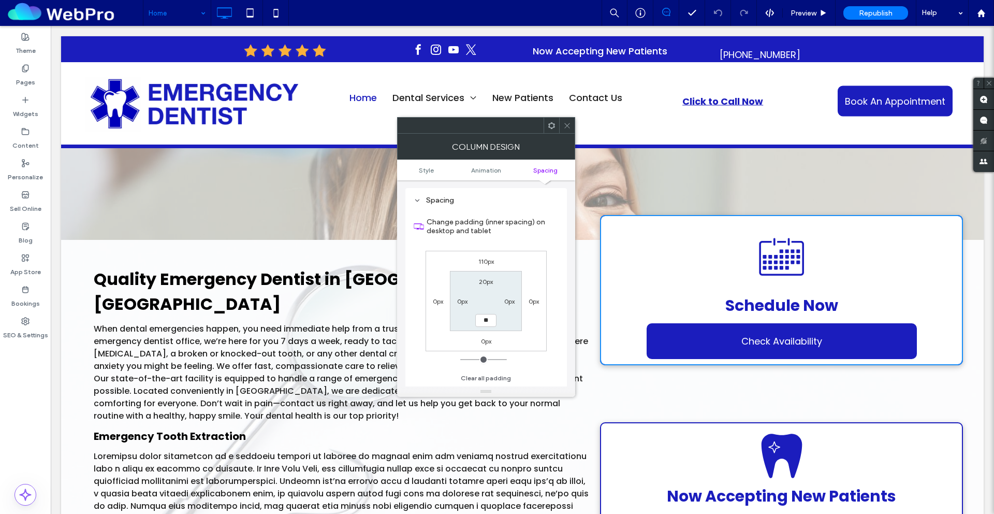
type input "****"
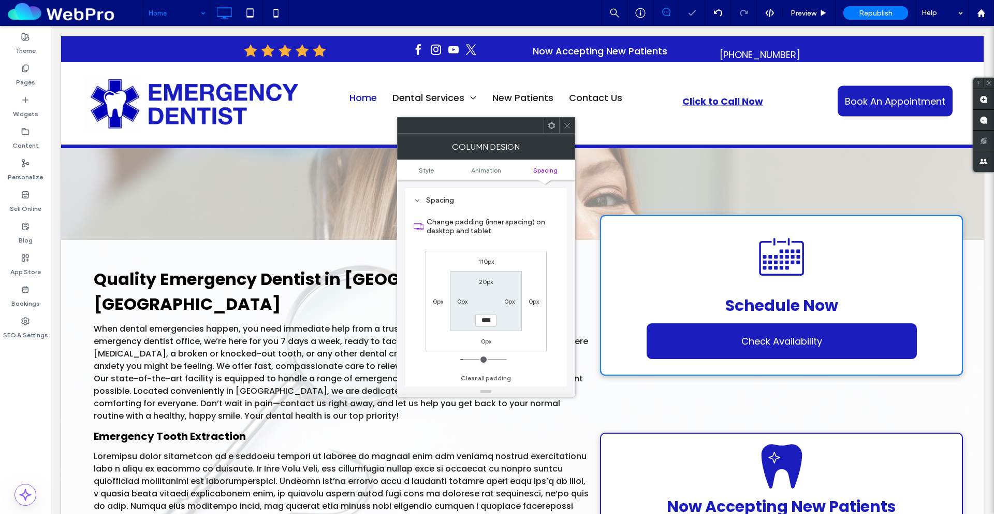
click at [570, 129] on span at bounding box center [567, 126] width 8 height 16
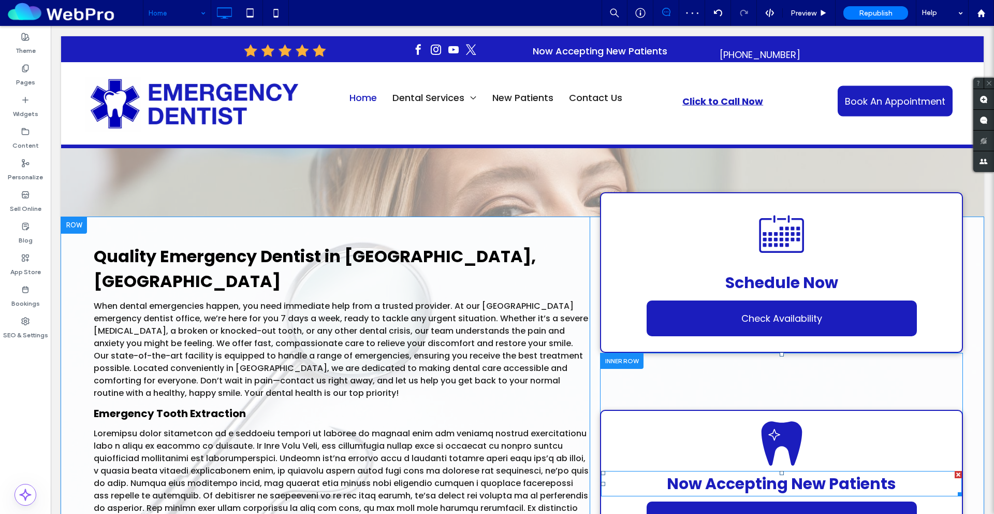
scroll to position [279, 0]
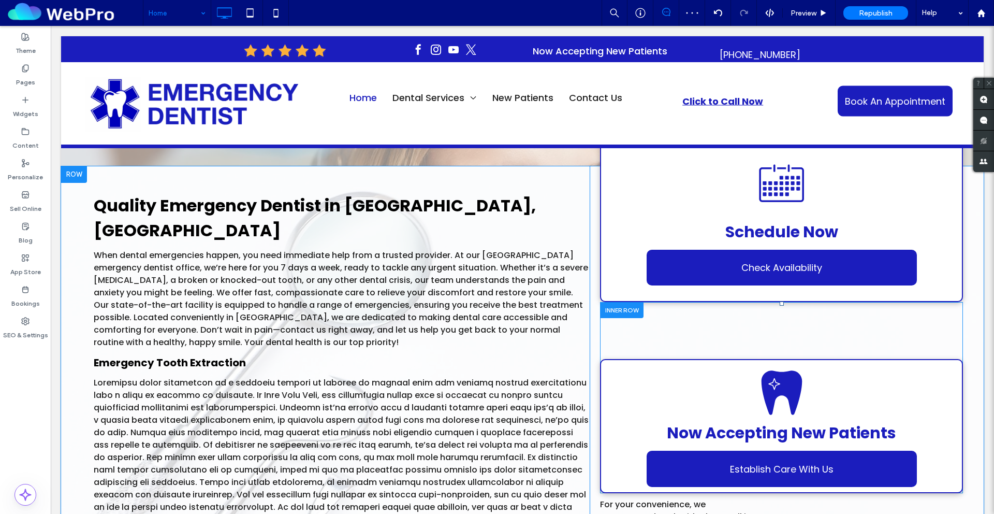
click at [894, 359] on div "Now Accepting New Patients Establish Care With Us Click To Paste" at bounding box center [781, 426] width 363 height 134
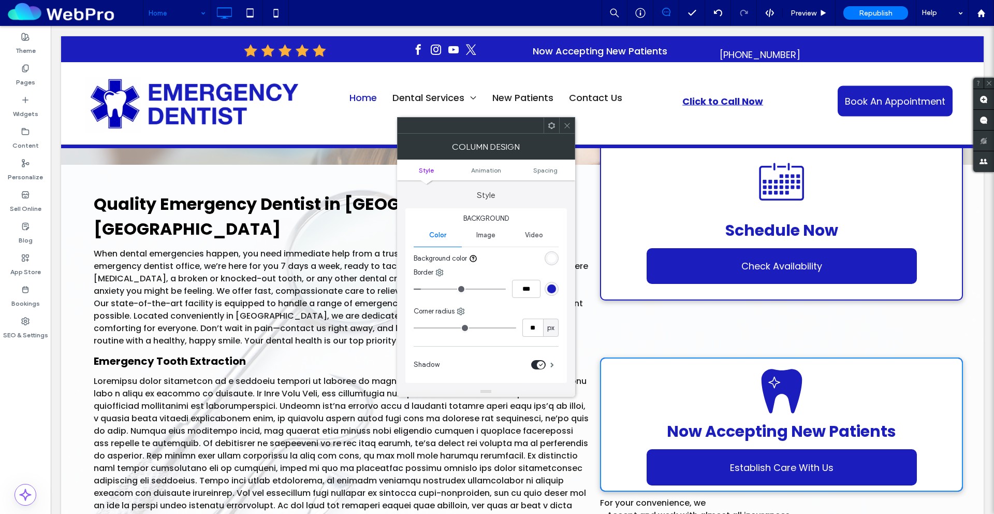
scroll to position [281, 0]
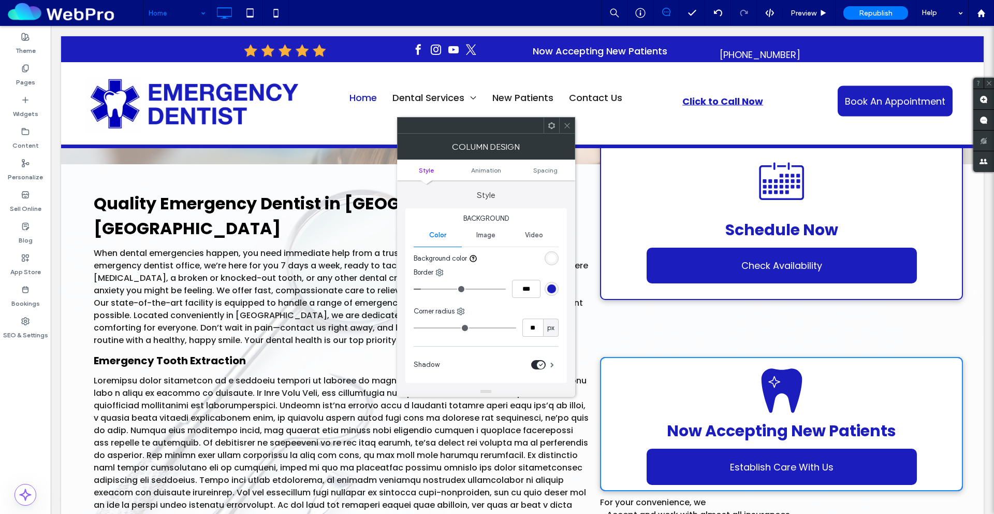
click at [568, 126] on icon at bounding box center [567, 126] width 8 height 8
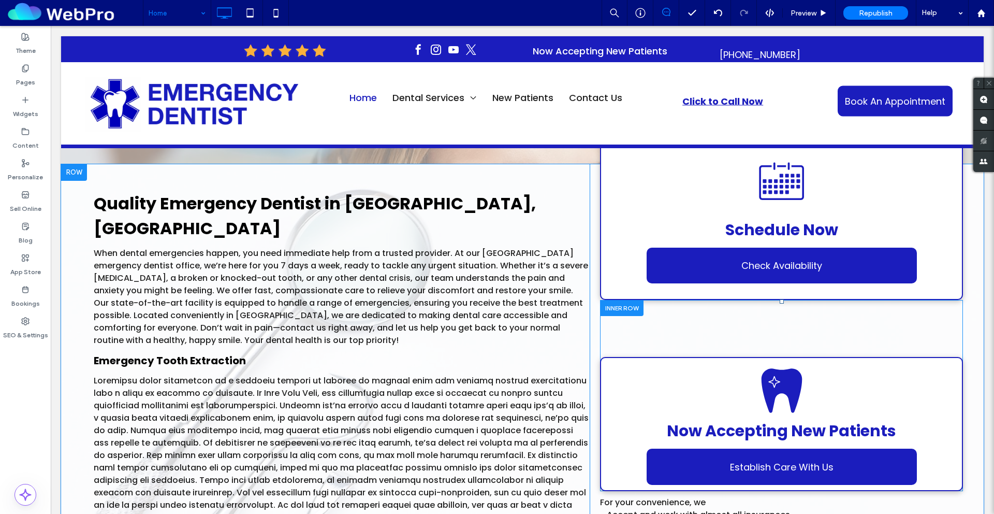
click at [618, 357] on div "Now Accepting New Patients Establish Care With Us Click To Paste" at bounding box center [781, 424] width 363 height 134
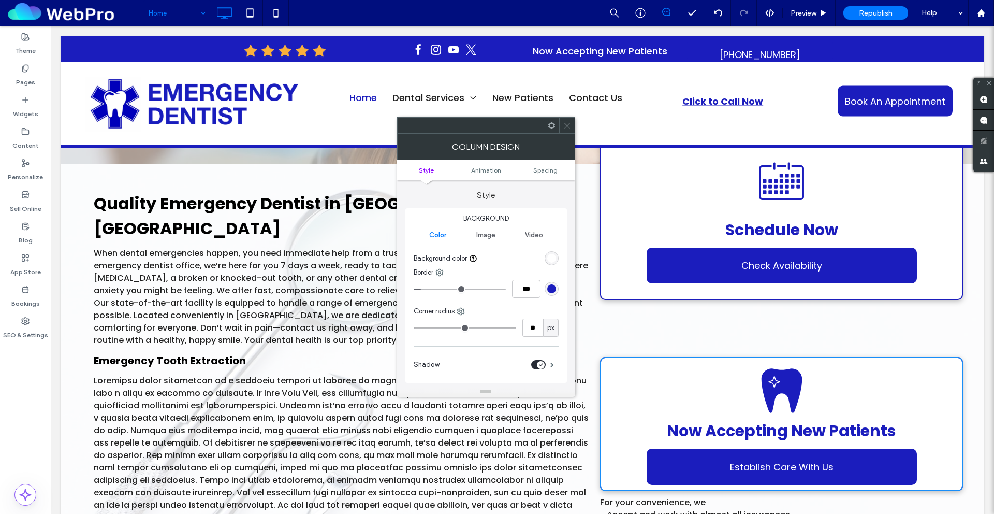
click at [543, 175] on ul "Style Animation Spacing" at bounding box center [486, 169] width 178 height 21
drag, startPoint x: 543, startPoint y: 170, endPoint x: 541, endPoint y: 176, distance: 6.1
click at [543, 170] on span "Spacing" at bounding box center [545, 170] width 24 height 8
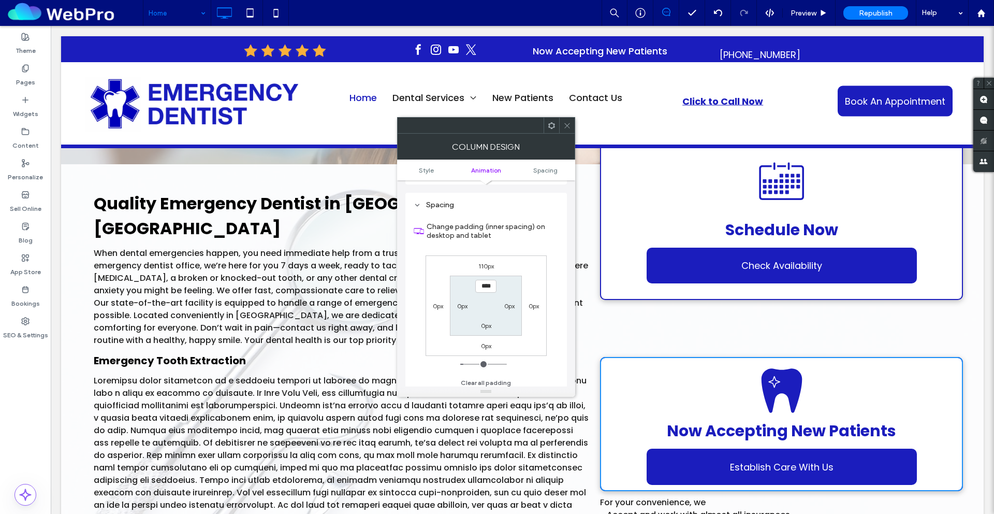
scroll to position [236, 0]
click at [485, 323] on label "0px" at bounding box center [486, 321] width 10 height 8
type input "*"
type input "**"
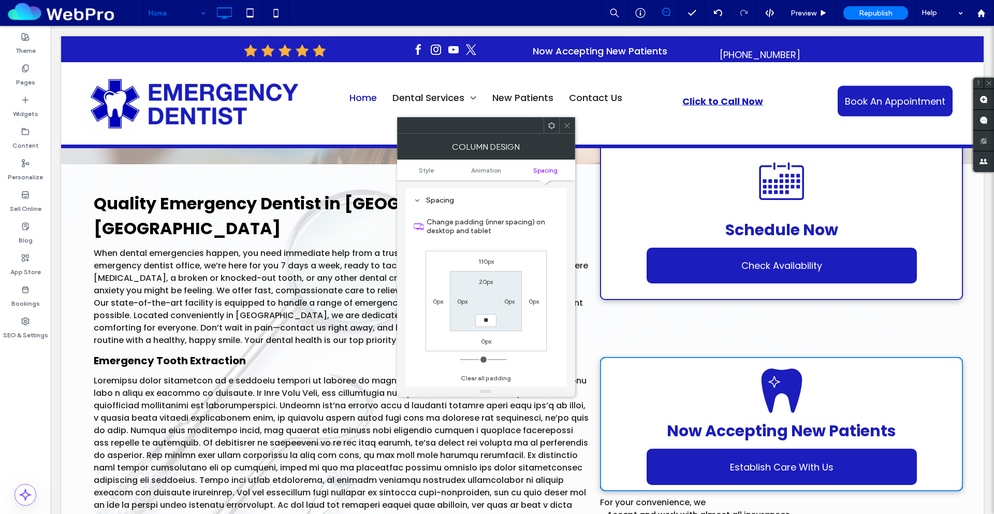
type input "****"
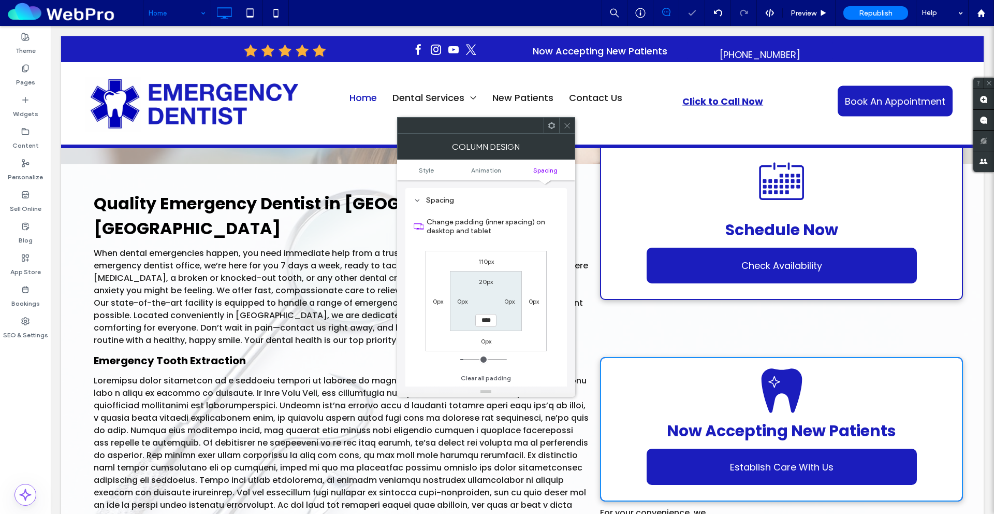
click at [566, 126] on use at bounding box center [566, 125] width 5 height 5
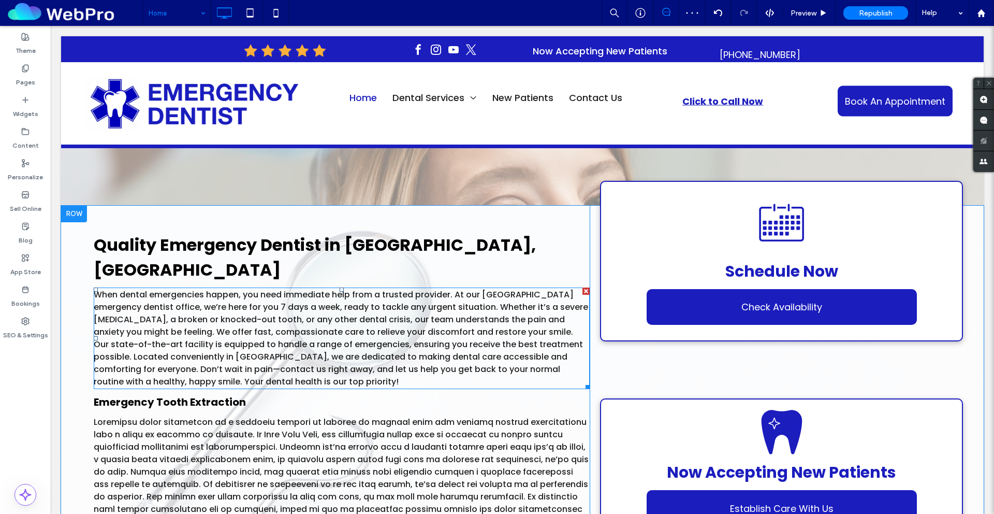
scroll to position [0, 0]
